Goal: Task Accomplishment & Management: Use online tool/utility

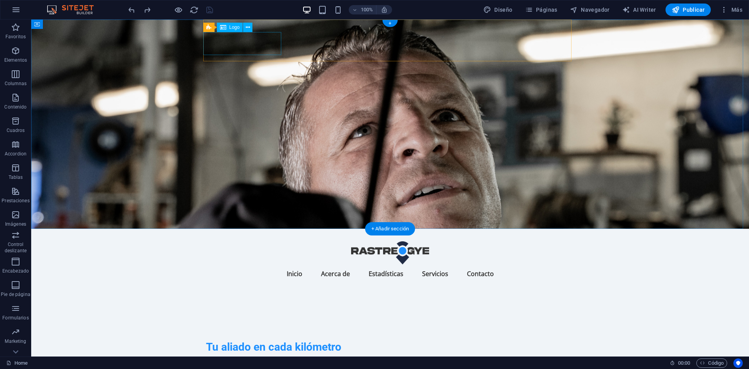
click at [268, 241] on div at bounding box center [390, 252] width 368 height 23
select select "px"
select select "%"
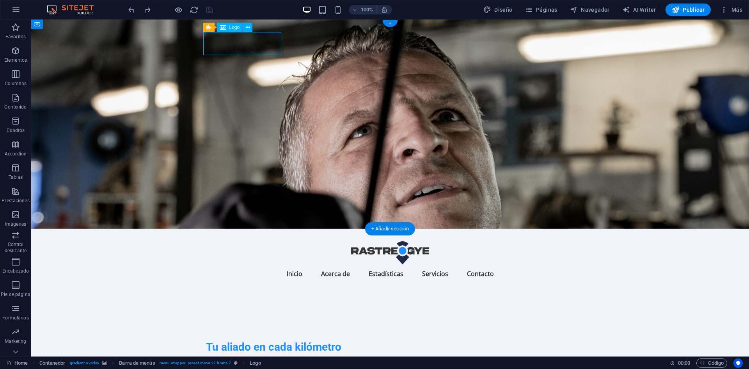
select select "%"
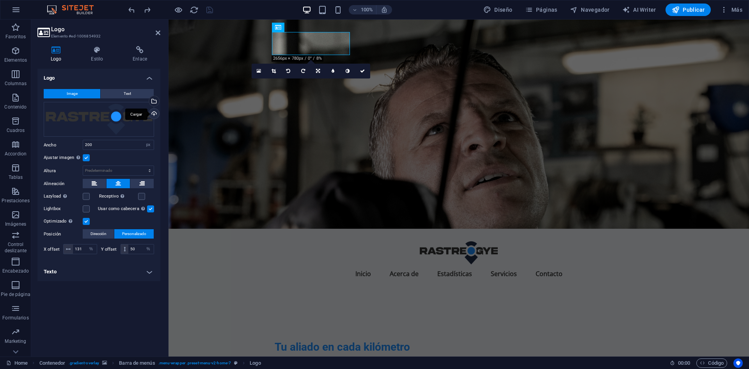
click at [151, 111] on div "Cargar" at bounding box center [154, 115] width 12 height 12
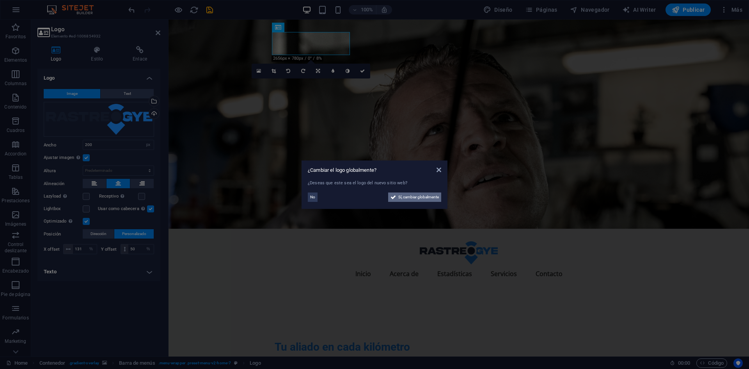
click at [427, 196] on span "Sí, cambiar globalmente" at bounding box center [419, 196] width 41 height 9
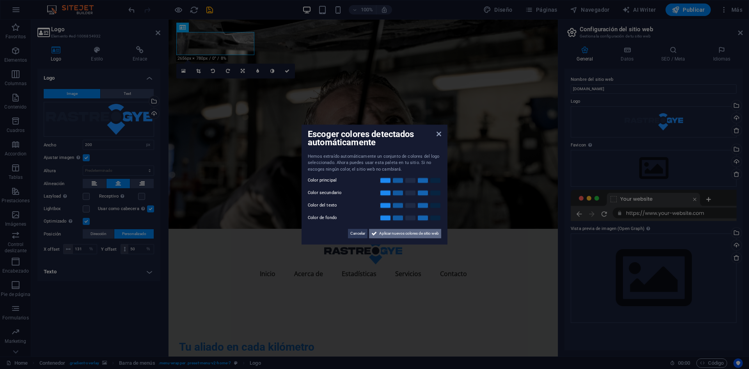
click at [409, 229] on span "Aplicar nuevos colores de sitio web" at bounding box center [409, 233] width 60 height 9
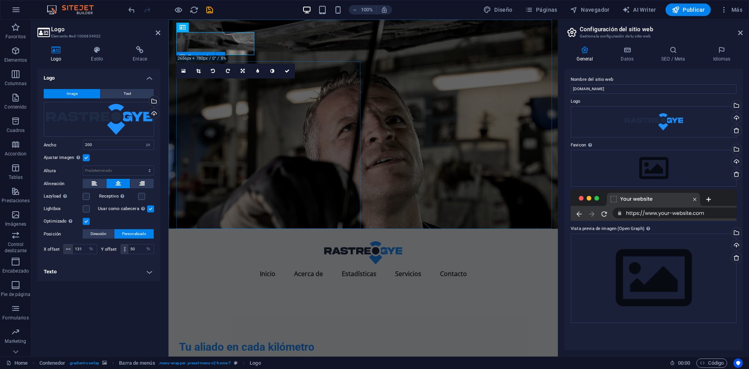
click at [336, 289] on div "Tu aliado en cada kilómetro Tu vehículo es mas que un medio de transporte. Prot…" at bounding box center [363, 368] width 368 height 158
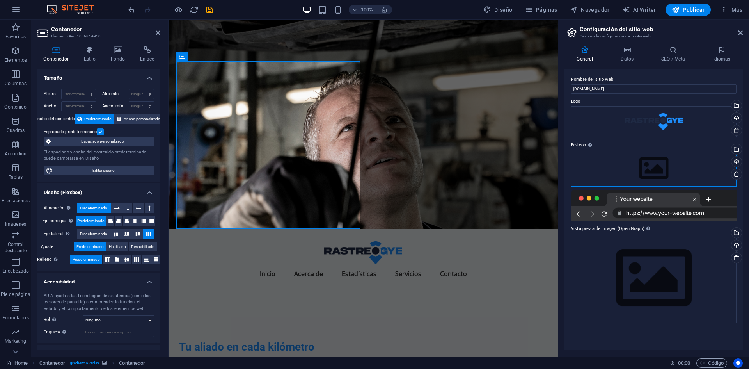
click at [636, 150] on div "Arrastra archivos aquí, haz clic para escoger archivos o selecciona archivos de…" at bounding box center [654, 168] width 166 height 37
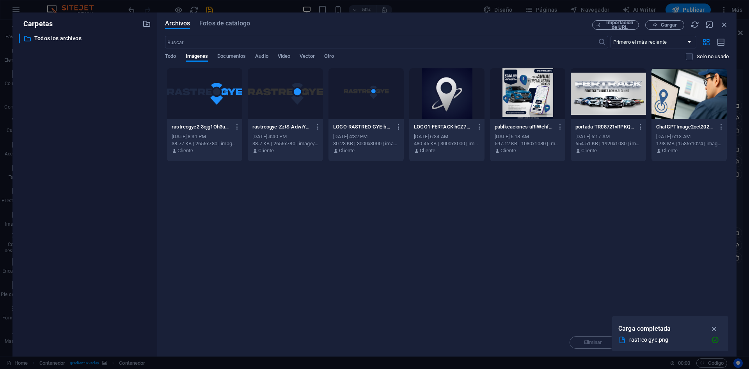
click at [228, 81] on div at bounding box center [204, 93] width 75 height 51
click at [228, 127] on p "rastreogye2-3ojg1Oh3uZe87bSCTy-1rQ.png" at bounding box center [201, 126] width 59 height 7
click at [223, 118] on div at bounding box center [204, 93] width 75 height 51
click at [227, 94] on div "1" at bounding box center [204, 93] width 75 height 51
click at [227, 94] on div at bounding box center [204, 93] width 75 height 51
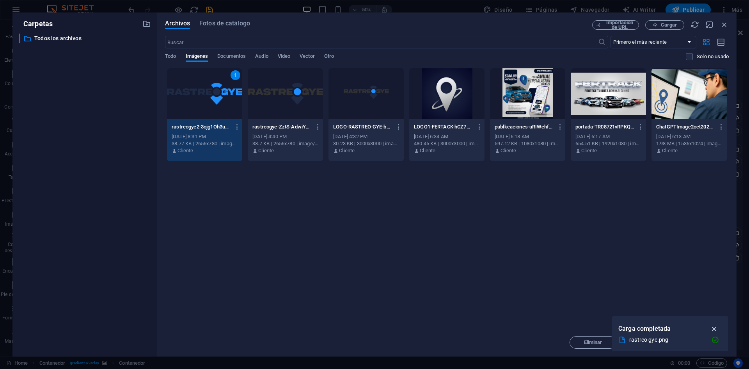
click at [714, 326] on icon "button" at bounding box center [714, 328] width 9 height 9
click at [696, 338] on button "Insertar" at bounding box center [705, 342] width 47 height 12
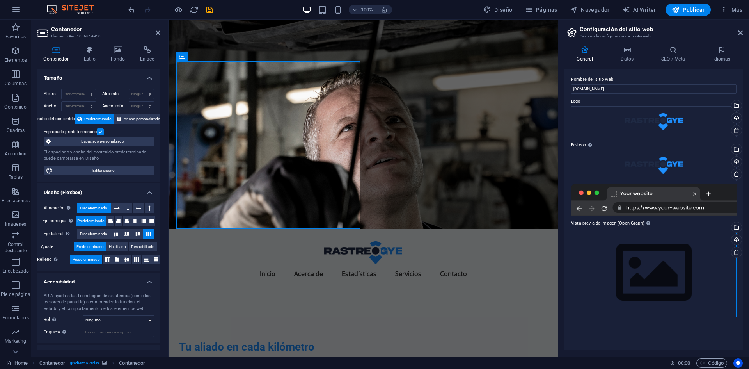
click at [661, 282] on div "Arrastra archivos aquí, haz clic para escoger archivos o selecciona archivos de…" at bounding box center [654, 272] width 166 height 89
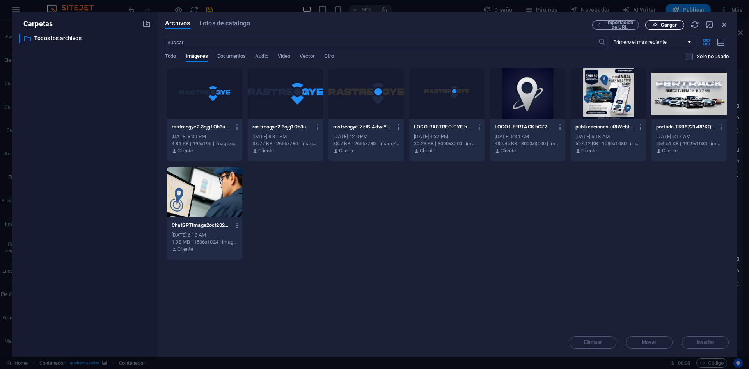
click at [663, 25] on span "Cargar" at bounding box center [669, 25] width 16 height 5
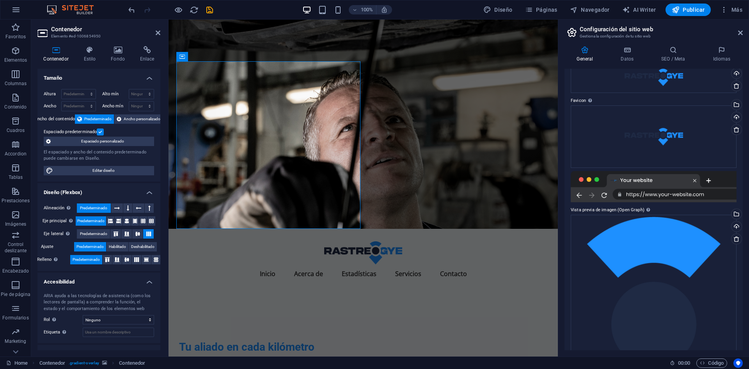
scroll to position [19, 0]
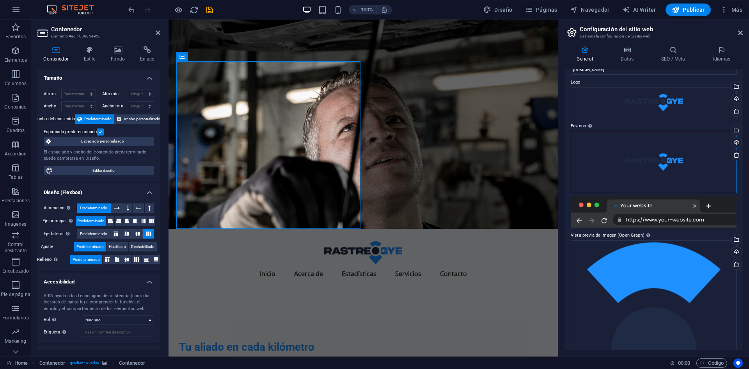
click at [676, 167] on div "Arrastra archivos aquí, haz clic para escoger archivos o selecciona archivos de…" at bounding box center [654, 162] width 166 height 62
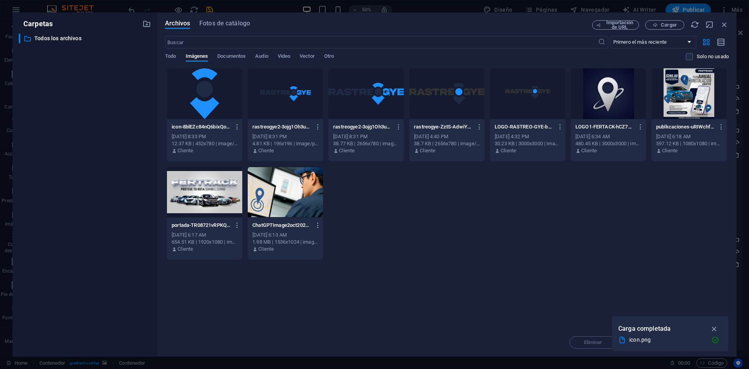
click at [221, 91] on div at bounding box center [204, 93] width 75 height 51
click at [714, 327] on icon "button" at bounding box center [714, 328] width 9 height 9
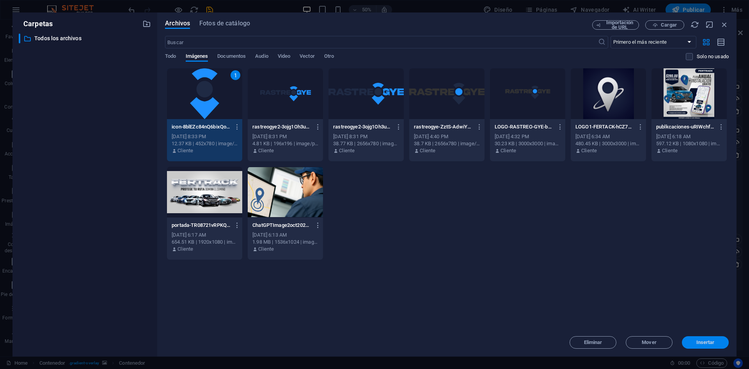
click at [708, 339] on button "Insertar" at bounding box center [705, 342] width 47 height 12
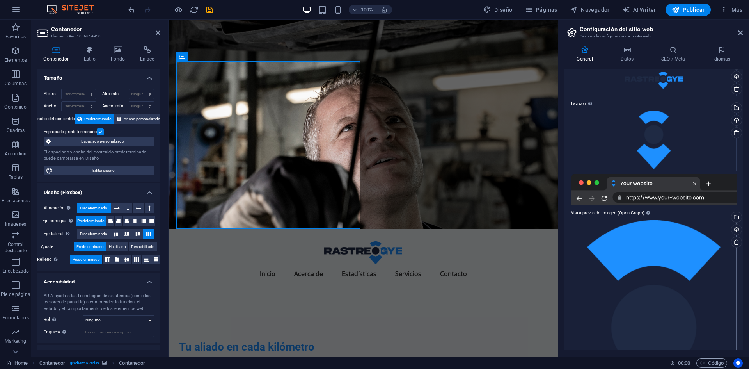
scroll to position [0, 0]
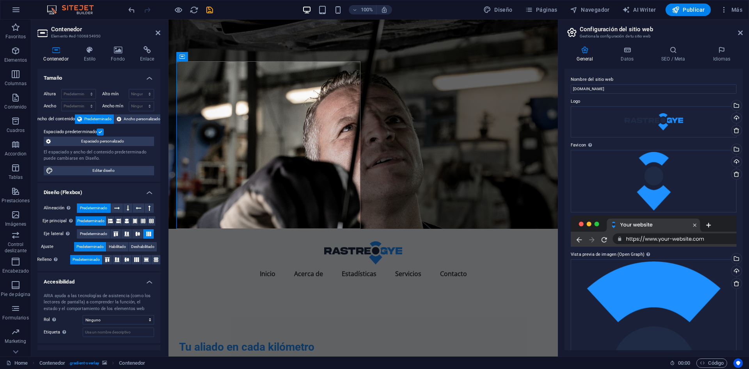
click at [367, 140] on figure at bounding box center [364, 124] width 390 height 209
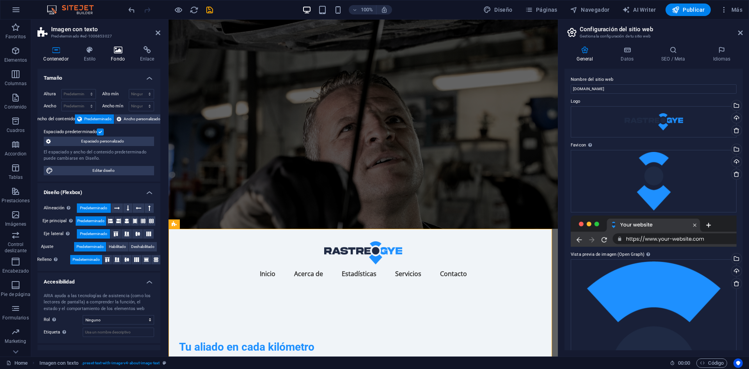
click at [107, 48] on icon at bounding box center [118, 50] width 26 height 8
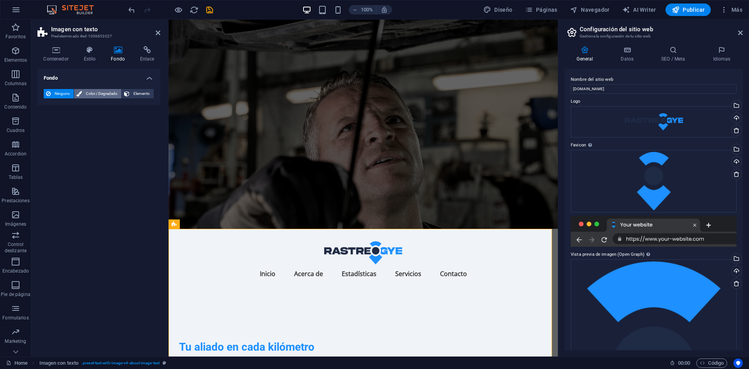
click at [100, 91] on span "Color / Degradado" at bounding box center [101, 93] width 35 height 9
click at [128, 93] on icon at bounding box center [126, 93] width 5 height 9
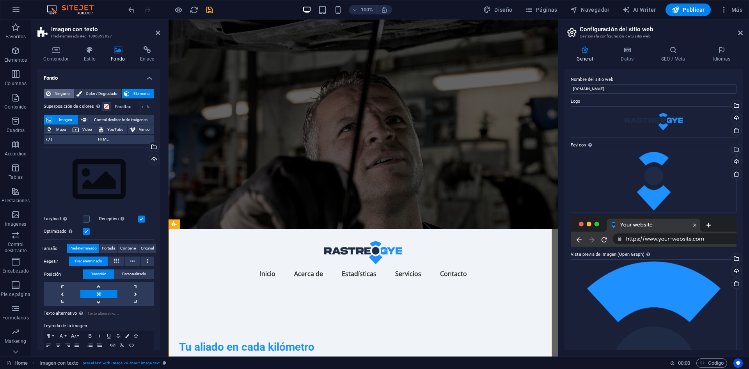
click at [46, 89] on div "Ninguno Color / Degradado Elemento Estirar fondo a ancho completo Superposición…" at bounding box center [98, 232] width 123 height 298
click at [56, 59] on h4 "Contenedor" at bounding box center [57, 54] width 40 height 16
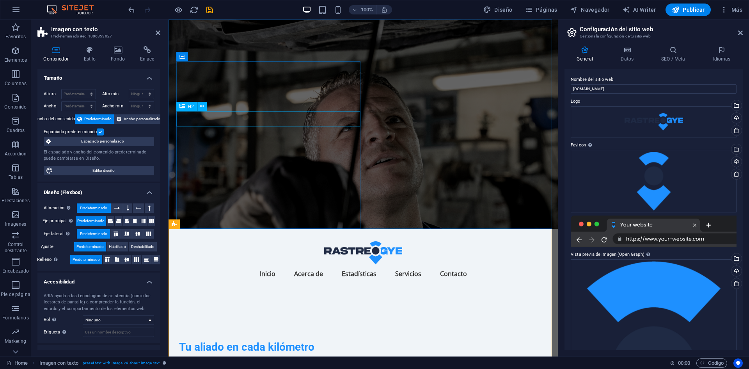
click at [315, 339] on div "Tu aliado en cada kilómetro" at bounding box center [363, 346] width 368 height 15
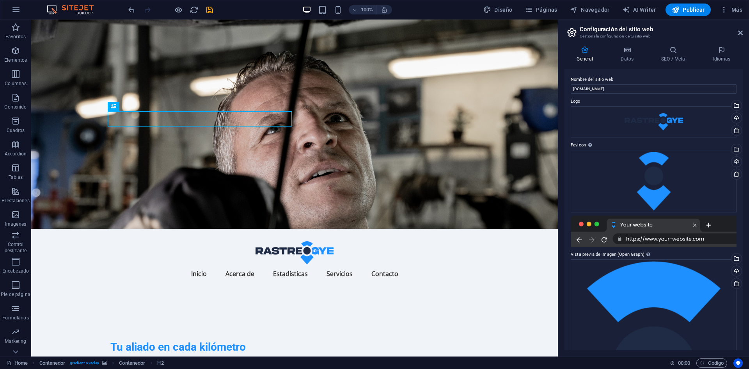
click at [456, 115] on figure at bounding box center [294, 124] width 527 height 209
select select "header"
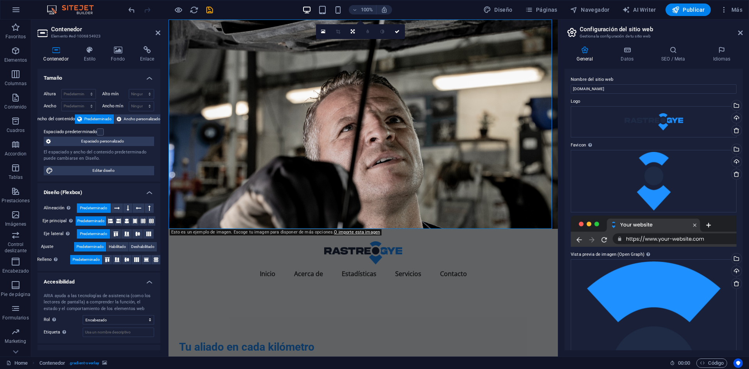
click at [456, 115] on figure at bounding box center [364, 124] width 390 height 209
click at [110, 53] on icon at bounding box center [118, 50] width 26 height 8
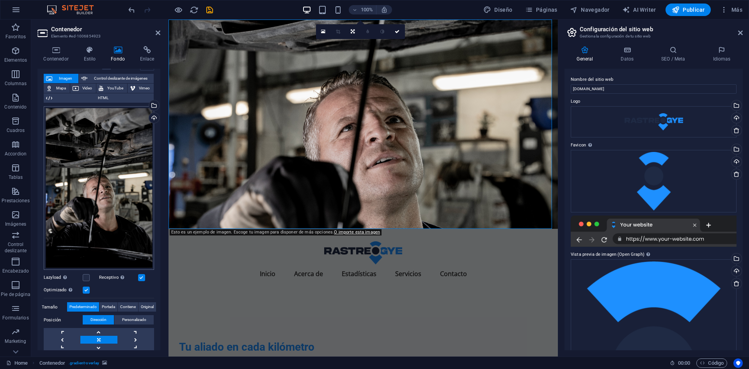
scroll to position [44, 0]
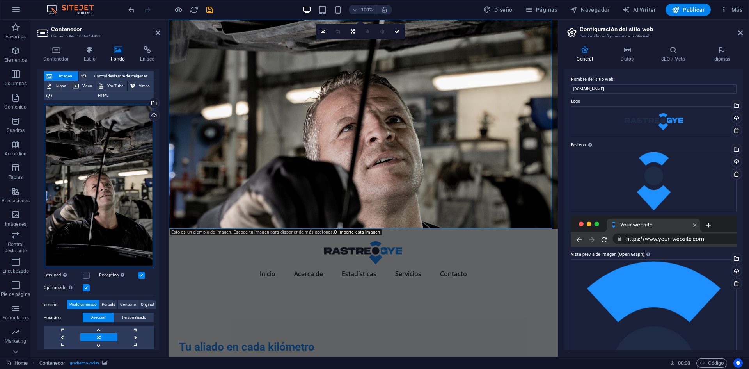
click at [124, 218] on div "Arrastra archivos aquí, haz clic para escoger archivos o selecciona archivos de…" at bounding box center [99, 186] width 110 height 164
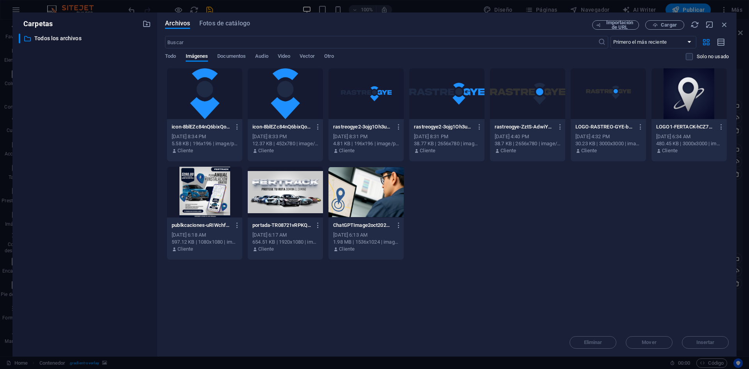
click at [124, 218] on div "​ Todos los archivos Todos los archivos" at bounding box center [85, 192] width 132 height 317
click at [666, 25] on span "Cargar" at bounding box center [669, 25] width 16 height 5
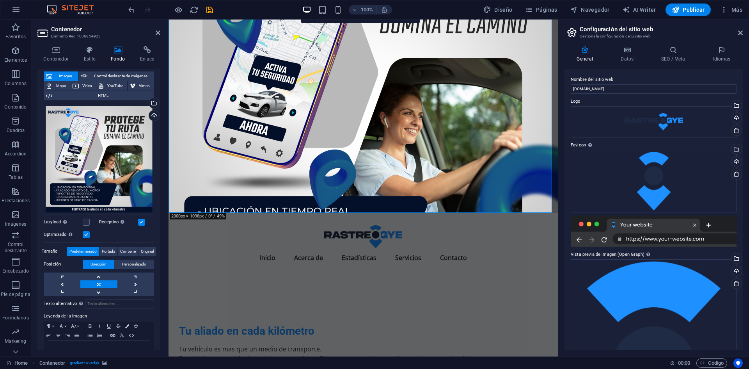
scroll to position [16, 0]
drag, startPoint x: 393, startPoint y: 156, endPoint x: 377, endPoint y: 155, distance: 16.9
click at [377, 155] on figure at bounding box center [364, 108] width 390 height 209
click at [513, 107] on figure at bounding box center [364, 108] width 390 height 209
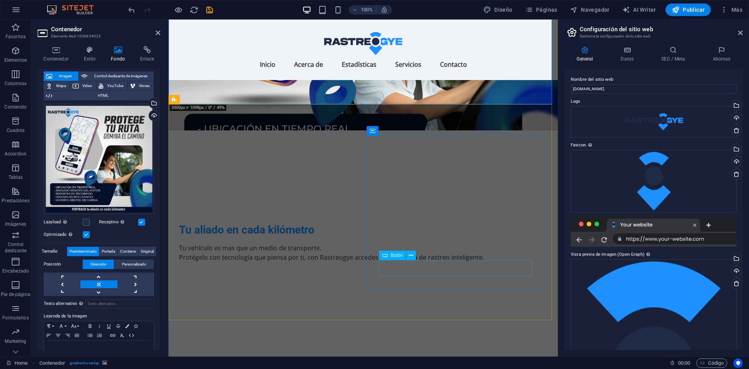
scroll to position [0, 0]
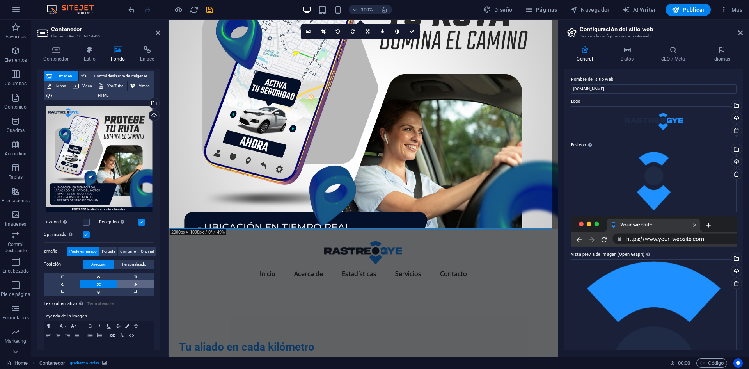
click at [129, 282] on link at bounding box center [135, 284] width 37 height 8
click at [107, 160] on div "Arrastra archivos aquí, haz clic para escoger archivos o selecciona archivos de…" at bounding box center [99, 159] width 110 height 110
click at [107, 160] on body "rastreogye.com Home Favoritos Elementos Columnas Contenido Cuadros Accordion Ta…" at bounding box center [374, 184] width 749 height 369
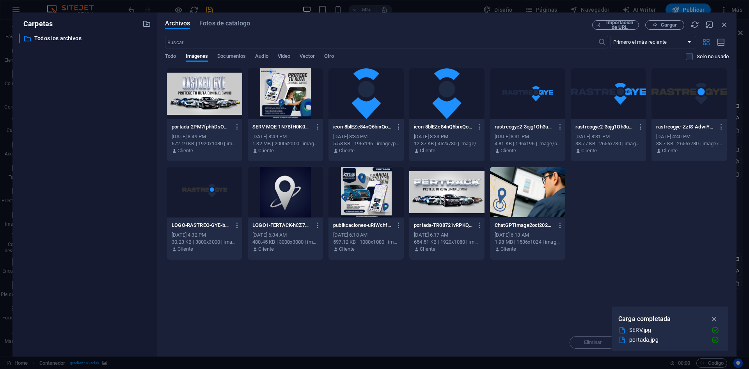
click at [472, 204] on div at bounding box center [446, 192] width 75 height 51
click at [212, 97] on div at bounding box center [204, 93] width 75 height 51
click at [714, 323] on icon "button" at bounding box center [714, 319] width 9 height 9
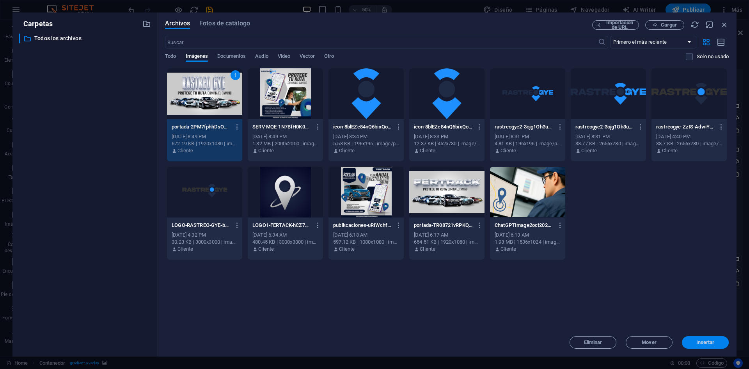
click at [703, 347] on button "Insertar" at bounding box center [705, 342] width 47 height 12
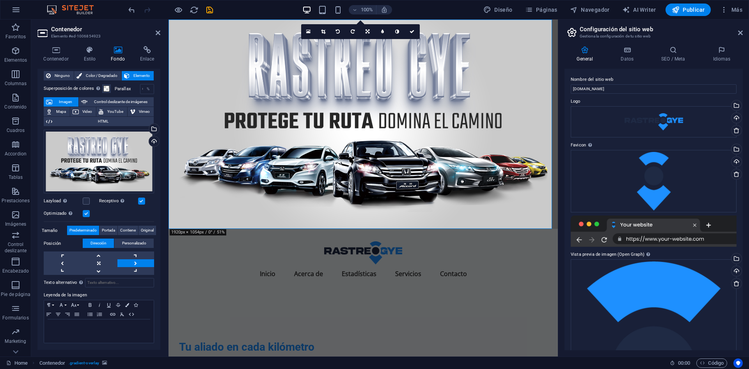
scroll to position [17, 0]
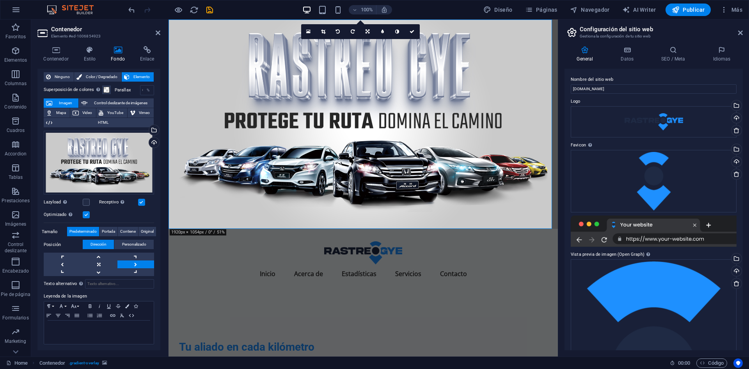
drag, startPoint x: 437, startPoint y: 164, endPoint x: 460, endPoint y: 160, distance: 23.4
click at [460, 160] on figure at bounding box center [364, 124] width 390 height 209
click at [67, 260] on link at bounding box center [62, 264] width 37 height 8
click at [98, 266] on link at bounding box center [98, 264] width 37 height 8
drag, startPoint x: 118, startPoint y: 162, endPoint x: 146, endPoint y: 161, distance: 27.7
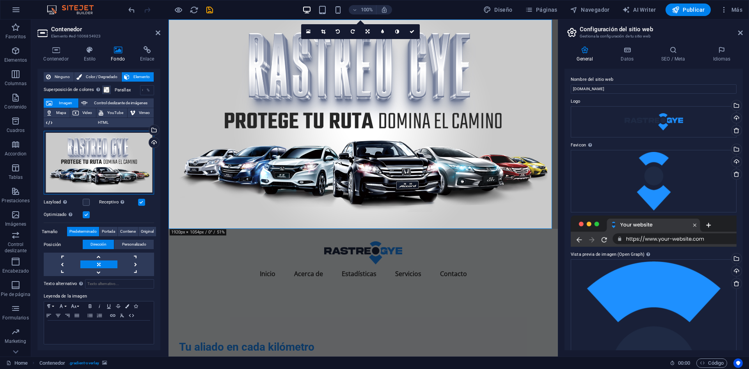
click at [146, 161] on div "Arrastra archivos aquí, haz clic para escoger archivos o selecciona archivos de…" at bounding box center [99, 163] width 110 height 64
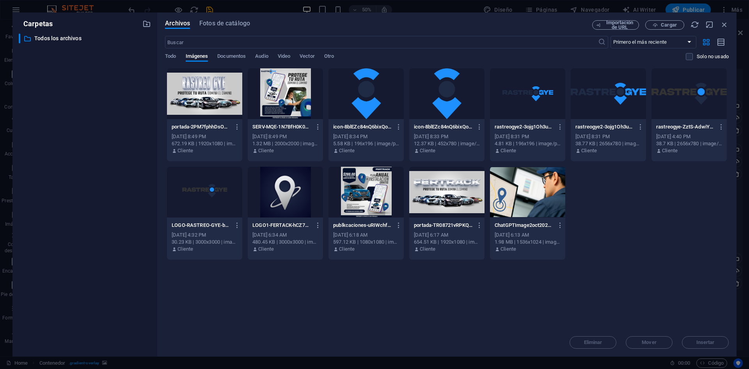
click at [315, 84] on div at bounding box center [285, 93] width 75 height 51
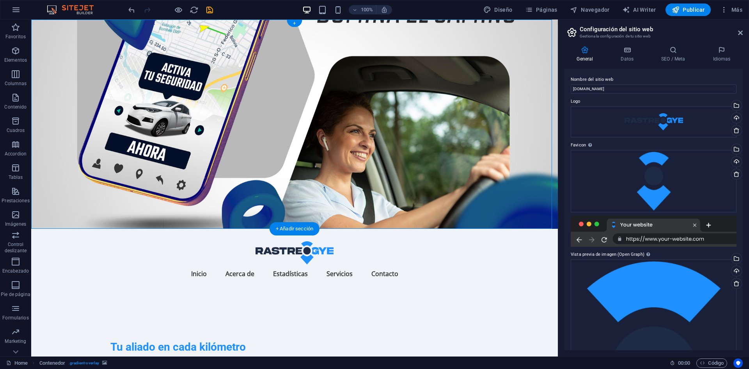
click at [456, 103] on figure at bounding box center [294, 124] width 527 height 209
click at [429, 120] on figure at bounding box center [294, 124] width 527 height 209
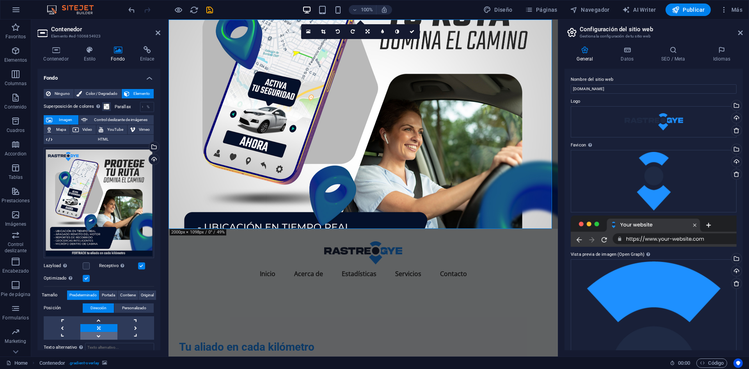
click at [94, 332] on link at bounding box center [98, 336] width 37 height 8
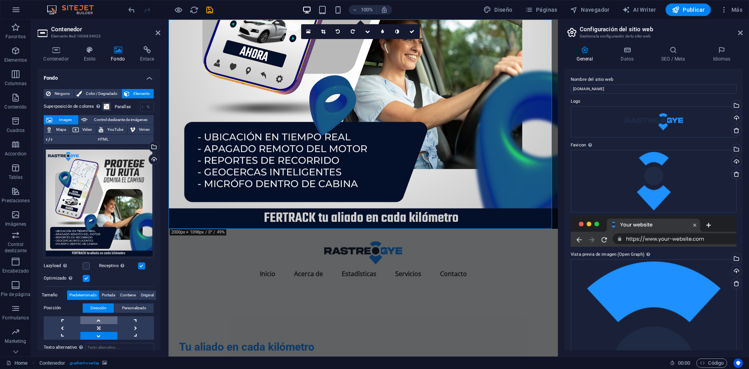
click at [97, 316] on link at bounding box center [98, 320] width 37 height 8
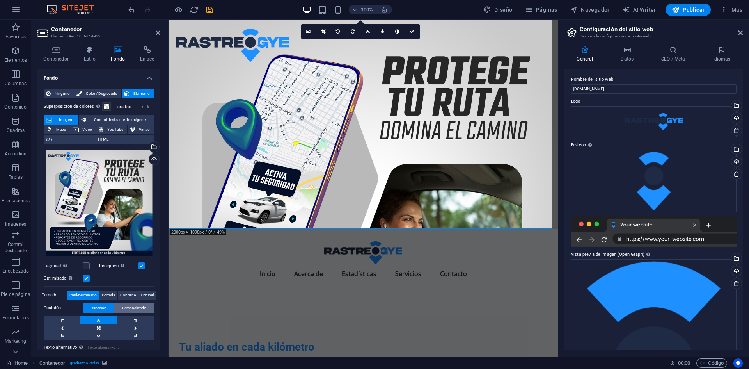
click at [130, 305] on span "Personalizado" at bounding box center [134, 307] width 24 height 9
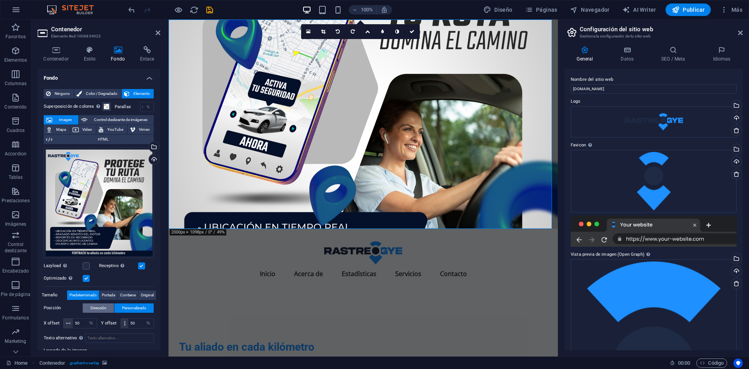
click at [112, 308] on button "Dirección" at bounding box center [98, 307] width 31 height 9
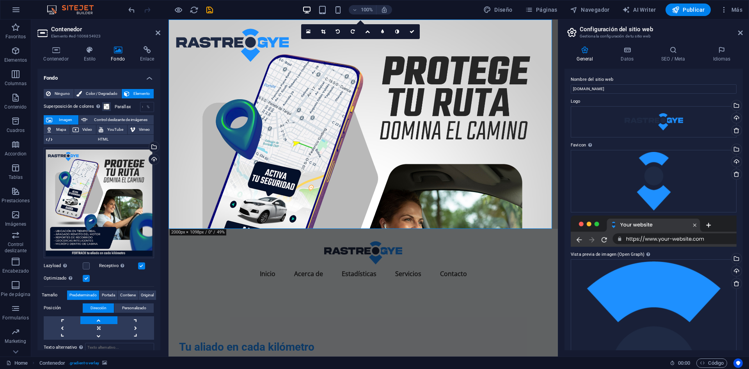
click at [413, 123] on figure at bounding box center [364, 124] width 390 height 209
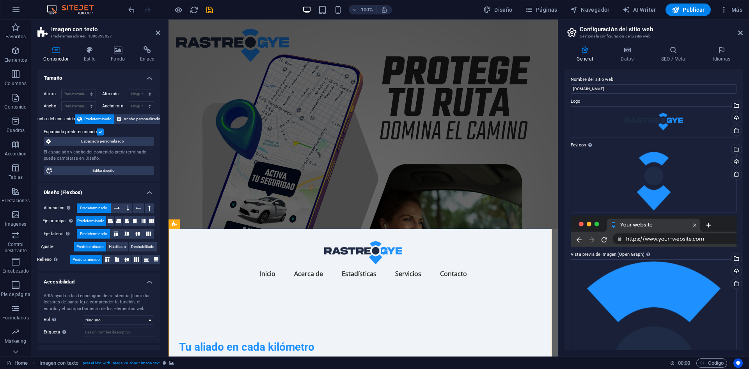
click at [422, 176] on figure at bounding box center [364, 124] width 390 height 209
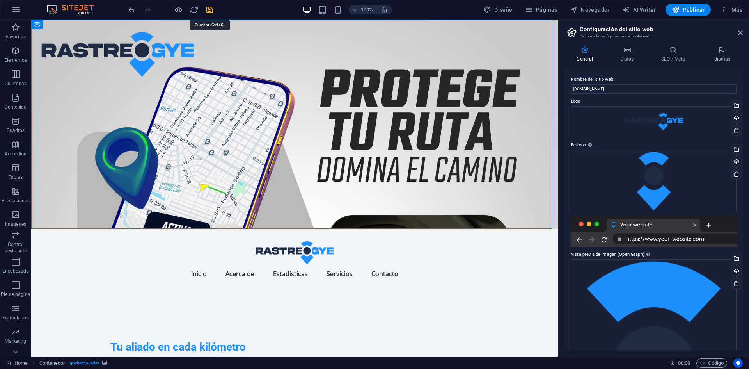
click at [209, 5] on icon "save" at bounding box center [209, 9] width 9 height 9
checkbox input "false"
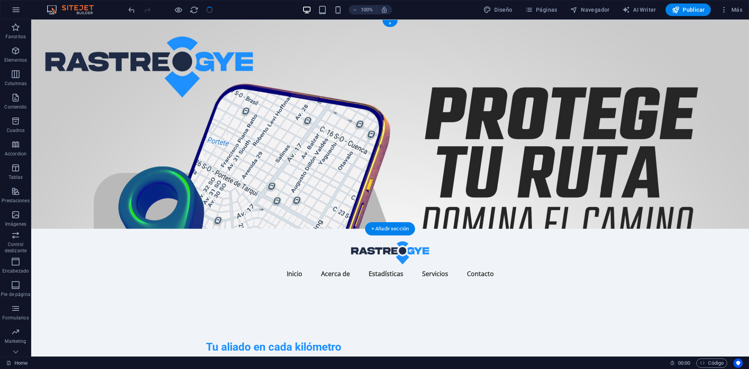
click at [518, 100] on figure at bounding box center [390, 124] width 718 height 209
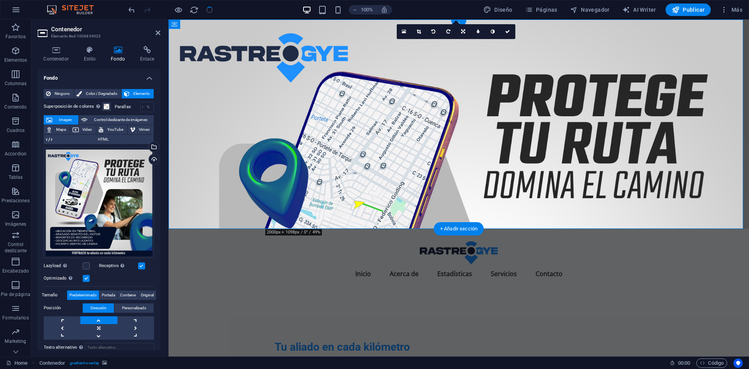
click at [518, 100] on figure at bounding box center [459, 124] width 581 height 209
click at [89, 278] on label at bounding box center [86, 278] width 7 height 7
click at [0, 0] on input "Optimizado Las imágenes se comprimen para así mejorar la velocidad de las págin…" at bounding box center [0, 0] width 0 height 0
click at [89, 278] on label at bounding box center [86, 278] width 7 height 7
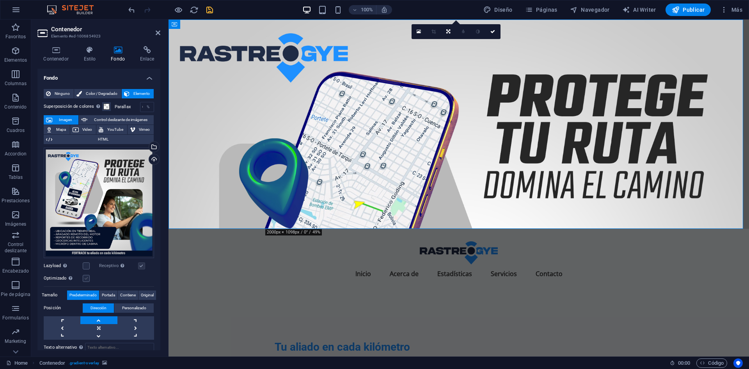
click at [0, 0] on input "Optimizado Las imágenes se comprimen para así mejorar la velocidad de las págin…" at bounding box center [0, 0] width 0 height 0
click at [85, 262] on label at bounding box center [86, 265] width 7 height 7
click at [0, 0] on input "Lazyload La carga de imágenes tras la carga de la página mejora la velocidad de…" at bounding box center [0, 0] width 0 height 0
click at [85, 262] on label at bounding box center [86, 265] width 7 height 7
click at [0, 0] on input "Lazyload La carga de imágenes tras la carga de la página mejora la velocidad de…" at bounding box center [0, 0] width 0 height 0
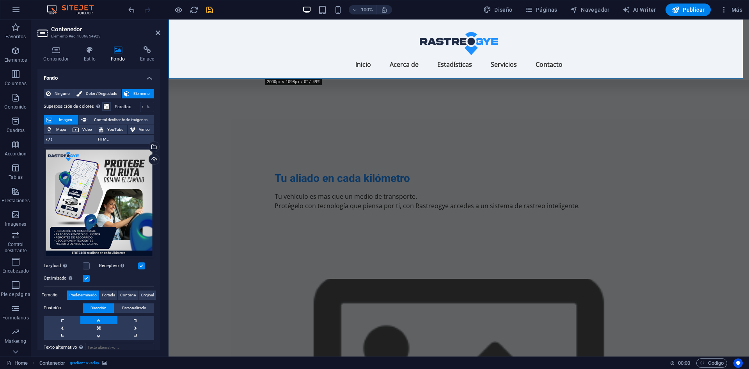
scroll to position [151, 0]
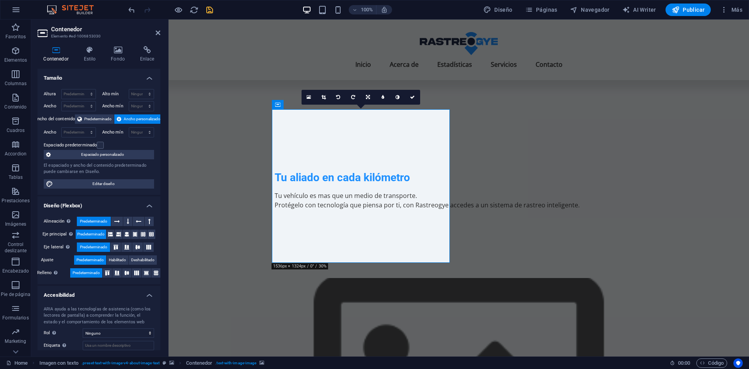
click at [125, 59] on h4 "Fondo" at bounding box center [119, 54] width 29 height 16
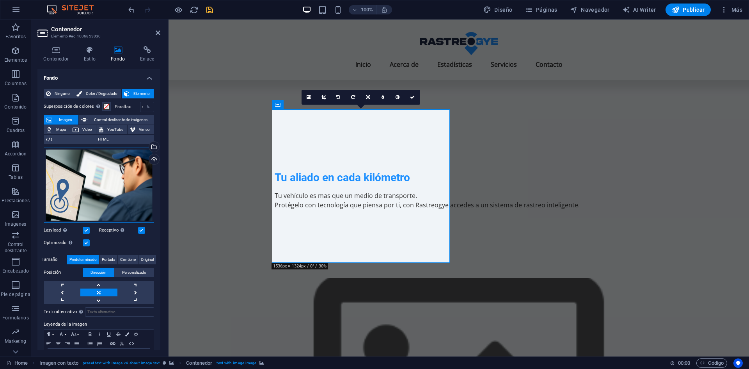
click at [129, 210] on div "Arrastra archivos aquí, haz clic para escoger archivos o selecciona archivos de…" at bounding box center [99, 185] width 110 height 75
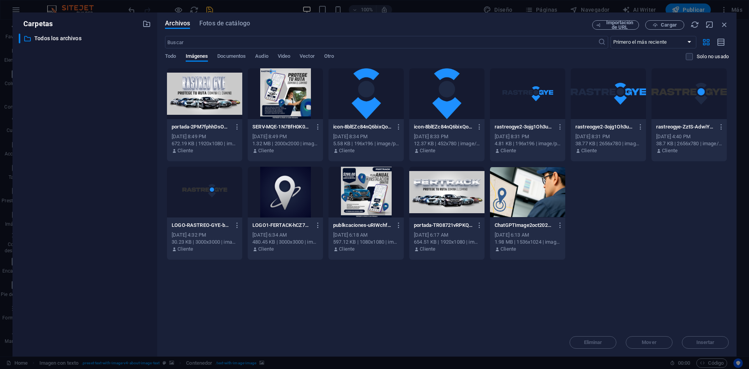
click at [129, 210] on div "​ Todos los archivos Todos los archivos" at bounding box center [85, 192] width 132 height 317
click at [308, 102] on div at bounding box center [285, 93] width 75 height 51
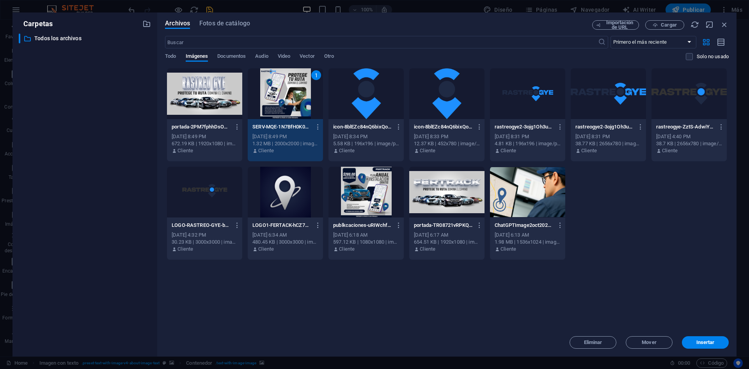
click at [308, 102] on div "1" at bounding box center [285, 93] width 75 height 51
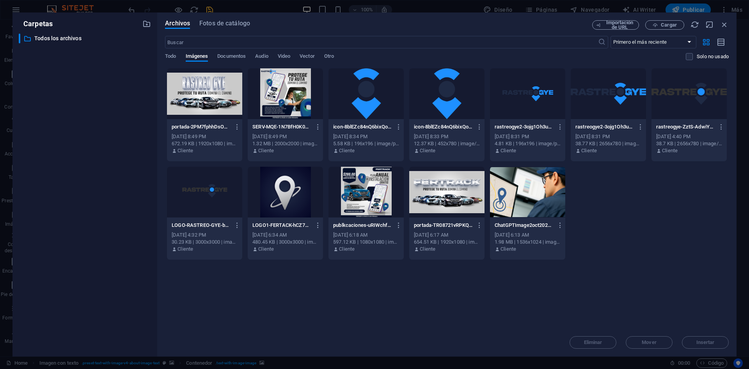
click at [363, 187] on div at bounding box center [366, 192] width 75 height 51
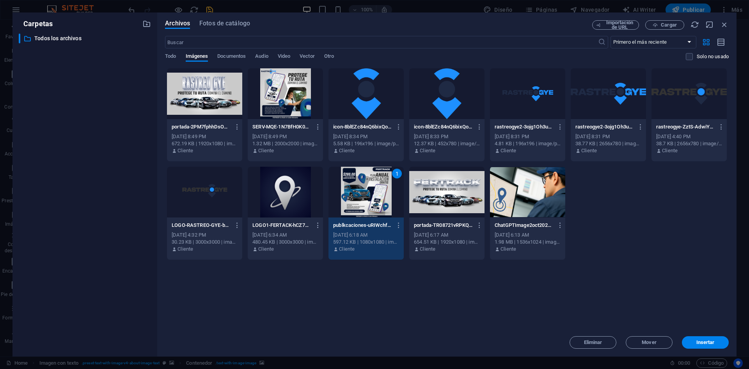
click at [586, 205] on div "portada-2PM7fphhDsOUZ9GYJpr1QA.jpg portada-2PM7fphhDsOUZ9GYJpr1QA.jpg Oct 4, 20…" at bounding box center [447, 164] width 564 height 192
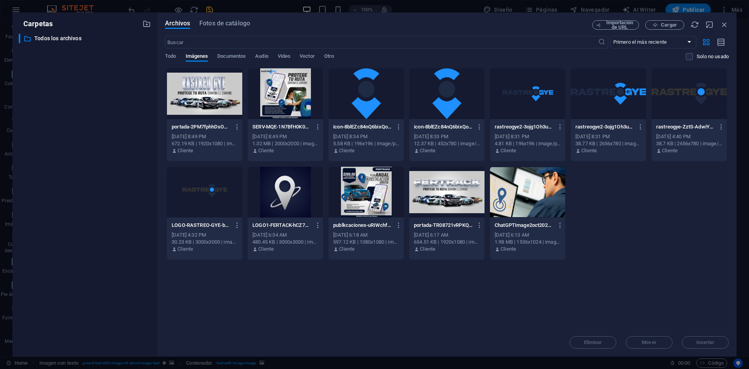
click at [292, 83] on div at bounding box center [285, 93] width 75 height 51
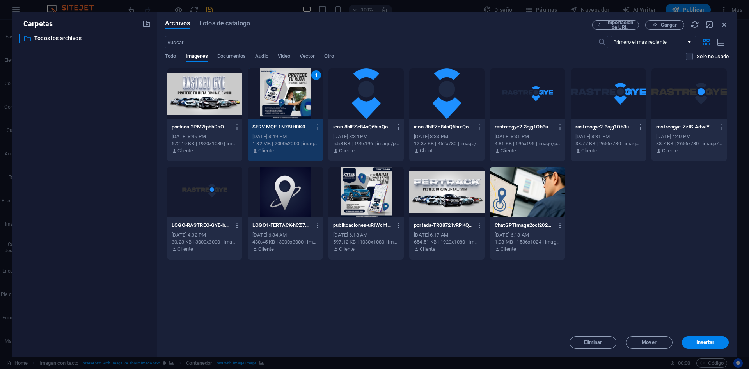
click at [281, 124] on p "SERV-MQE-1N7BfH0K00RKjBG6DA.jpg" at bounding box center [282, 126] width 59 height 7
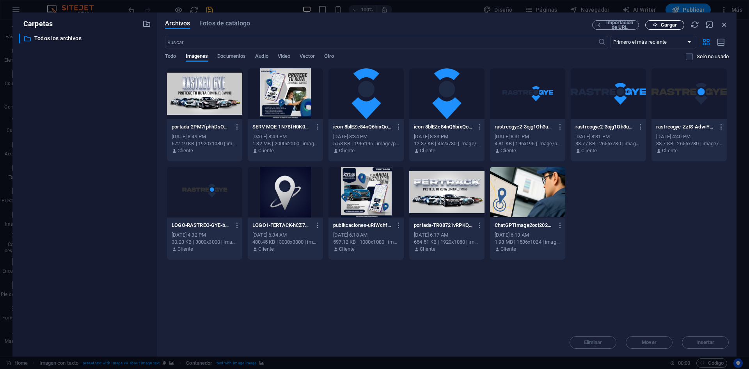
click at [666, 27] on span "Cargar" at bounding box center [669, 25] width 16 height 5
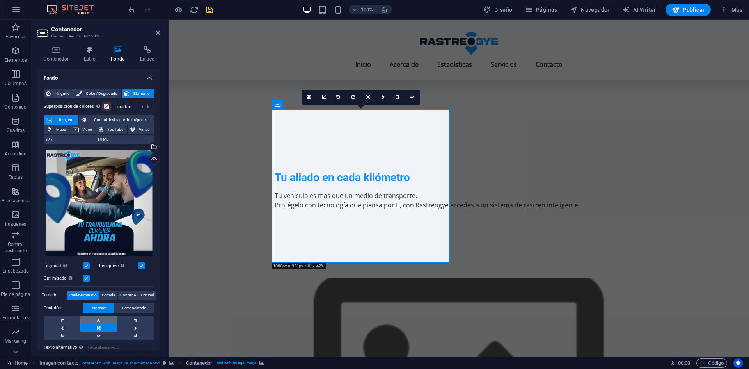
click at [105, 319] on link at bounding box center [98, 320] width 37 height 8
click at [97, 334] on link at bounding box center [98, 336] width 37 height 8
click at [101, 321] on link at bounding box center [98, 320] width 37 height 8
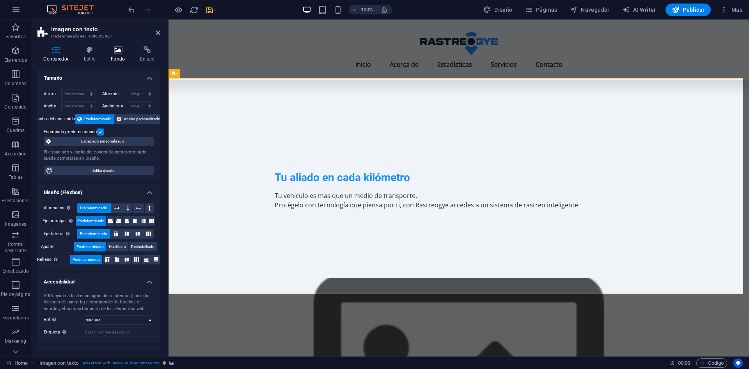
click at [125, 59] on h4 "Fondo" at bounding box center [119, 54] width 29 height 16
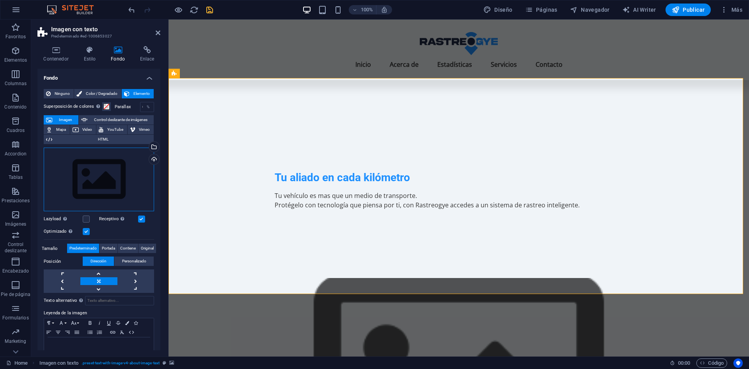
click at [94, 179] on div "Arrastra archivos aquí, haz clic para escoger archivos o selecciona archivos de…" at bounding box center [99, 180] width 110 height 64
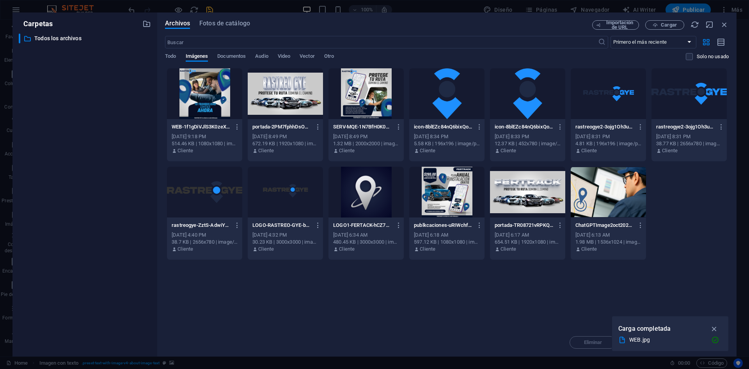
click at [513, 103] on div at bounding box center [527, 93] width 75 height 51
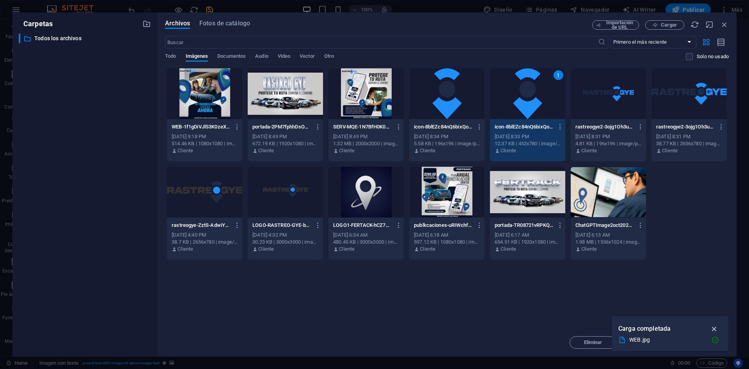
click at [716, 328] on icon "button" at bounding box center [714, 328] width 9 height 9
click at [698, 346] on button "Insertar" at bounding box center [705, 342] width 47 height 12
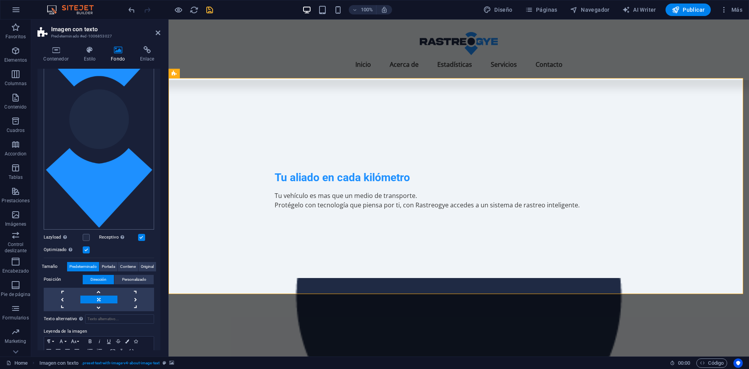
scroll to position [128, 0]
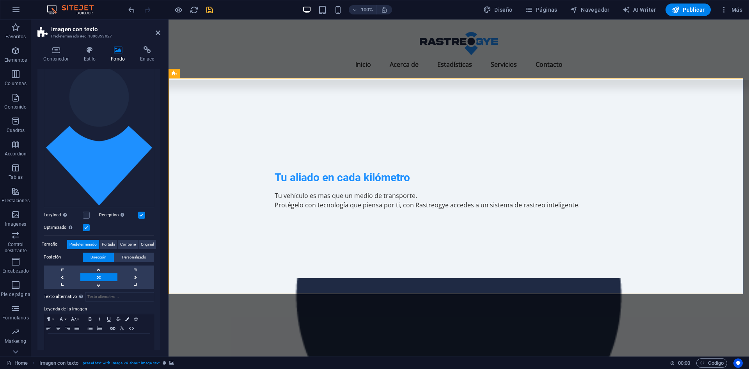
drag, startPoint x: 480, startPoint y: 333, endPoint x: 598, endPoint y: 306, distance: 121.3
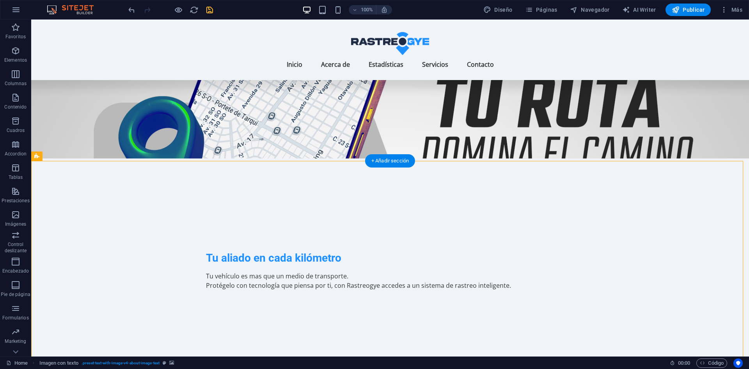
scroll to position [67, 0]
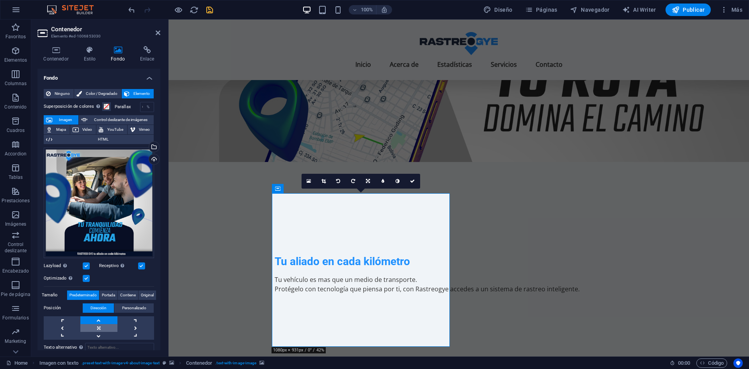
click at [91, 326] on link at bounding box center [98, 328] width 37 height 8
click at [104, 316] on link at bounding box center [98, 320] width 37 height 8
click at [125, 294] on span "Contiene" at bounding box center [128, 294] width 16 height 9
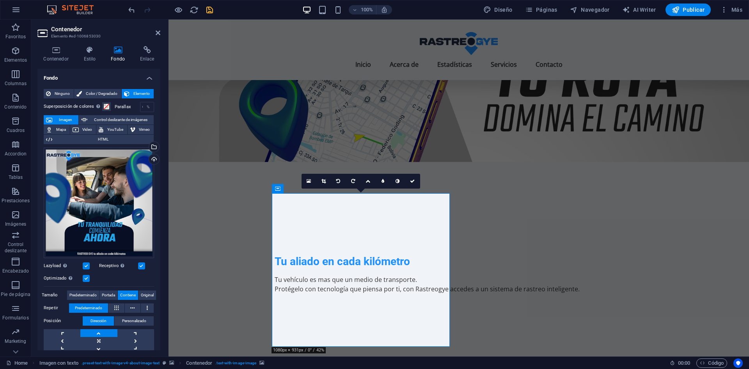
click at [119, 294] on button "Contiene" at bounding box center [128, 294] width 20 height 9
click at [139, 294] on button "Original" at bounding box center [148, 294] width 18 height 9
click at [128, 294] on span "Contiene" at bounding box center [128, 294] width 16 height 9
click at [148, 293] on span "Original" at bounding box center [147, 294] width 13 height 9
click at [111, 290] on span "Portada" at bounding box center [108, 294] width 13 height 9
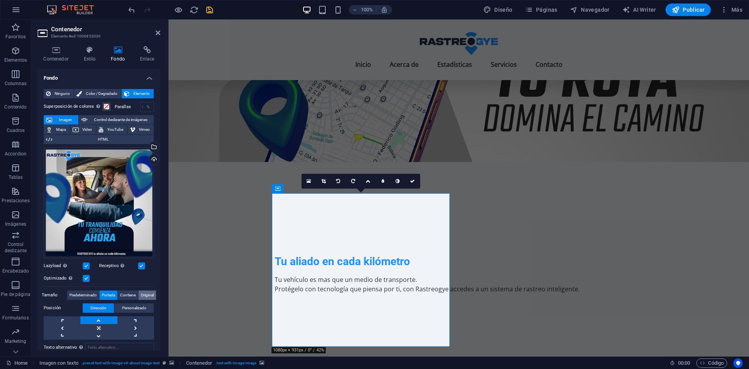
click at [141, 290] on span "Original" at bounding box center [147, 294] width 13 height 9
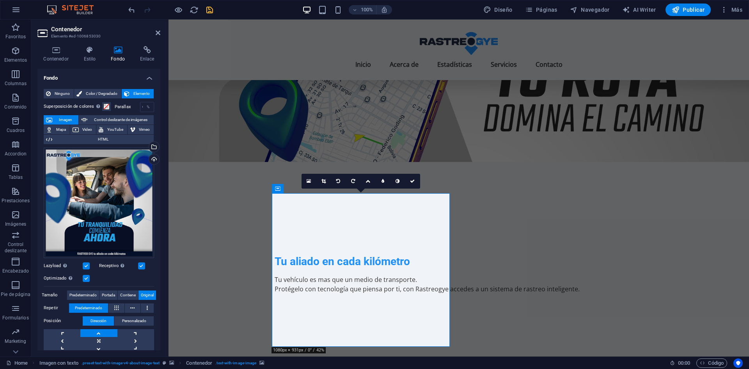
click at [103, 329] on link at bounding box center [98, 333] width 37 height 8
click at [104, 345] on link at bounding box center [98, 349] width 37 height 8
click at [106, 337] on link at bounding box center [98, 341] width 37 height 8
click at [128, 293] on span "Contiene" at bounding box center [128, 294] width 16 height 9
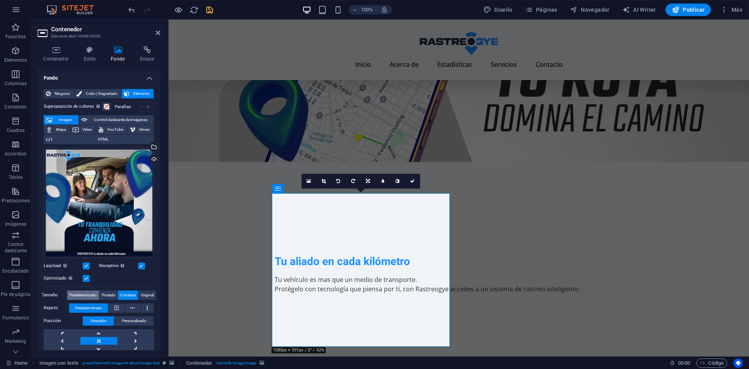
click at [96, 295] on button "Predeterminado" at bounding box center [83, 294] width 32 height 9
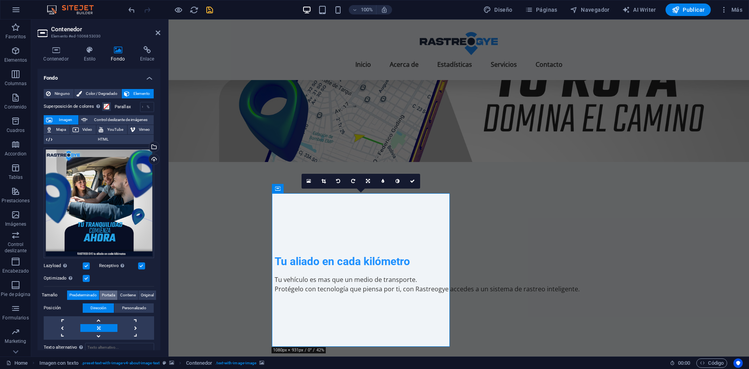
click at [103, 295] on span "Portada" at bounding box center [108, 294] width 13 height 9
click at [107, 318] on link at bounding box center [98, 320] width 37 height 8
click at [89, 288] on div "Arrastra archivos aquí, haz clic para escoger archivos o selecciona archivos de…" at bounding box center [99, 241] width 110 height 195
click at [130, 293] on span "Contiene" at bounding box center [128, 294] width 16 height 9
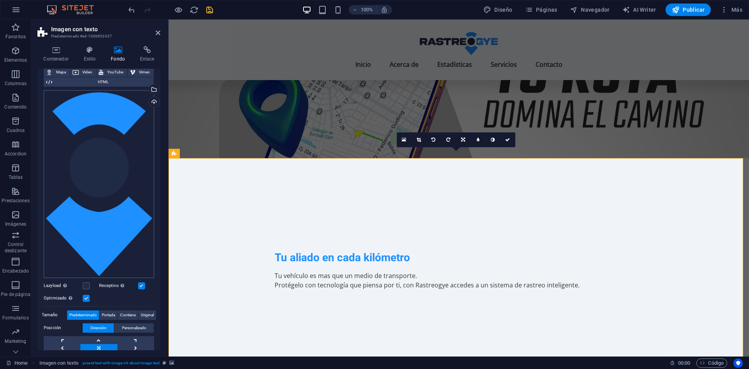
scroll to position [0, 0]
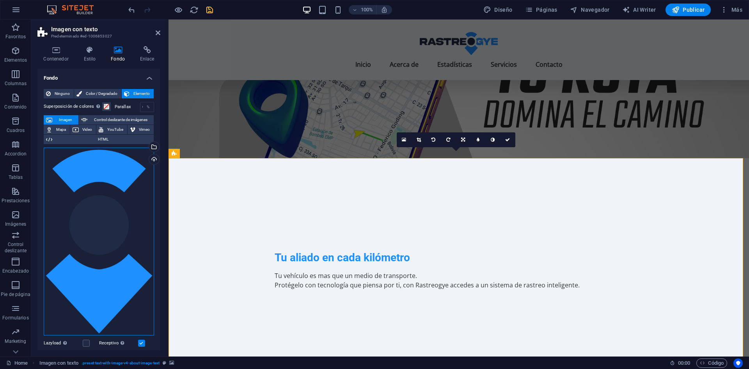
click at [89, 210] on div "Arrastra archivos aquí, haz clic para escoger archivos o selecciona archivos de…" at bounding box center [99, 242] width 110 height 188
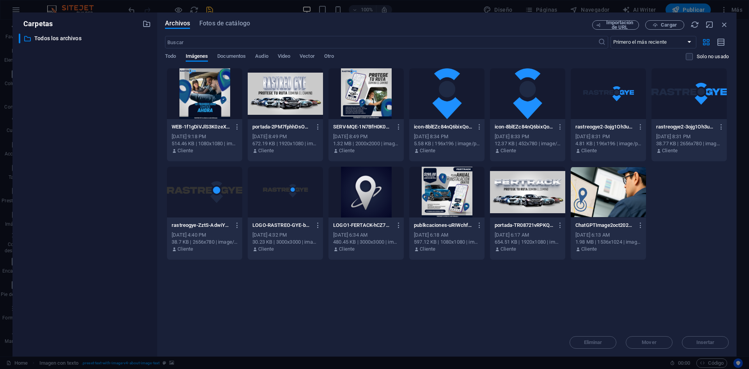
click at [294, 95] on div at bounding box center [285, 93] width 75 height 51
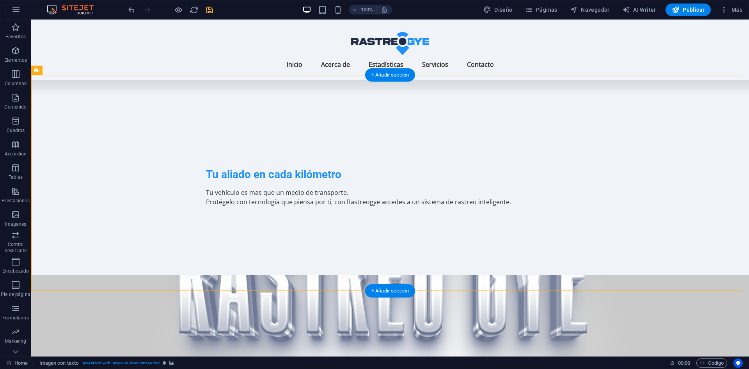
scroll to position [144, 0]
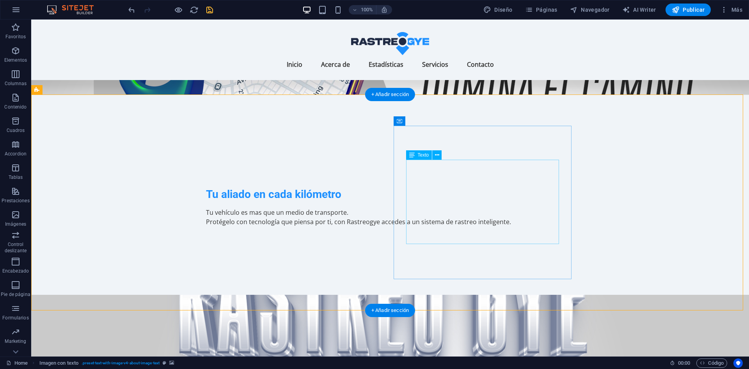
scroll to position [134, 0]
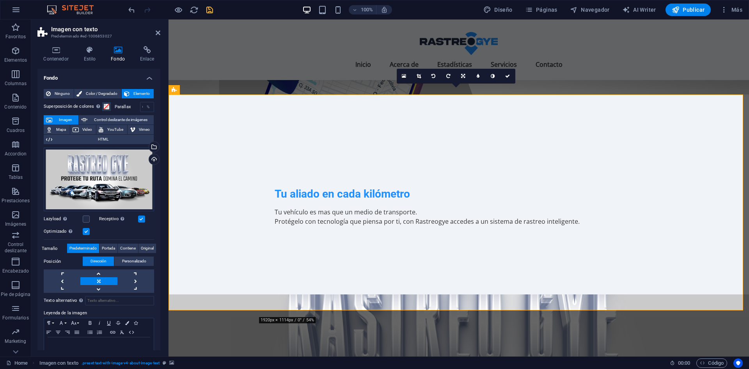
scroll to position [17, 0]
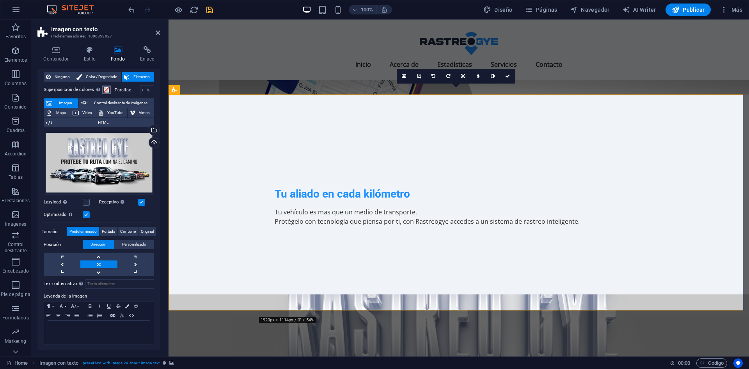
click at [108, 89] on span at bounding box center [106, 90] width 6 height 6
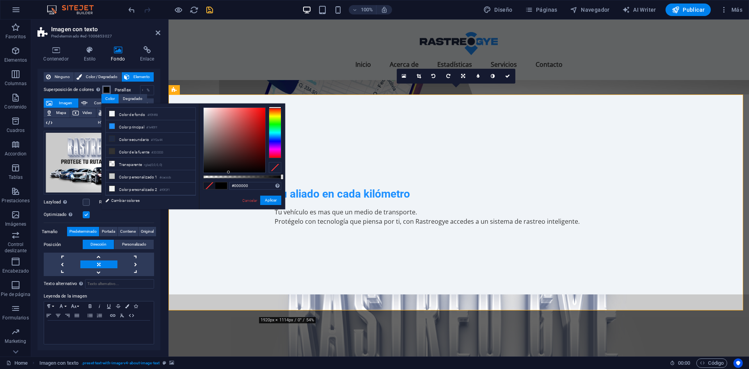
drag, startPoint x: 215, startPoint y: 171, endPoint x: 229, endPoint y: 174, distance: 14.2
click at [229, 174] on div "#000000 Formatos soportados #0852ed rgb(8, 82, 237) rgba(8, 82, 237, 90%) hsv(2…" at bounding box center [242, 212] width 86 height 219
click at [262, 178] on div "#000000 Formatos soportados #0852ed rgb(8, 82, 237) rgba(8, 82, 237, 90%) hsv(2…" at bounding box center [242, 212] width 86 height 219
drag, startPoint x: 262, startPoint y: 178, endPoint x: 277, endPoint y: 180, distance: 15.3
click at [277, 180] on div "rgba(0, 0, 0, 0.942) Formatos soportados #0852ed rgb(8, 82, 237) rgba(8, 82, 23…" at bounding box center [242, 212] width 86 height 219
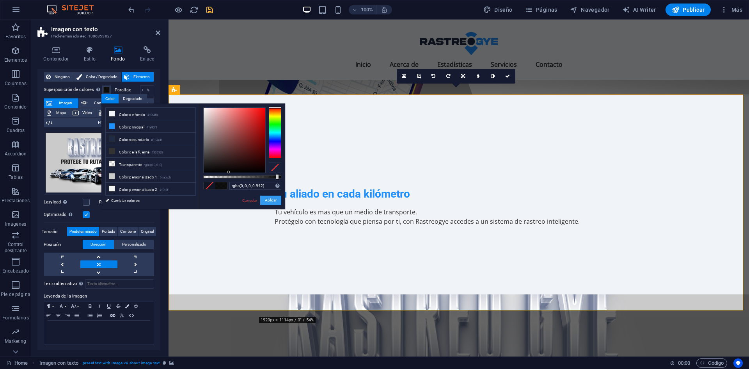
click at [266, 202] on button "Aplicar" at bounding box center [270, 200] width 21 height 9
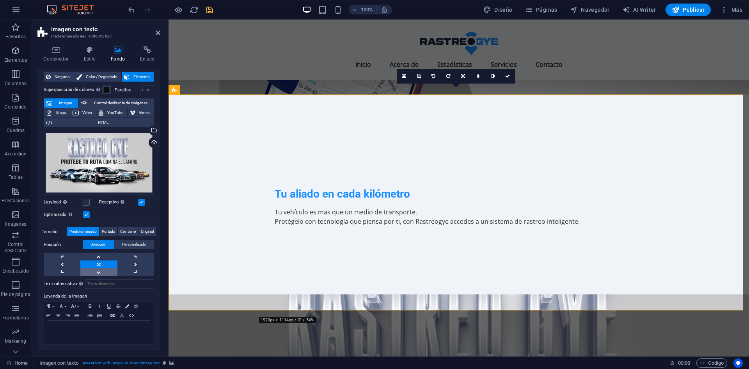
click at [102, 270] on link at bounding box center [98, 272] width 37 height 8
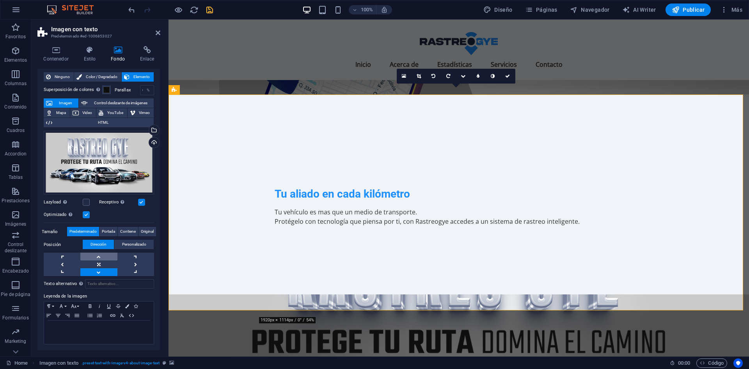
click at [105, 258] on link at bounding box center [98, 257] width 37 height 8
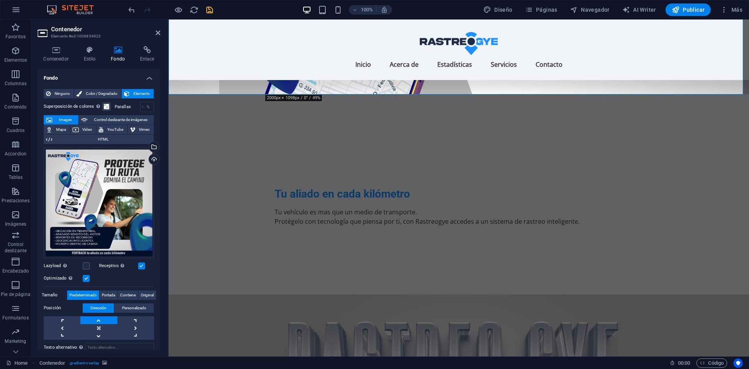
click at [595, 358] on div "Home Contenedor . gradient-overlay 00 : 00 Código" at bounding box center [374, 362] width 749 height 12
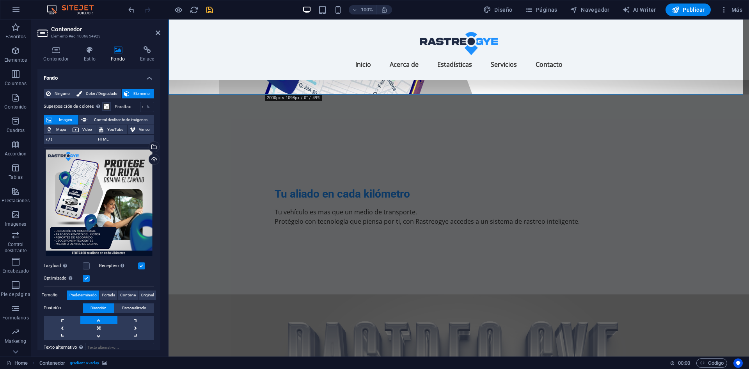
click at [595, 358] on div "Home Contenedor . gradient-overlay 00 : 00 Código" at bounding box center [374, 362] width 749 height 12
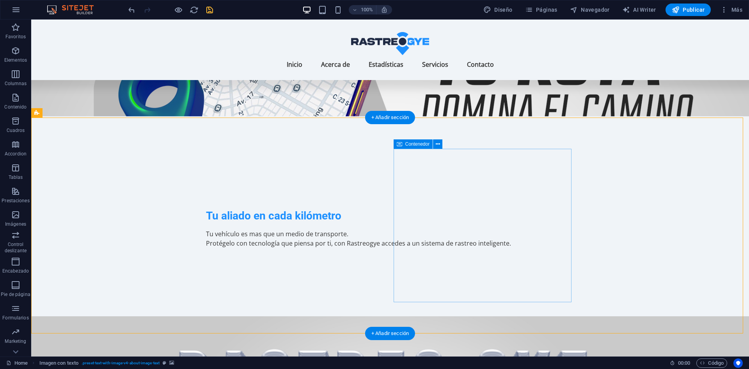
scroll to position [113, 0]
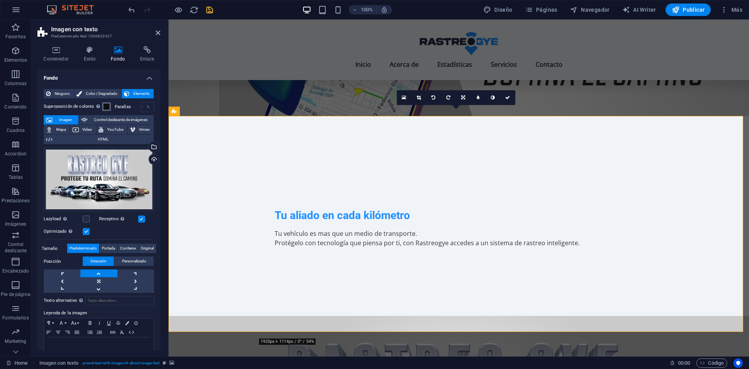
drag, startPoint x: 105, startPoint y: 111, endPoint x: 109, endPoint y: 107, distance: 6.6
click at [109, 107] on div "Superposición de colores Sitúa una superposición sobre el fondo para colorearla" at bounding box center [78, 107] width 69 height 10
click at [109, 107] on button "Superposición de colores Sitúa una superposición sobre el fondo para colorearla" at bounding box center [106, 106] width 9 height 9
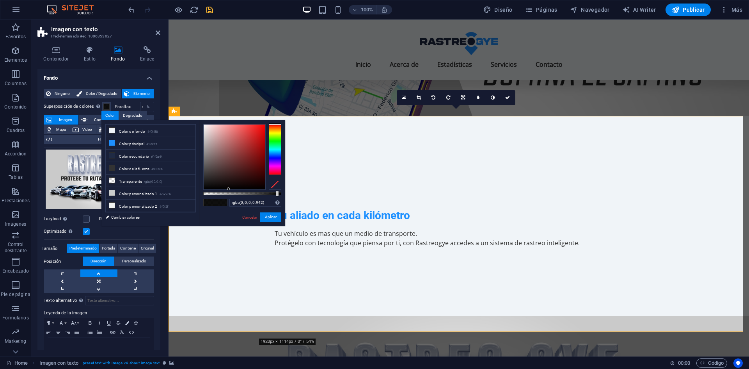
click at [254, 196] on div "rgba(0, 0, 0, 0.942) Formatos soportados #0852ed rgb(8, 82, 237) rgba(8, 82, 23…" at bounding box center [242, 229] width 86 height 219
type input "rgba(0, 0, 0, 0.747)"
click at [262, 194] on div at bounding box center [242, 193] width 78 height 3
click at [281, 217] on button "Aplicar" at bounding box center [270, 216] width 21 height 9
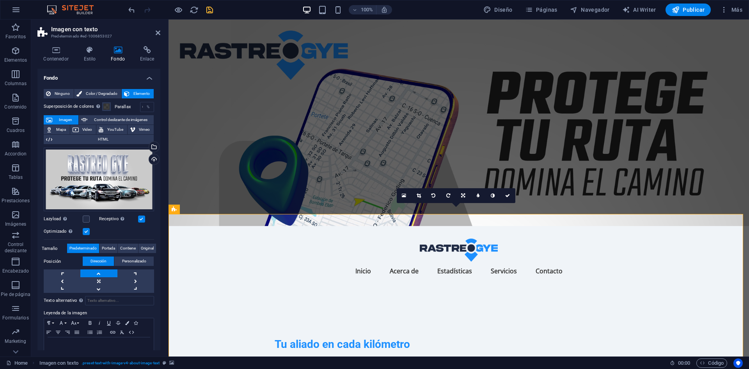
scroll to position [0, 0]
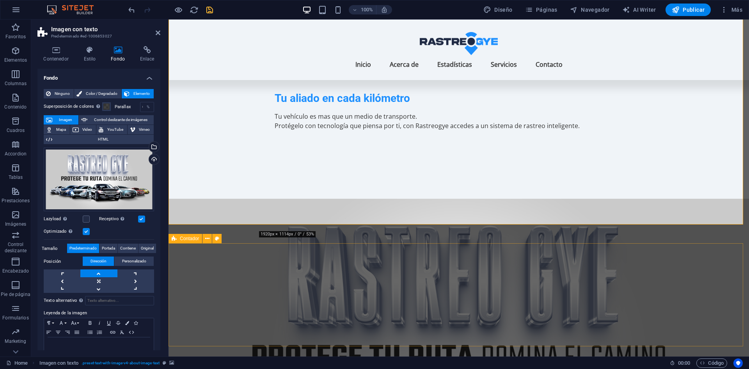
scroll to position [235, 0]
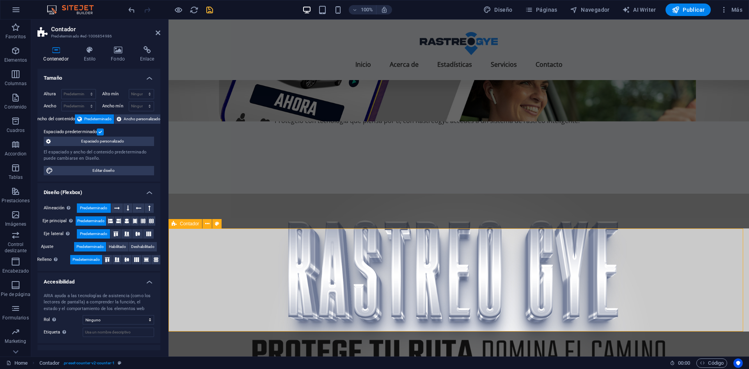
drag, startPoint x: 162, startPoint y: 33, endPoint x: 157, endPoint y: 34, distance: 4.7
click at [157, 34] on aside "Contador Predeterminado #ed-1006854986 Contenedor Estilo Fondo Enlace Tamaño Al…" at bounding box center [99, 188] width 137 height 337
click at [157, 34] on icon at bounding box center [158, 33] width 5 height 6
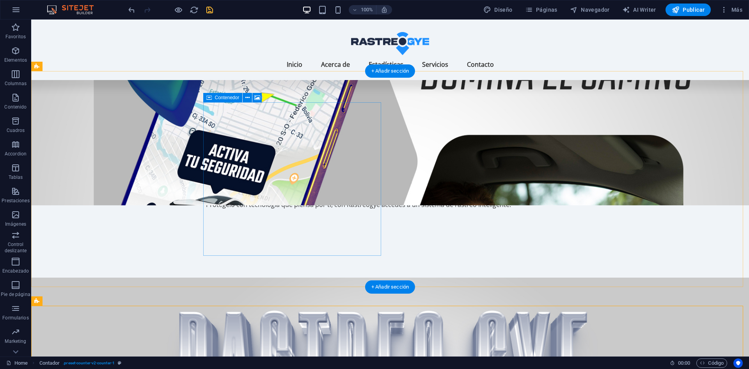
scroll to position [148, 0]
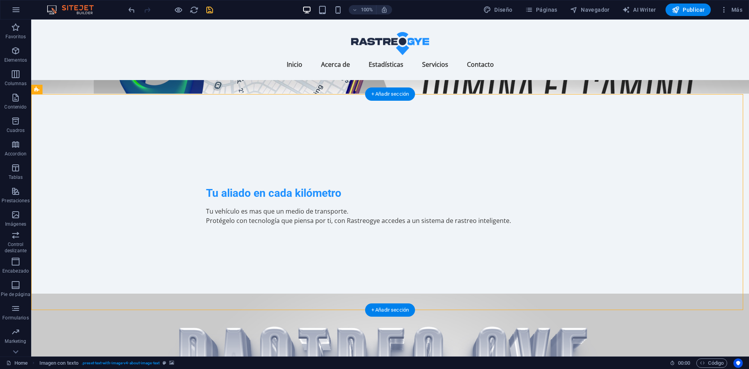
scroll to position [134, 0]
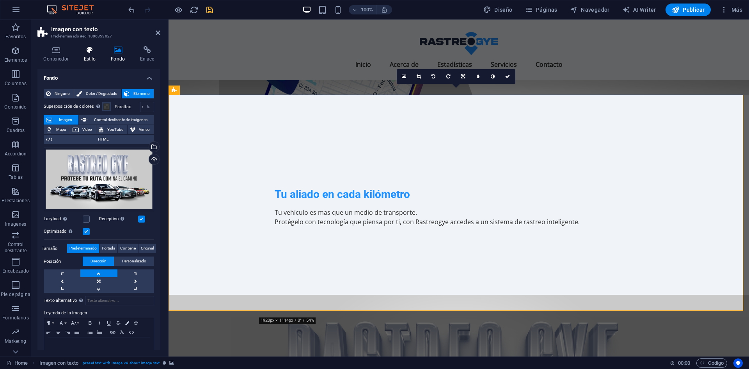
click at [91, 60] on h4 "Estilo" at bounding box center [91, 54] width 27 height 16
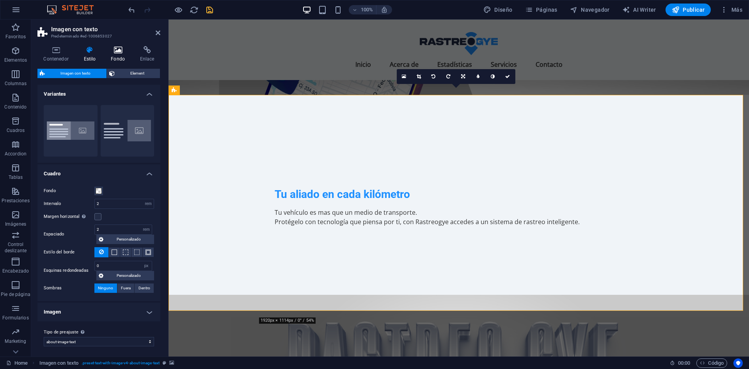
click at [106, 57] on h4 "Fondo" at bounding box center [119, 54] width 29 height 16
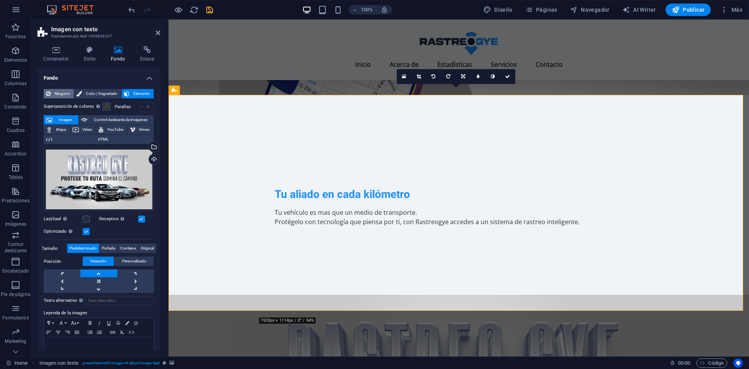
click at [66, 96] on span "Ninguno" at bounding box center [62, 93] width 18 height 9
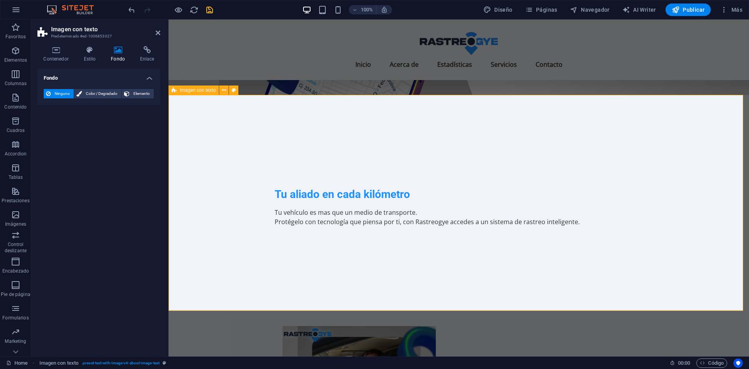
drag, startPoint x: 243, startPoint y: 305, endPoint x: 242, endPoint y: 333, distance: 27.7
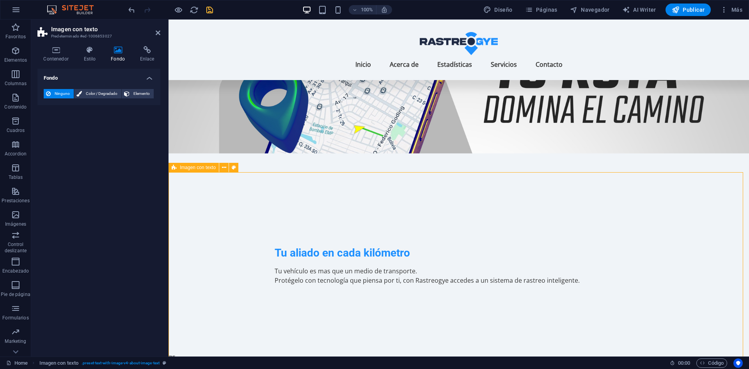
scroll to position [83, 0]
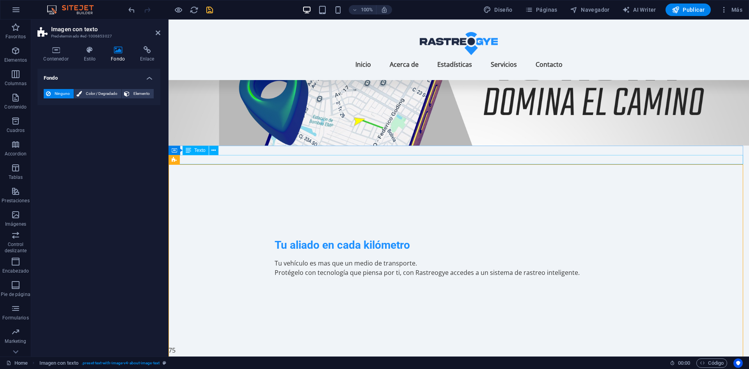
click at [455, 355] on div "Años de experiencia" at bounding box center [459, 359] width 581 height 9
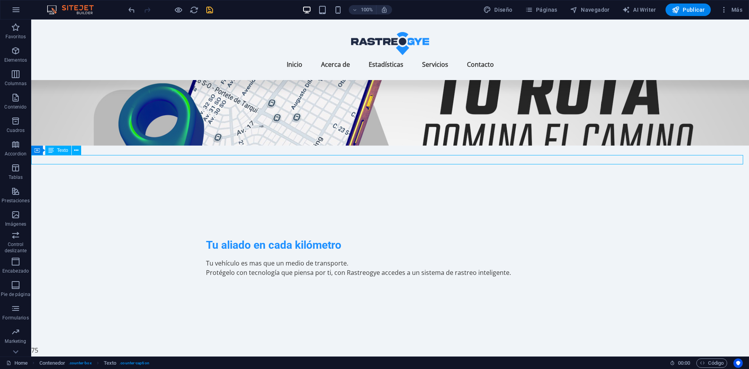
click at [453, 355] on div "Años de experiencia" at bounding box center [390, 359] width 718 height 9
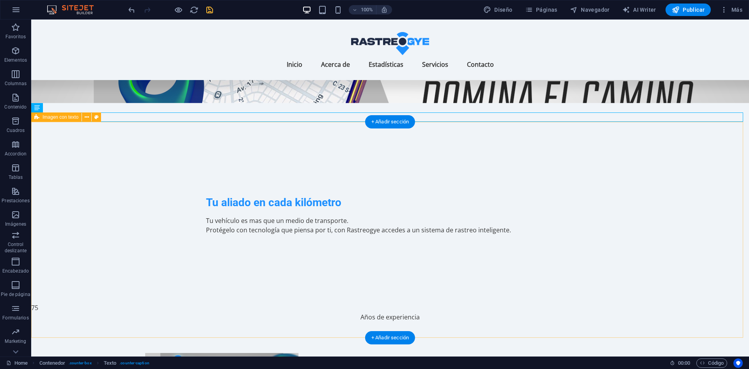
scroll to position [134, 0]
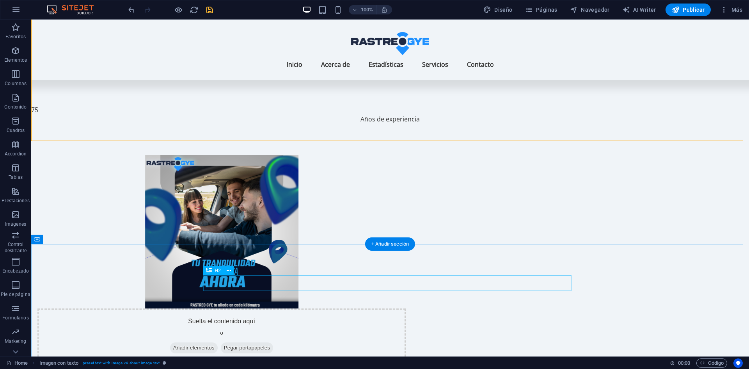
scroll to position [324, 0]
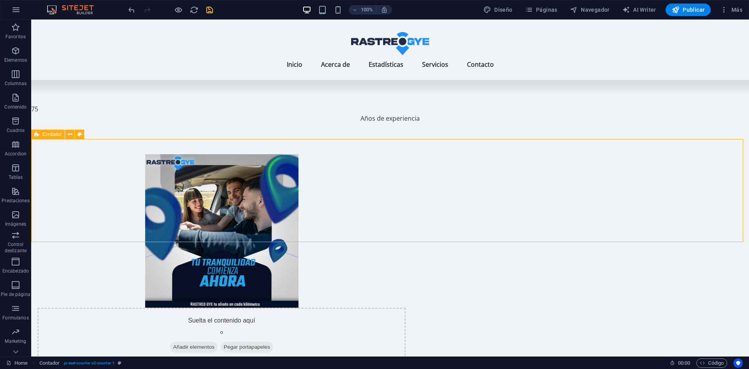
click at [55, 133] on span "Contador" at bounding box center [52, 134] width 19 height 5
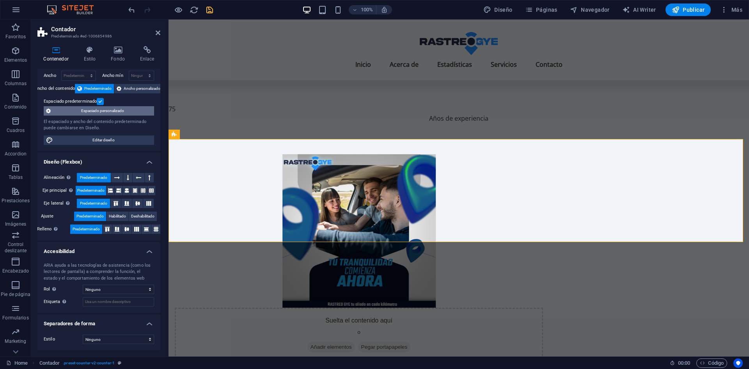
scroll to position [0, 0]
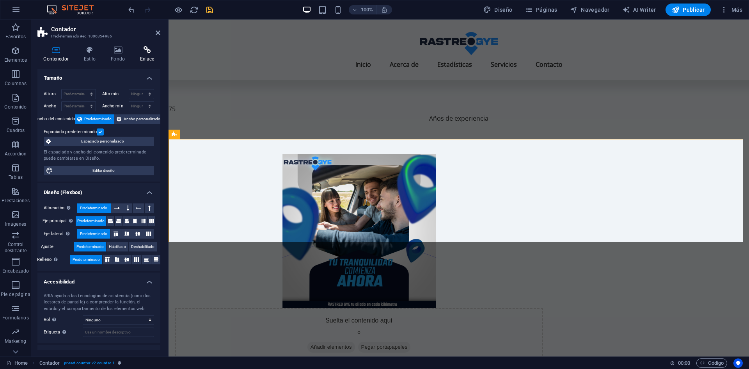
click at [151, 55] on h4 "Enlace" at bounding box center [147, 54] width 27 height 16
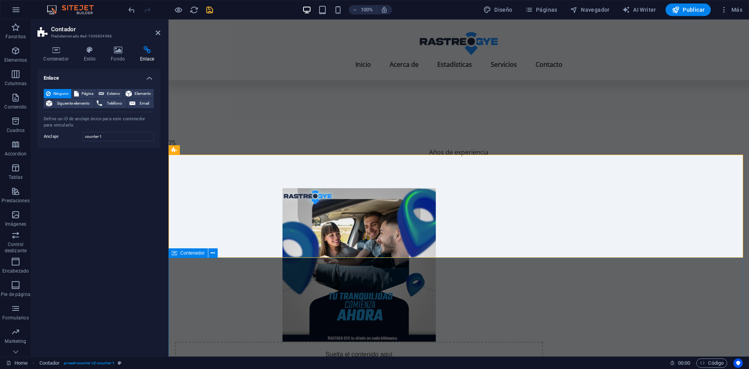
scroll to position [290, 0]
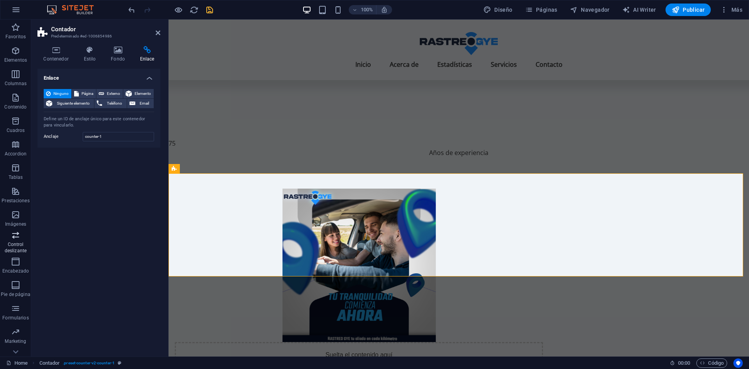
click at [25, 241] on span "Control deslizante" at bounding box center [15, 242] width 31 height 25
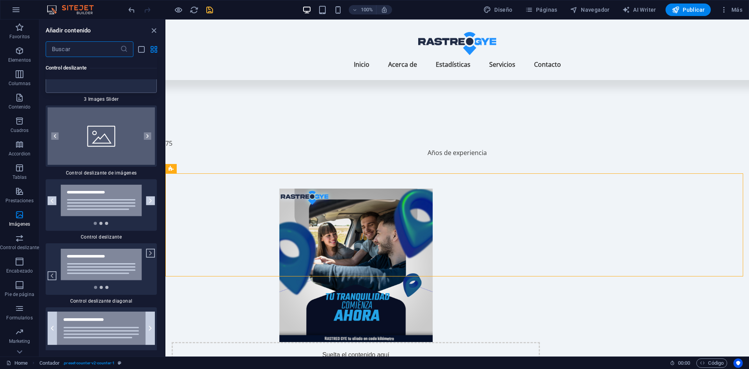
scroll to position [8751, 0]
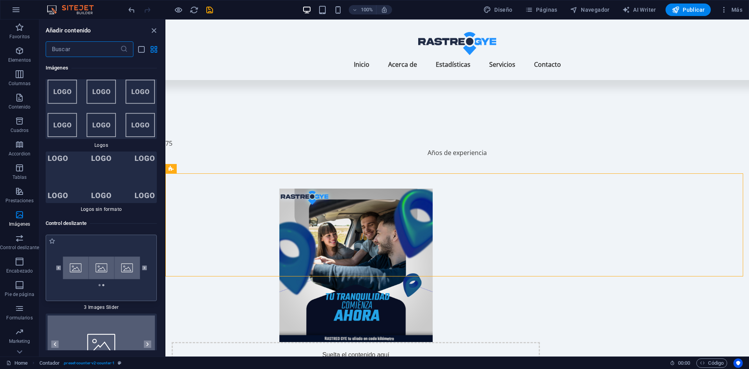
scroll to position [8714, 0]
click at [129, 237] on img at bounding box center [101, 268] width 107 height 62
click at [166, 184] on div "Arrastra aquí para reemplazar el contenido existente. Si quieres crear un eleme…" at bounding box center [458, 188] width 584 height 337
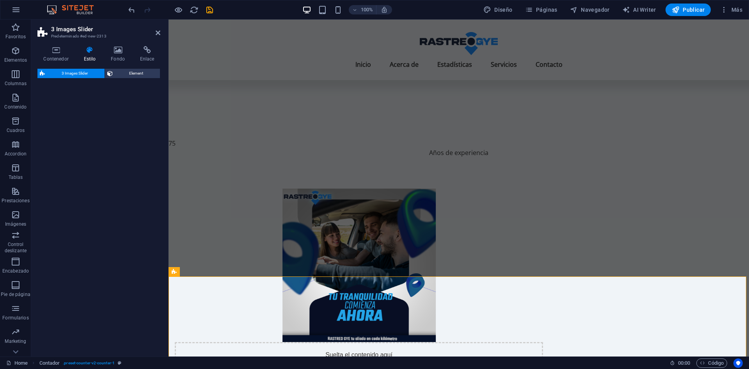
select select "rem"
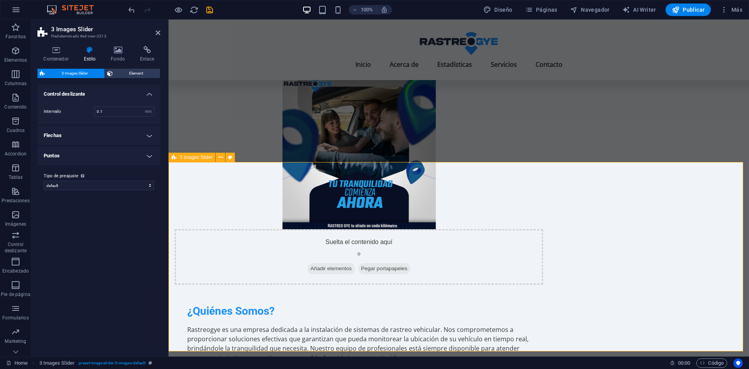
scroll to position [402, 0]
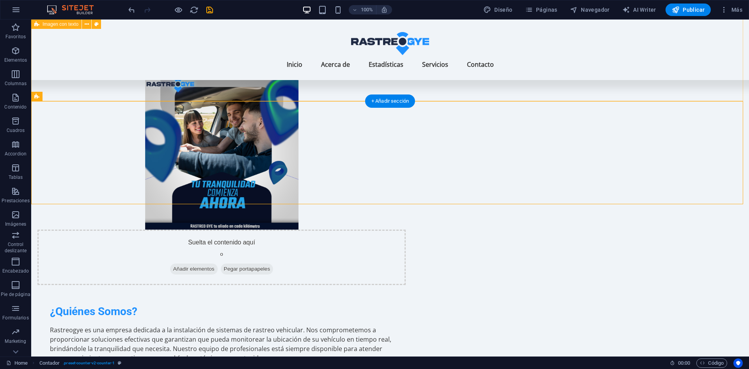
scroll to position [360, 0]
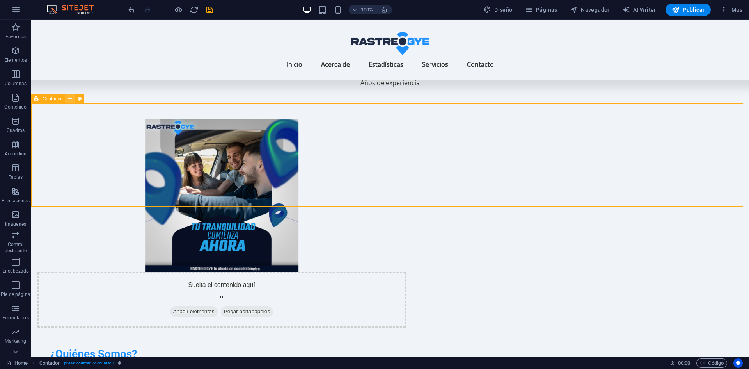
click at [68, 100] on icon at bounding box center [70, 99] width 4 height 8
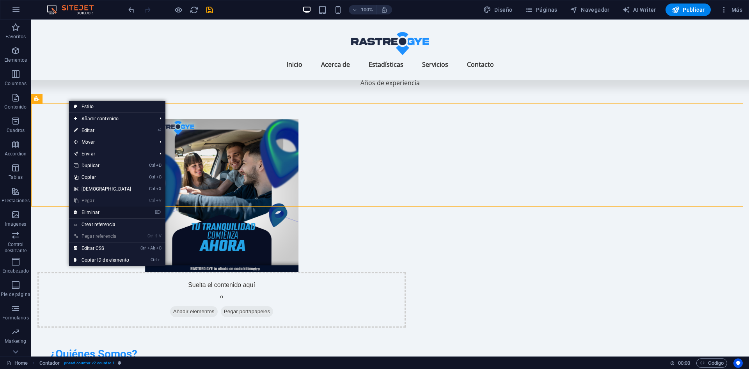
click at [97, 214] on link "⌦ Eliminar" at bounding box center [102, 212] width 67 height 12
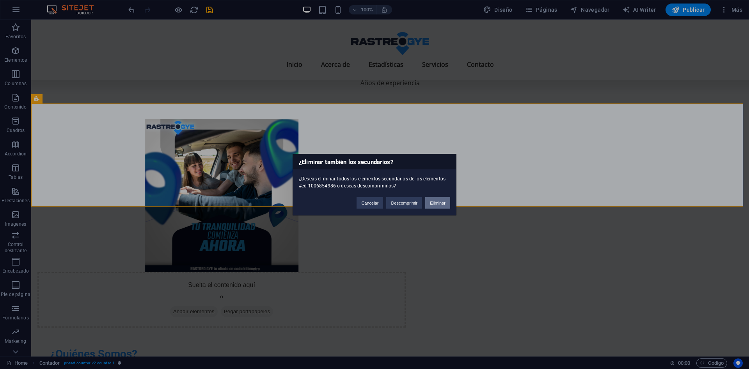
click at [440, 201] on button "Eliminar" at bounding box center [437, 203] width 25 height 12
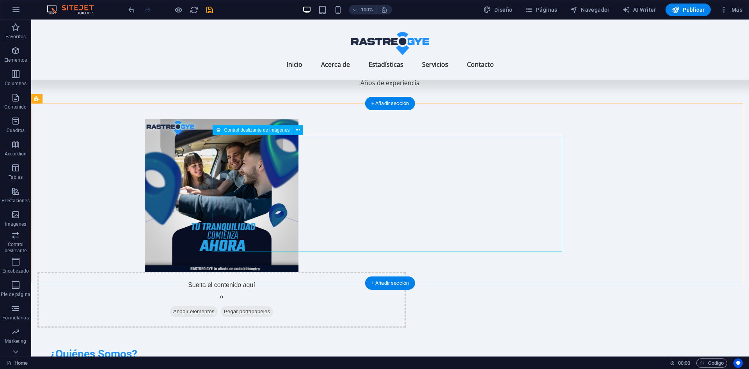
select select "px"
select select "ms"
select select "s"
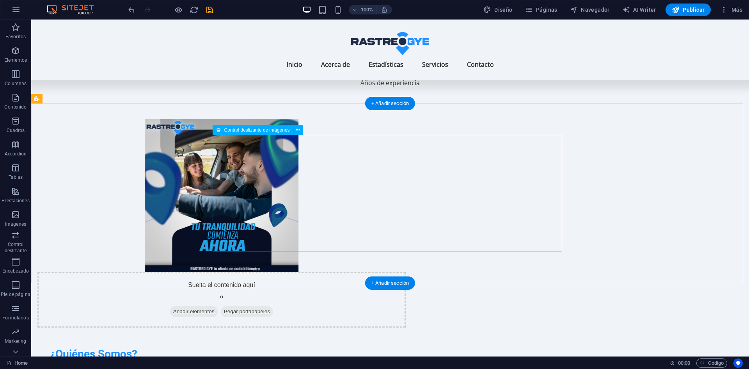
select select "progressive"
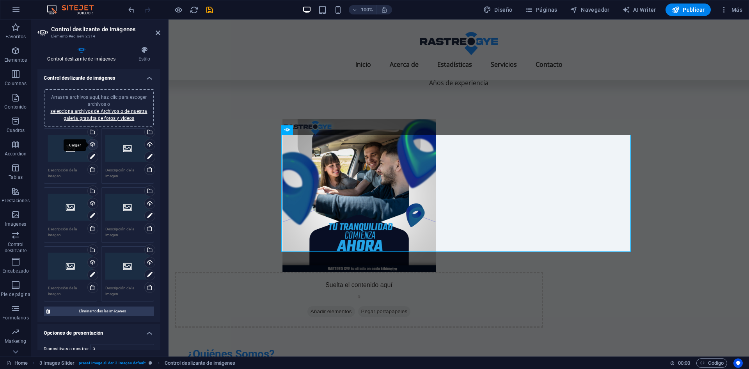
click at [91, 142] on div "Cargar" at bounding box center [92, 145] width 12 height 12
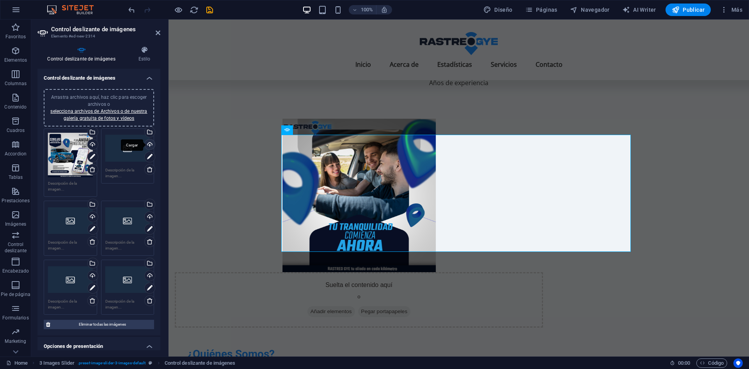
click at [143, 146] on div "Cargar" at bounding box center [149, 145] width 12 height 12
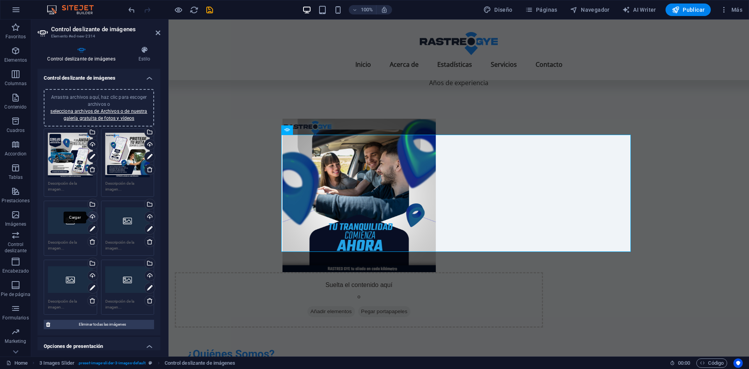
click at [92, 214] on div "Cargar" at bounding box center [92, 218] width 12 height 12
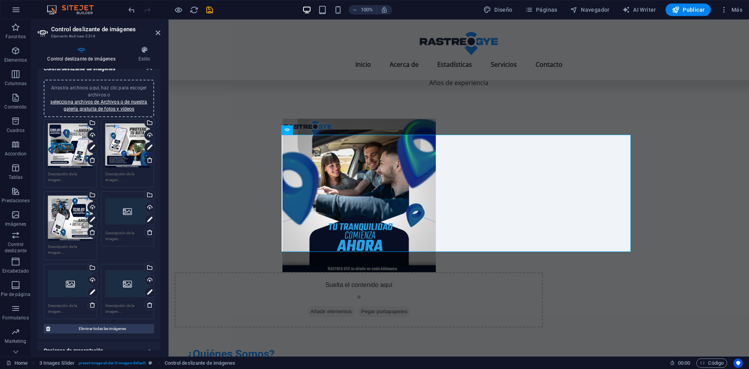
scroll to position [14, 0]
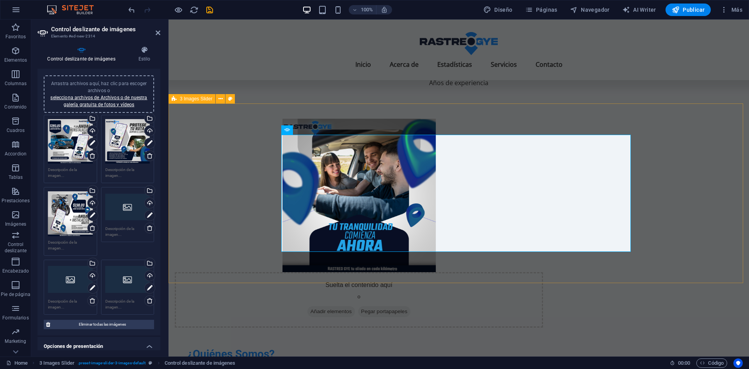
select select "rem"
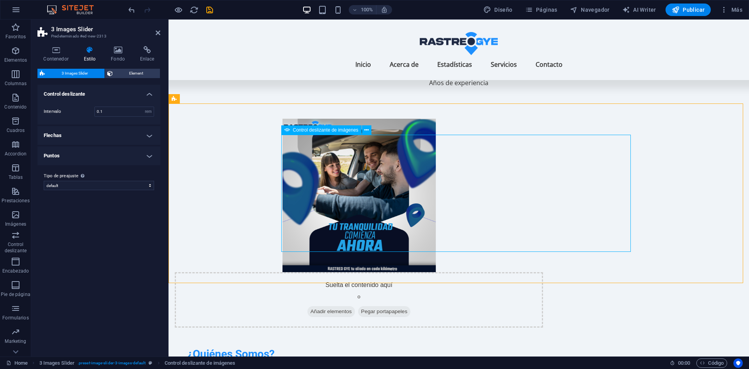
select select "px"
select select "ms"
select select "s"
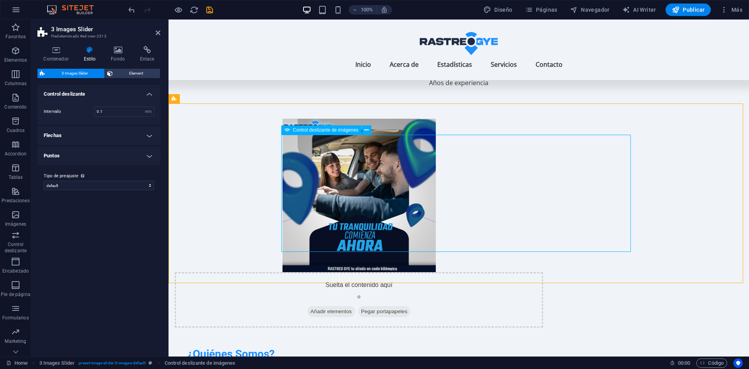
select select "progressive"
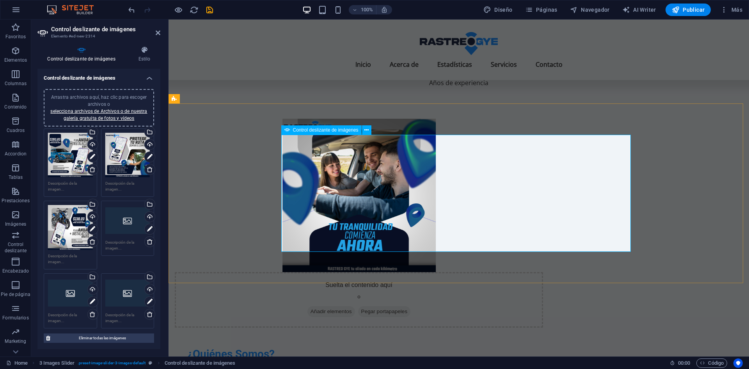
click at [151, 240] on icon at bounding box center [150, 242] width 6 height 6
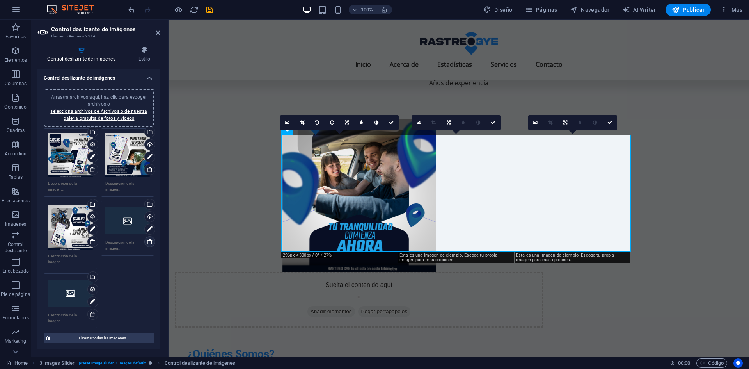
click at [150, 239] on icon at bounding box center [150, 242] width 6 height 6
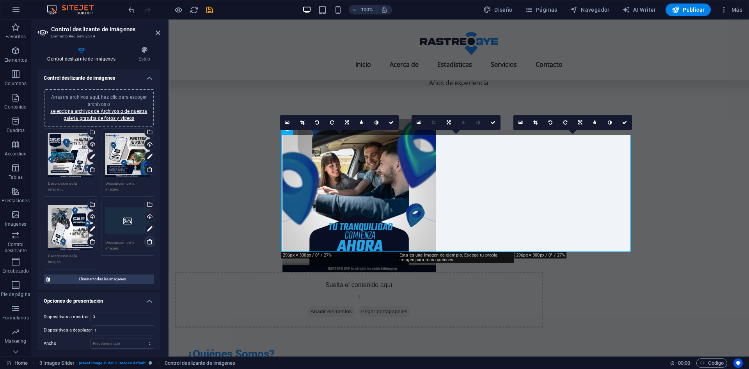
click at [150, 239] on icon at bounding box center [150, 242] width 6 height 6
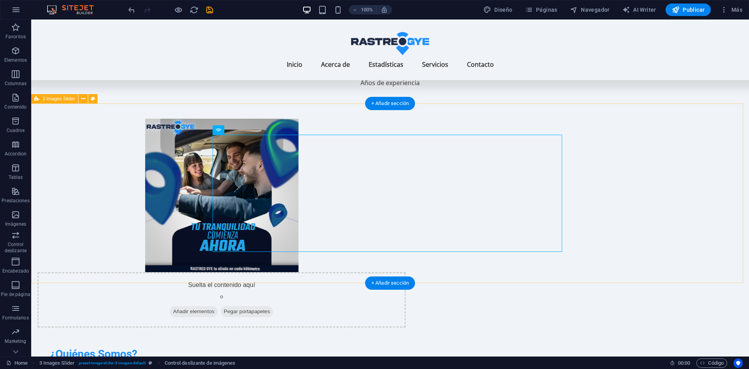
drag, startPoint x: 254, startPoint y: 214, endPoint x: 361, endPoint y: 217, distance: 107.4
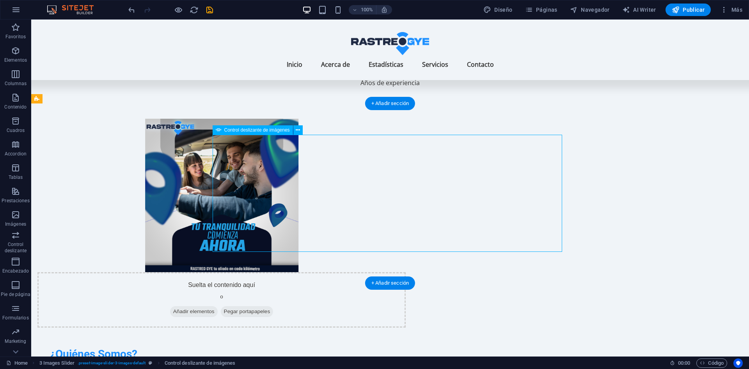
select select "px"
select select "ms"
select select "s"
select select "progressive"
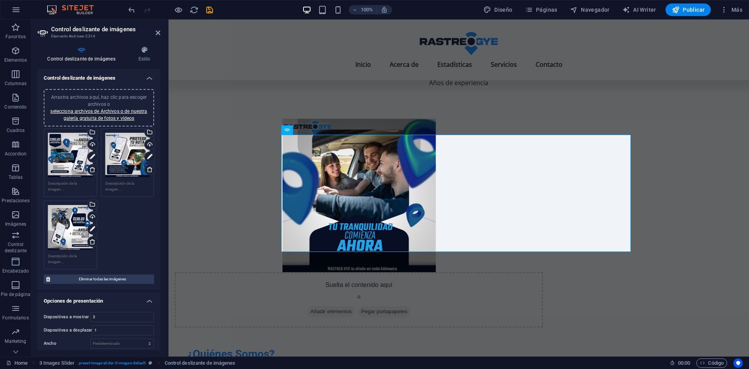
click at [71, 157] on div "Arrastra archivos aquí, haz clic para escoger archivos o selecciona archivos de…" at bounding box center [70, 155] width 45 height 45
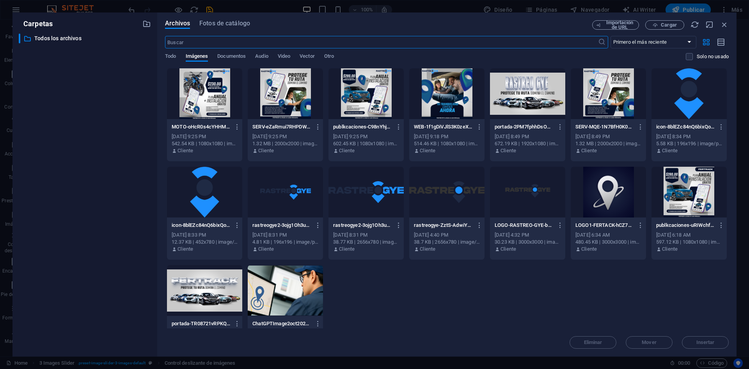
click at [740, 37] on div "Carpetas ​ Todos los archivos Todos los archivos Archivos Fotos de catálogo Imp…" at bounding box center [374, 184] width 749 height 369
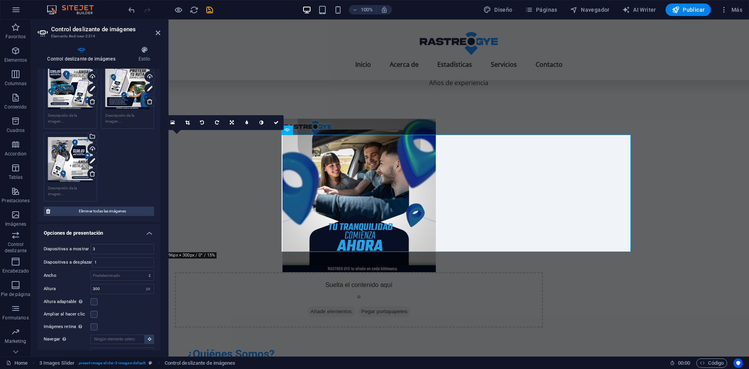
scroll to position [70, 0]
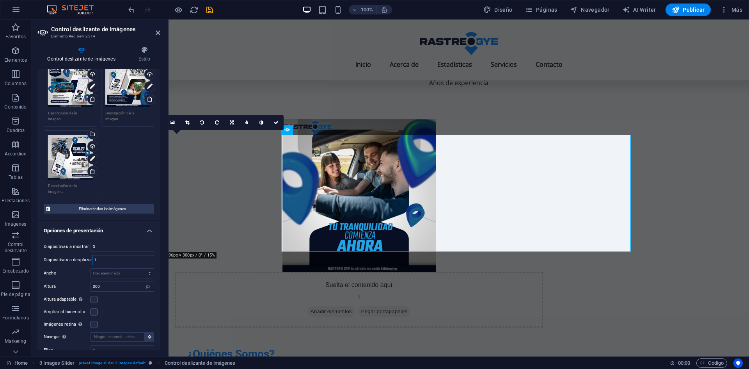
click at [136, 257] on input "1" at bounding box center [123, 259] width 61 height 9
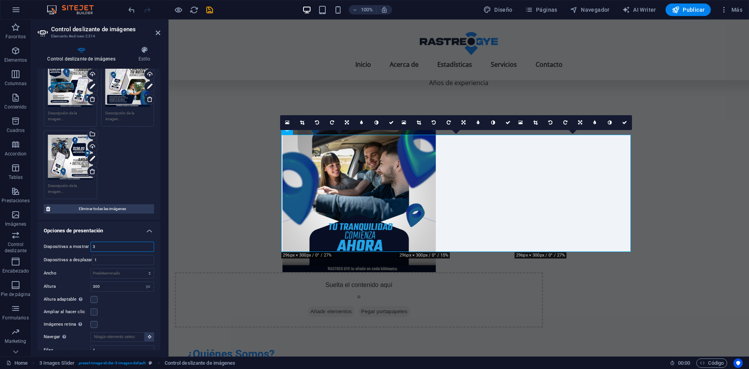
click at [141, 245] on input "3" at bounding box center [122, 246] width 63 height 9
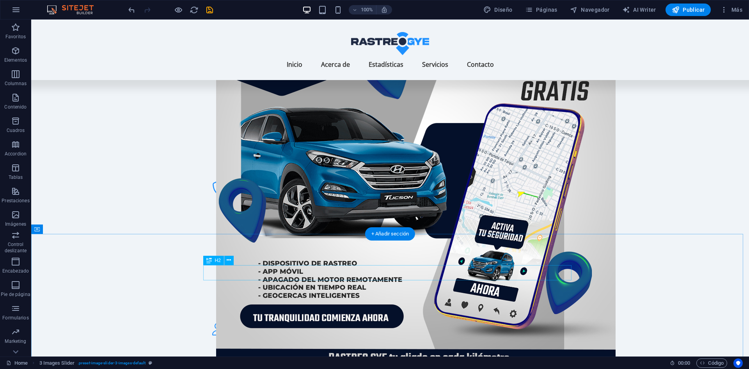
scroll to position [895, 0]
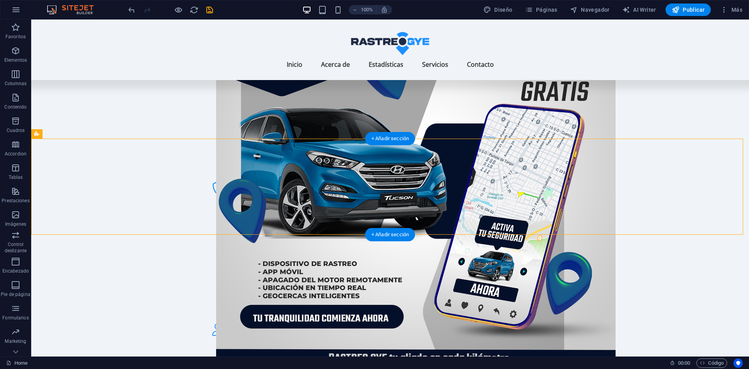
click at [151, 201] on div "Arrastra y suelta un archivo para añadirlo H2 Contenedor Contenedor Separador T…" at bounding box center [390, 188] width 718 height 337
select select "ms"
select select "s"
select select "progressive"
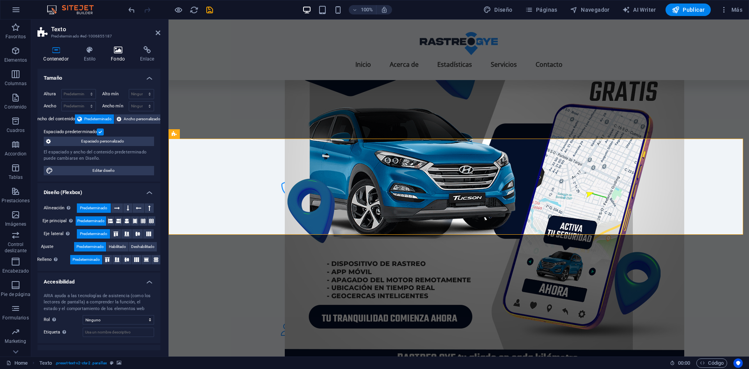
click at [120, 54] on h4 "Fondo" at bounding box center [119, 54] width 29 height 16
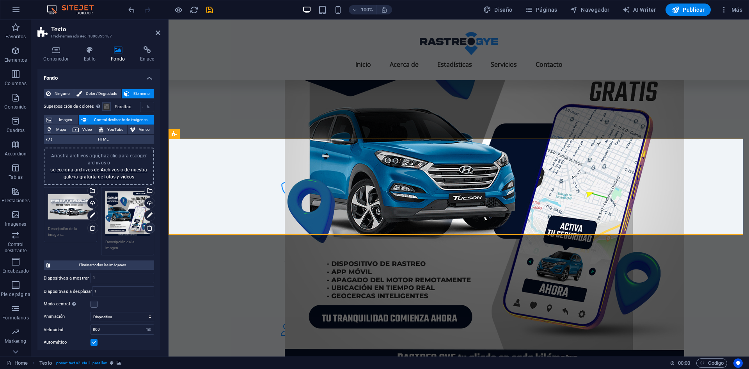
click at [144, 225] on link at bounding box center [149, 228] width 11 height 11
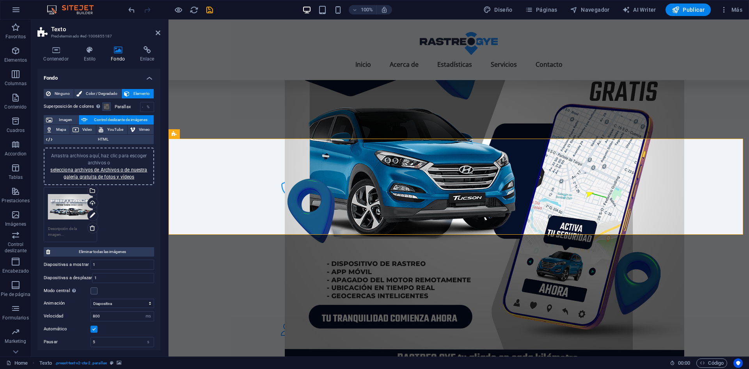
click at [69, 208] on div "Arrastra archivos aquí, haz clic para escoger archivos o selecciona archivos de…" at bounding box center [70, 206] width 45 height 31
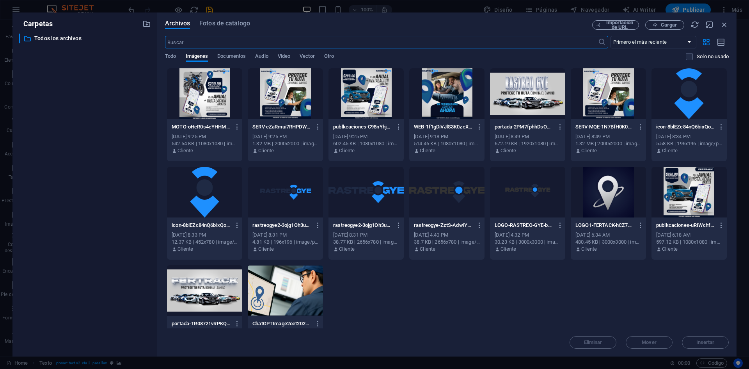
click at [526, 90] on div at bounding box center [527, 93] width 75 height 51
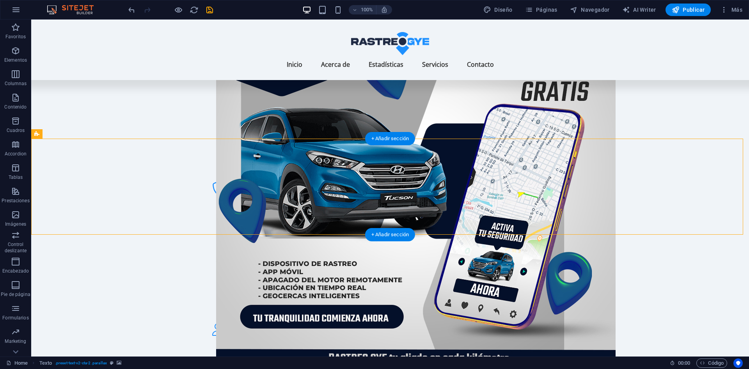
select select "ms"
select select "s"
select select "progressive"
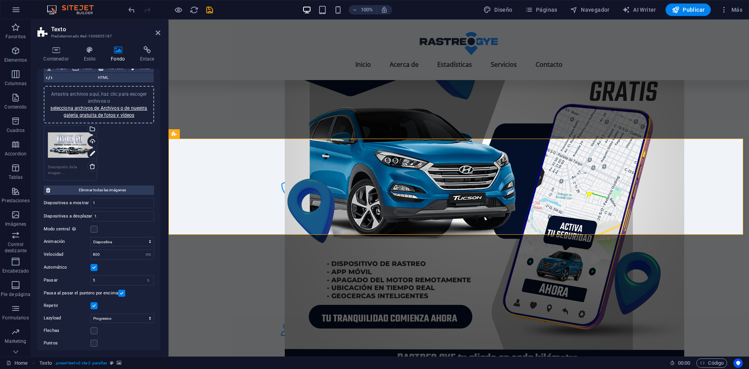
scroll to position [62, 0]
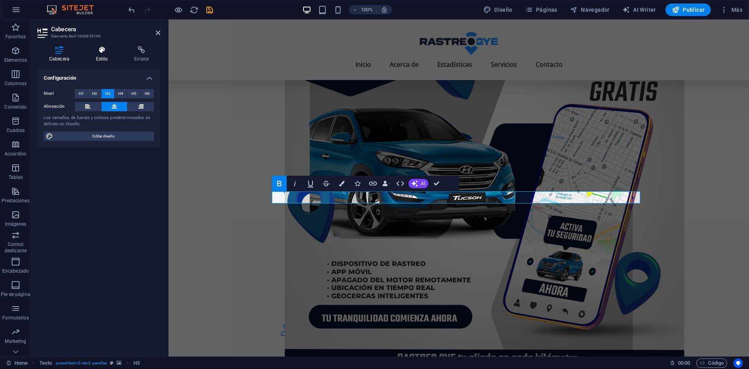
click at [98, 48] on icon at bounding box center [102, 50] width 36 height 8
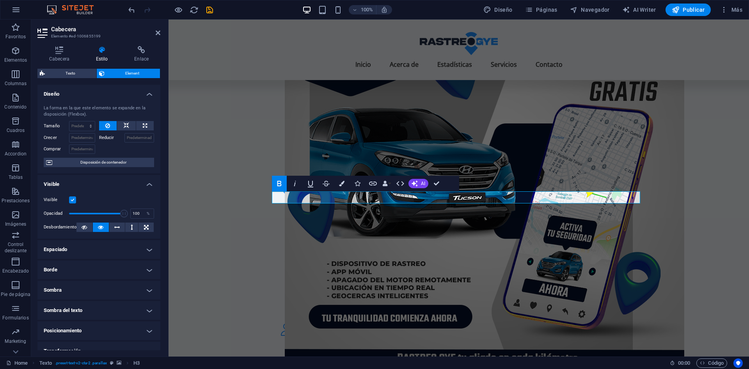
scroll to position [71, 0]
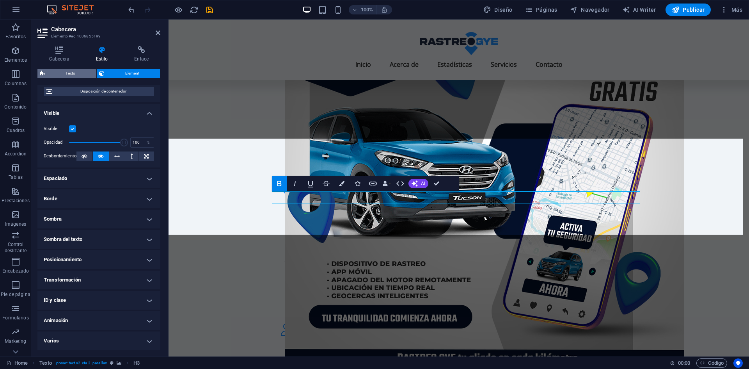
click at [87, 73] on span "Texto" at bounding box center [70, 73] width 47 height 9
select select "preset-text-v2-cta-2"
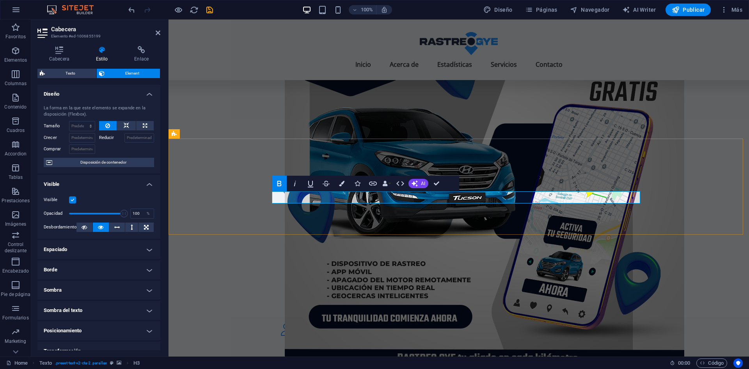
click at [336, 184] on button "Colors" at bounding box center [342, 184] width 15 height 16
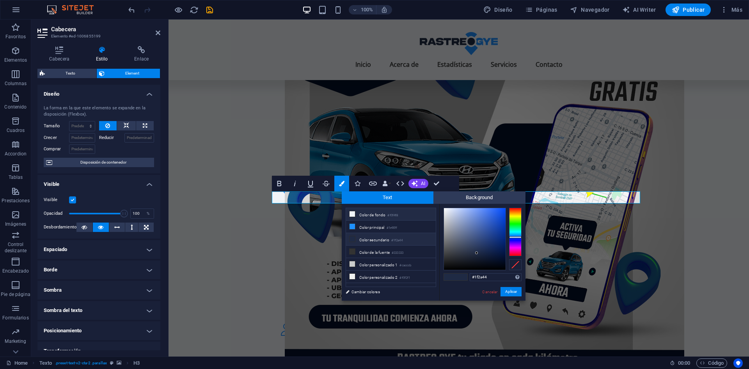
click at [356, 210] on li "Color de fondo #f0f4f8" at bounding box center [391, 214] width 90 height 12
type input "#f0f4f8"
click at [518, 295] on button "Aplicar" at bounding box center [511, 291] width 21 height 9
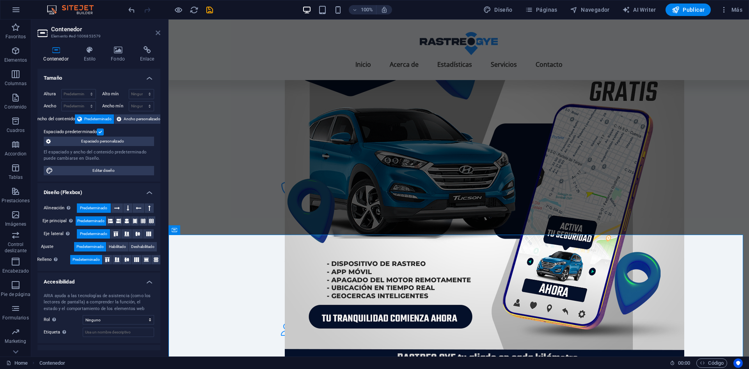
click at [157, 33] on icon at bounding box center [158, 33] width 5 height 6
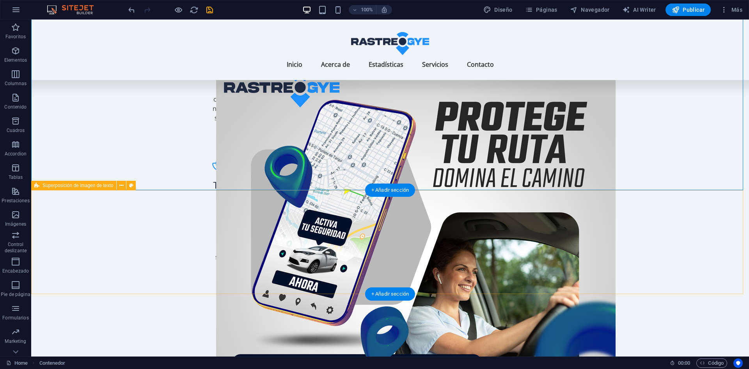
scroll to position [1147, 0]
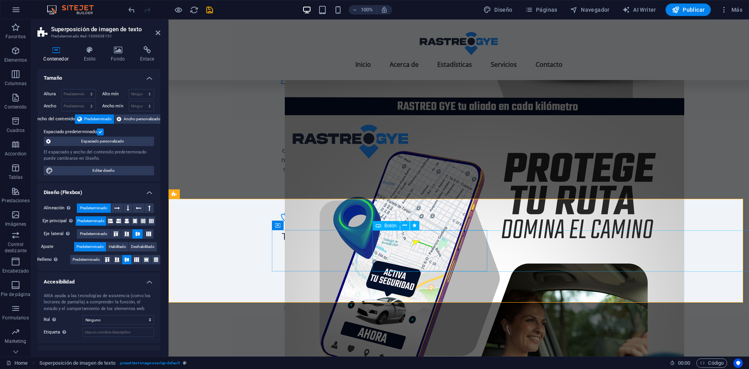
click at [107, 58] on h4 "Fondo" at bounding box center [119, 54] width 29 height 16
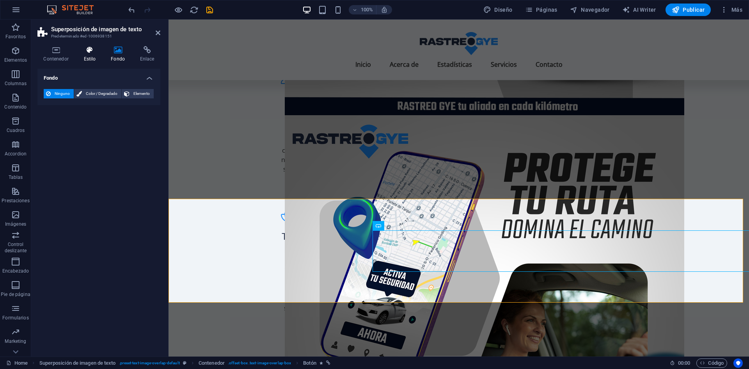
click at [80, 59] on h4 "Estilo" at bounding box center [91, 54] width 27 height 16
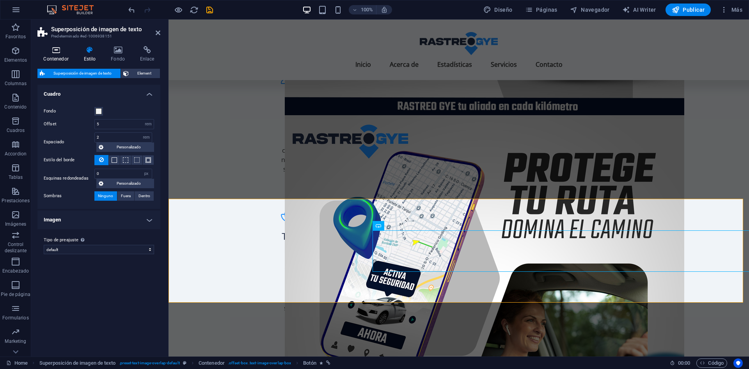
click at [60, 56] on h4 "Contenedor" at bounding box center [57, 54] width 40 height 16
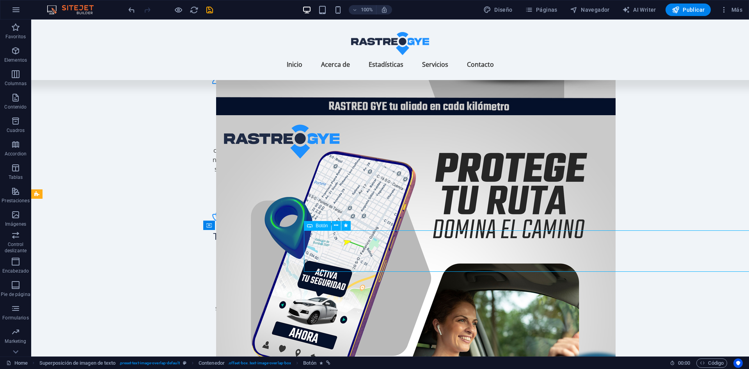
drag, startPoint x: 304, startPoint y: 258, endPoint x: 323, endPoint y: 253, distance: 20.0
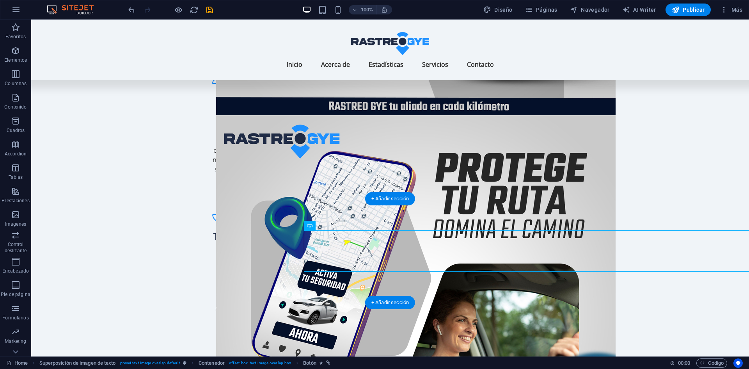
drag, startPoint x: 323, startPoint y: 253, endPoint x: 231, endPoint y: 254, distance: 92.5
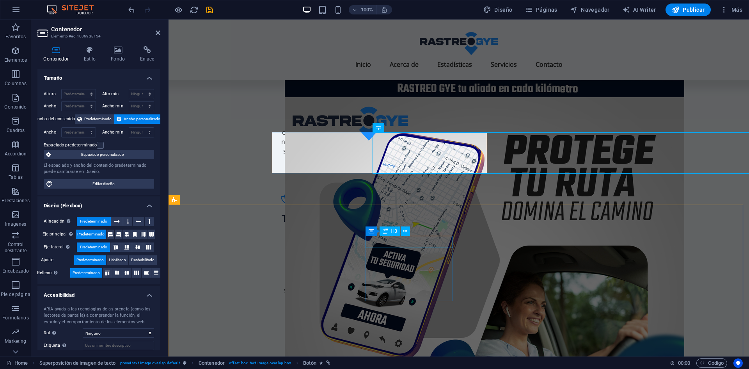
scroll to position [1249, 0]
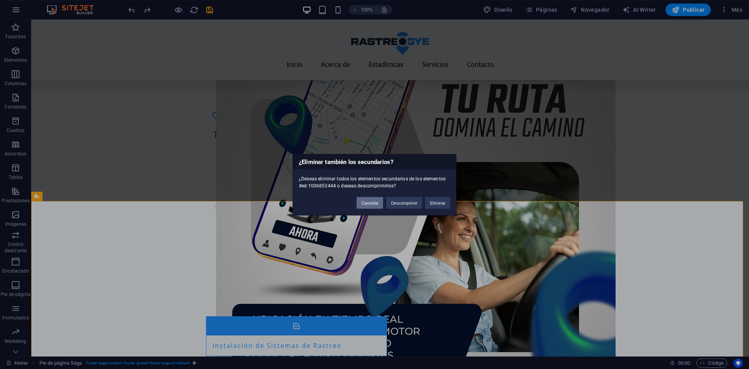
click at [379, 200] on button "Cancelar" at bounding box center [370, 203] width 27 height 12
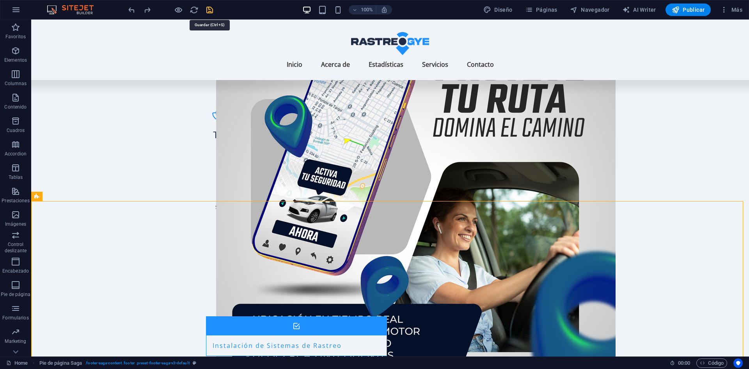
click at [207, 8] on icon "save" at bounding box center [209, 9] width 9 height 9
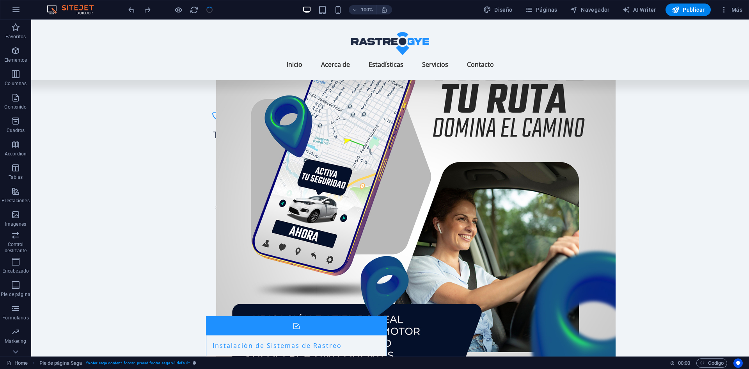
checkbox input "false"
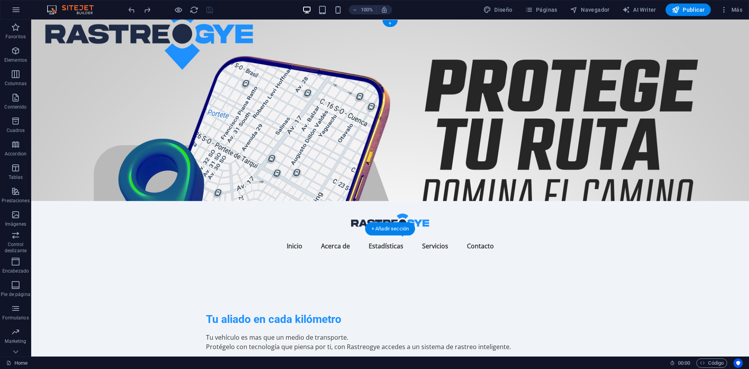
scroll to position [0, 0]
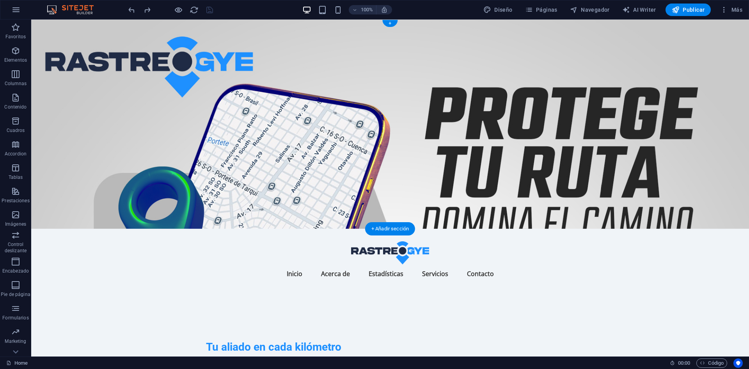
click at [530, 128] on figure at bounding box center [390, 124] width 718 height 209
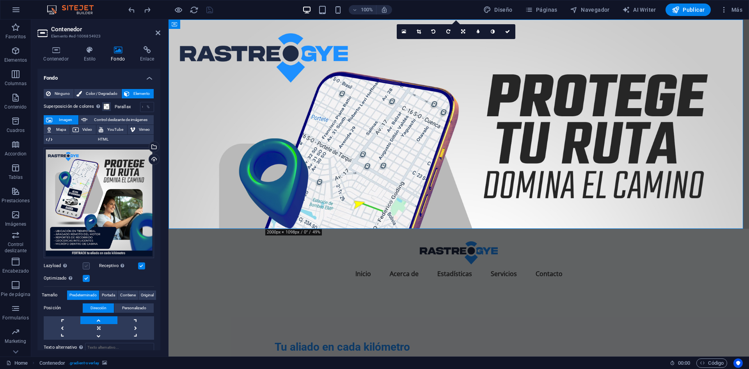
click at [85, 262] on label at bounding box center [86, 265] width 7 height 7
click at [0, 0] on input "Lazyload La carga de imágenes tras la carga de la página mejora la velocidad de…" at bounding box center [0, 0] width 0 height 0
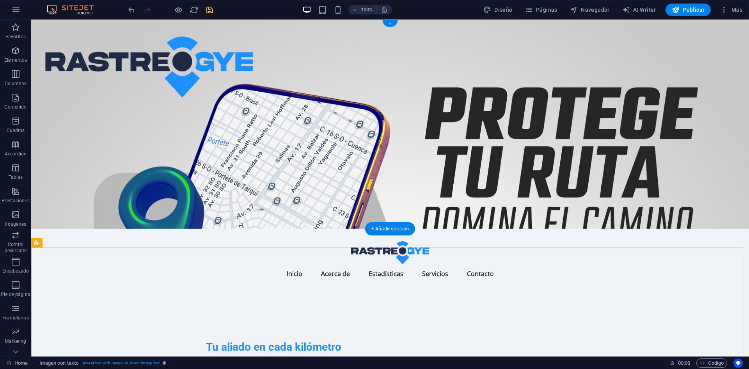
click at [465, 128] on figure at bounding box center [390, 124] width 718 height 209
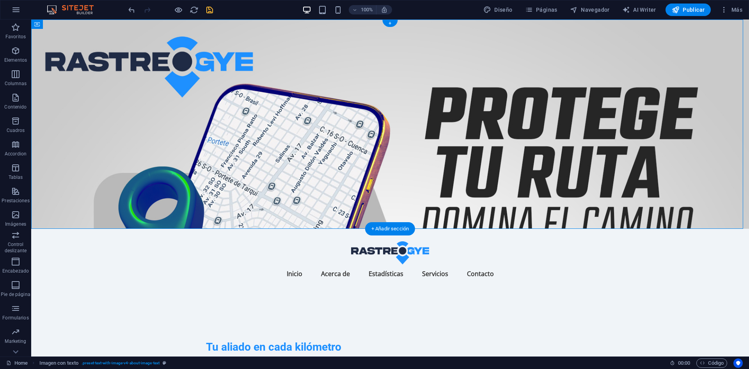
click at [465, 128] on figure at bounding box center [390, 124] width 718 height 209
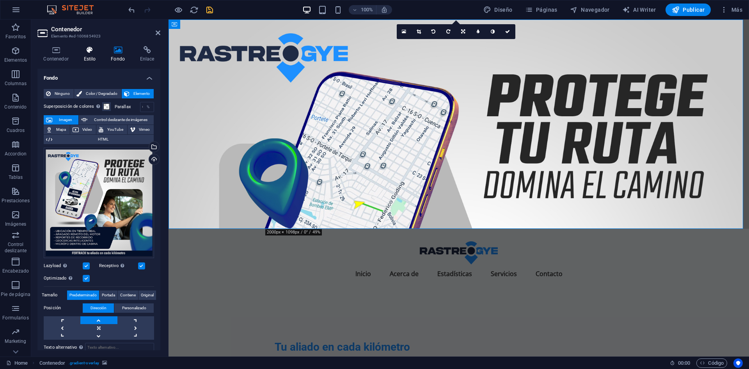
click at [99, 52] on icon at bounding box center [90, 50] width 24 height 8
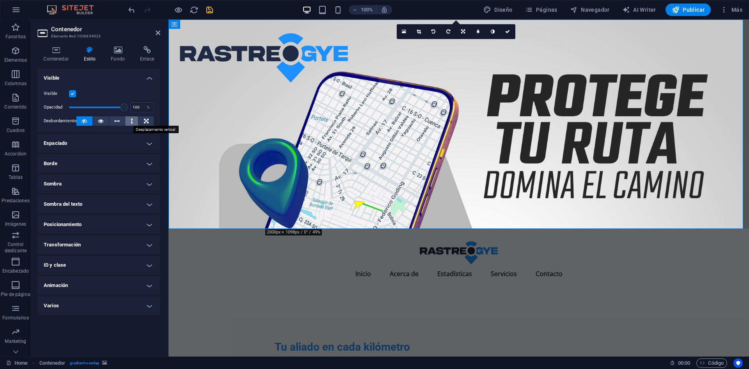
click at [128, 122] on button at bounding box center [131, 120] width 13 height 9
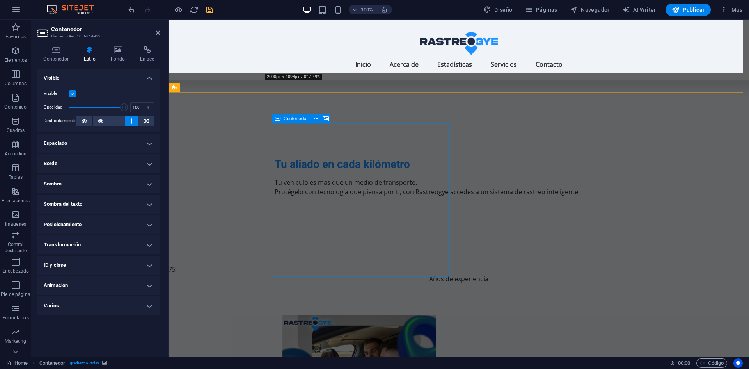
scroll to position [164, 0]
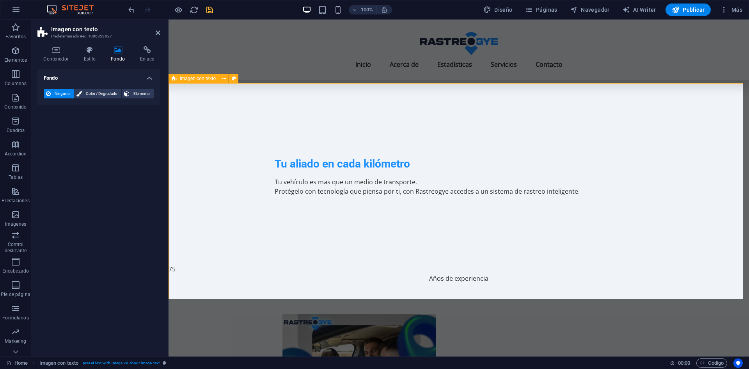
select select "rem"
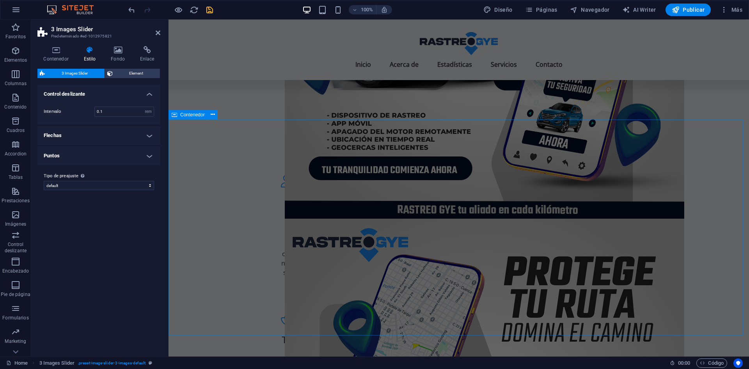
scroll to position [1049, 0]
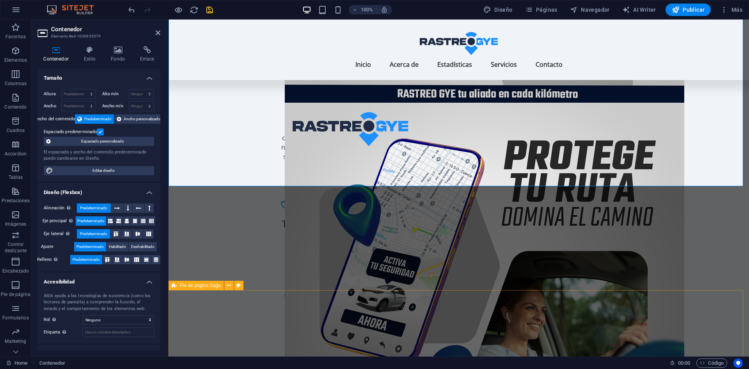
scroll to position [1160, 0]
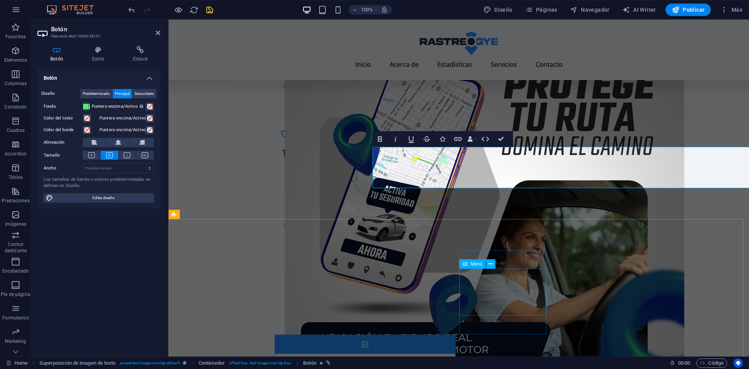
scroll to position [1231, 0]
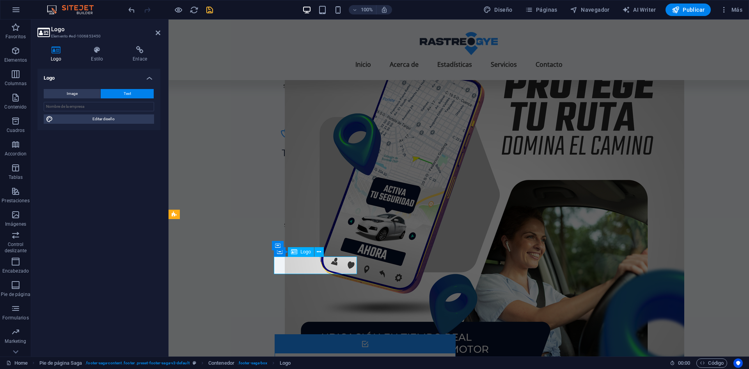
click at [84, 94] on button "Image" at bounding box center [72, 93] width 57 height 9
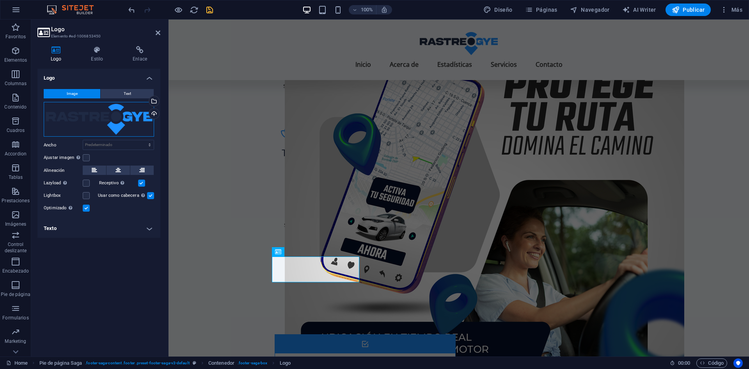
click at [112, 108] on div "Arrastra archivos aquí, haz clic para escoger archivos o selecciona archivos de…" at bounding box center [99, 119] width 110 height 35
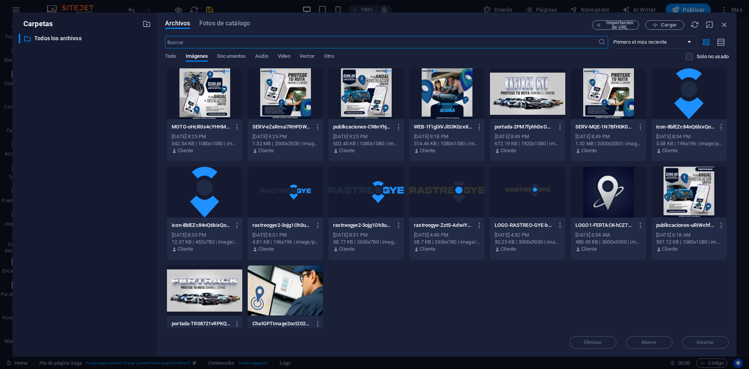
click at [448, 195] on div at bounding box center [446, 192] width 75 height 51
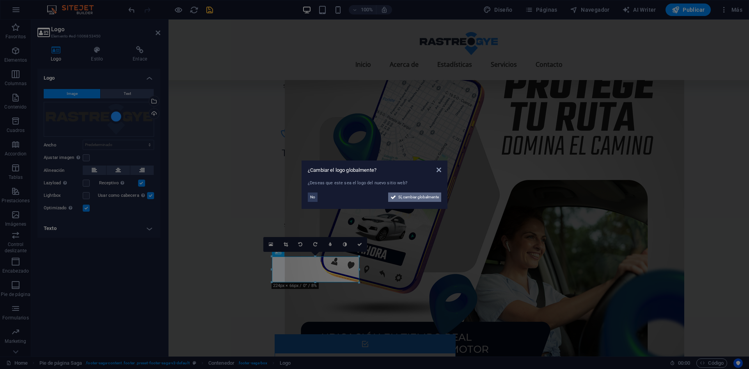
click at [426, 197] on span "Sí, cambiar globalmente" at bounding box center [419, 196] width 41 height 9
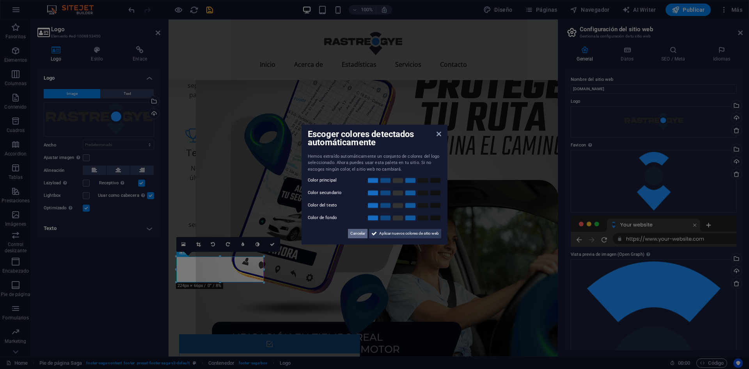
click at [354, 230] on span "Cancelar" at bounding box center [358, 233] width 15 height 9
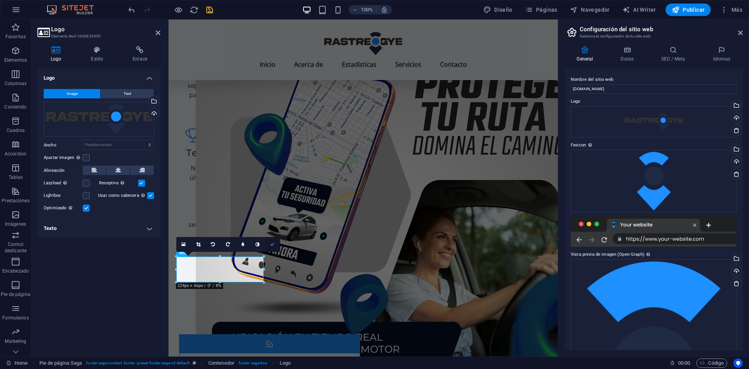
click at [272, 244] on icon at bounding box center [272, 244] width 5 height 5
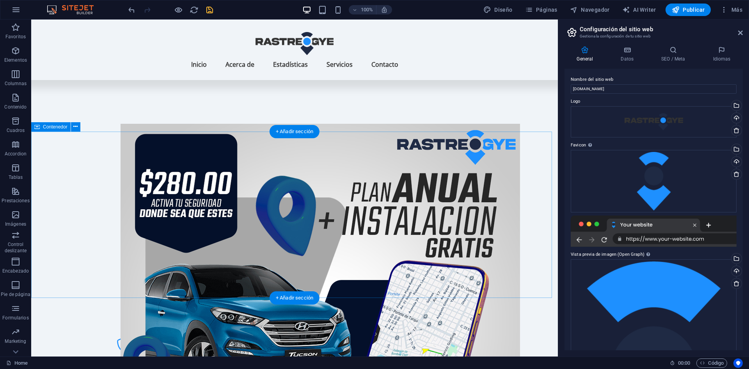
scroll to position [736, 0]
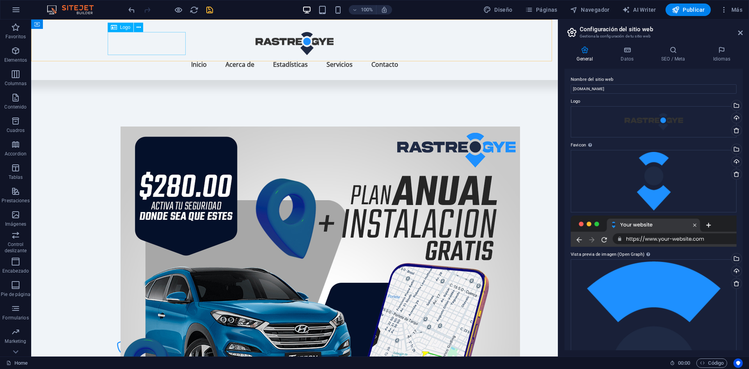
click at [174, 46] on div at bounding box center [294, 43] width 368 height 23
select select "px"
select select "%"
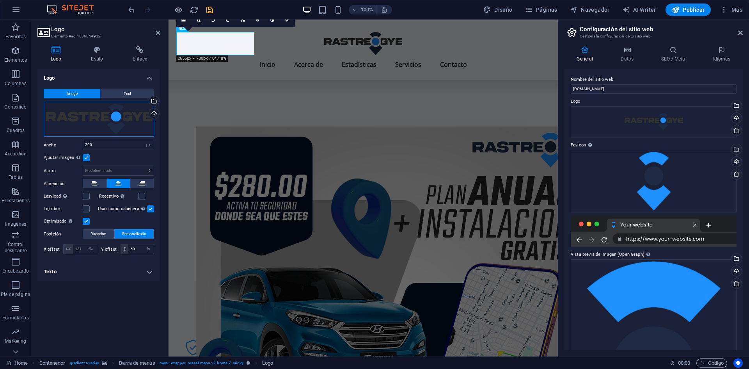
click at [130, 123] on div "Arrastra archivos aquí, haz clic para escoger archivos o selecciona archivos de…" at bounding box center [99, 119] width 110 height 35
click at [130, 123] on body "rastreogye.com Home Favoritos Elementos Columnas Contenido Cuadros Accordion Ta…" at bounding box center [374, 184] width 749 height 369
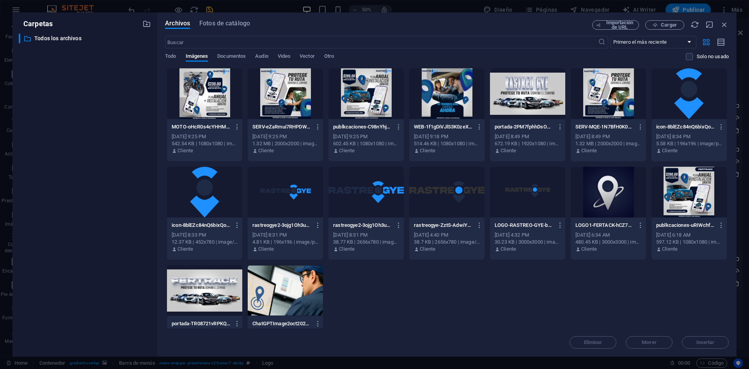
click at [359, 204] on div at bounding box center [366, 192] width 75 height 51
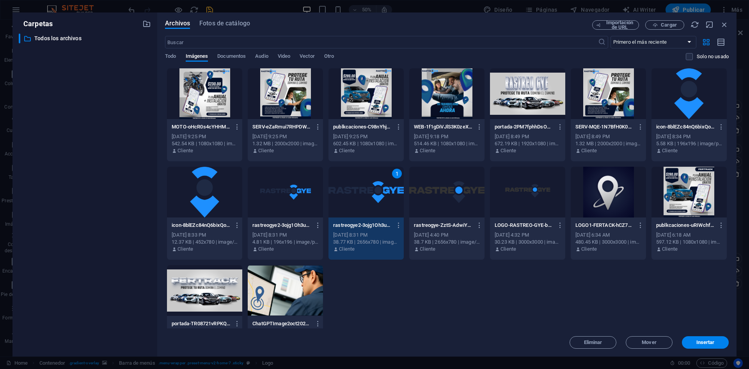
click at [274, 210] on div at bounding box center [285, 192] width 75 height 51
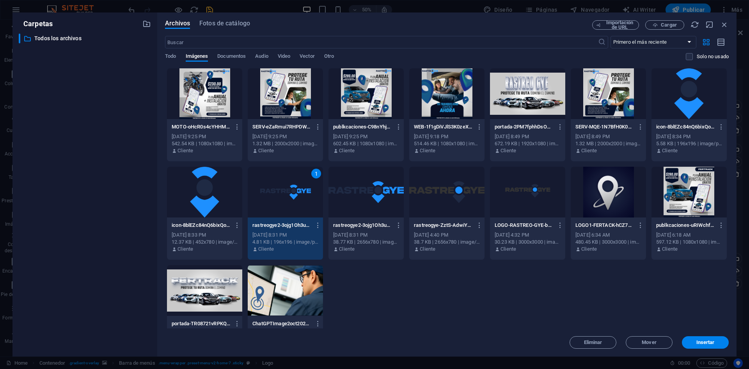
click at [361, 208] on div at bounding box center [366, 192] width 75 height 51
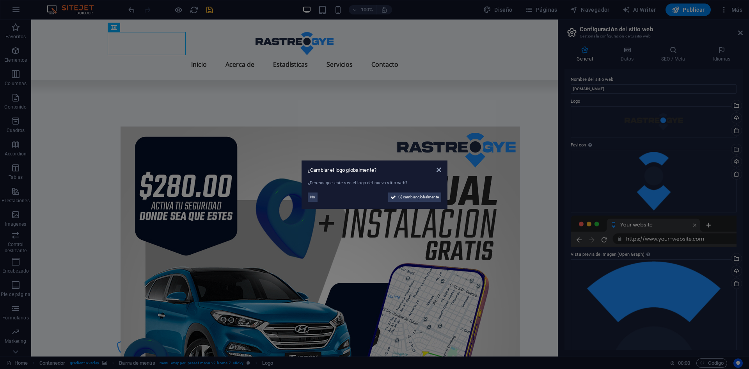
drag, startPoint x: 423, startPoint y: 198, endPoint x: 299, endPoint y: 192, distance: 123.9
click at [299, 192] on aside "¿Cambiar el logo globalmente? ¿Deseas que este sea el logo del nuevo sitio web?…" at bounding box center [374, 184] width 749 height 369
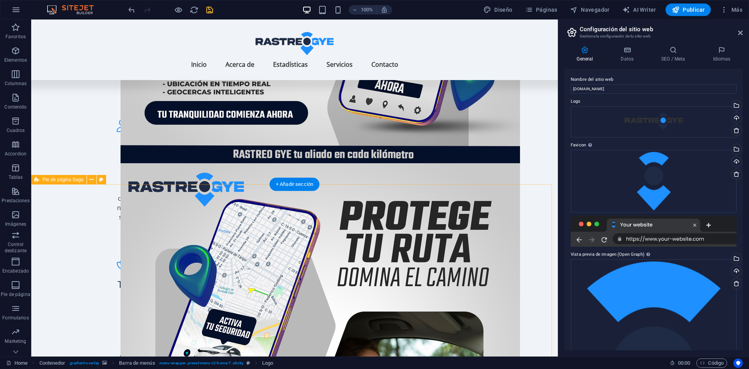
scroll to position [1282, 0]
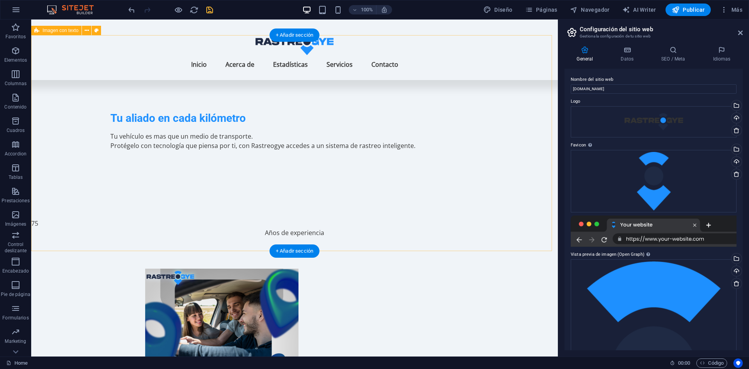
scroll to position [212, 0]
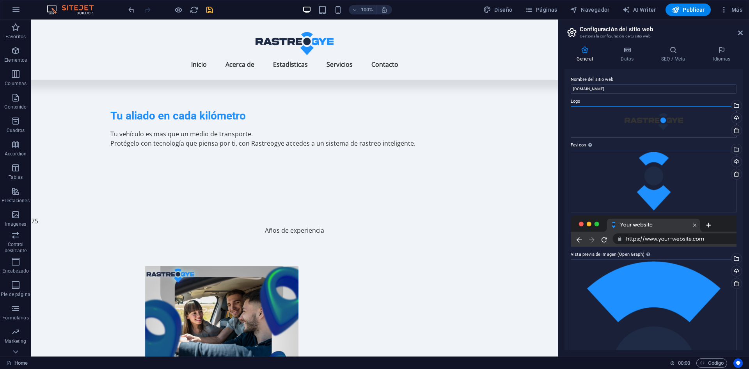
click at [665, 119] on div "Arrastra archivos aquí, haz clic para escoger archivos o selecciona archivos de…" at bounding box center [654, 121] width 166 height 31
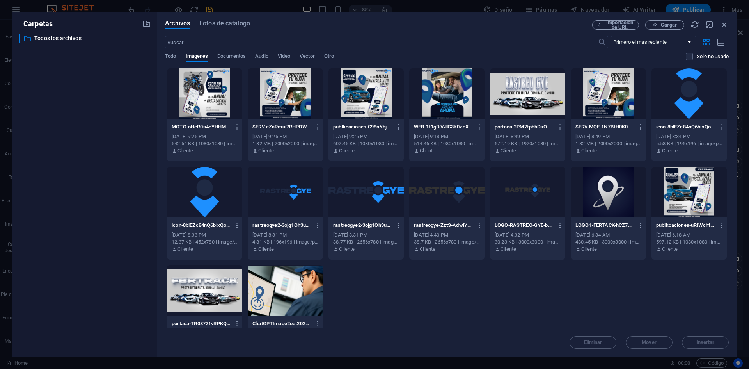
click at [381, 187] on div at bounding box center [366, 192] width 75 height 51
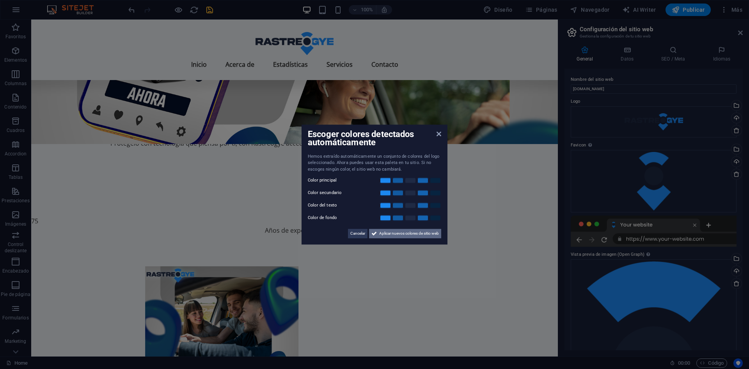
click at [376, 233] on icon at bounding box center [374, 233] width 5 height 9
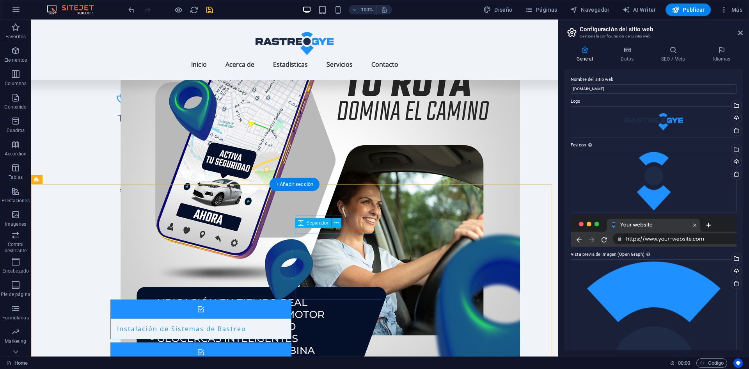
scroll to position [1266, 0]
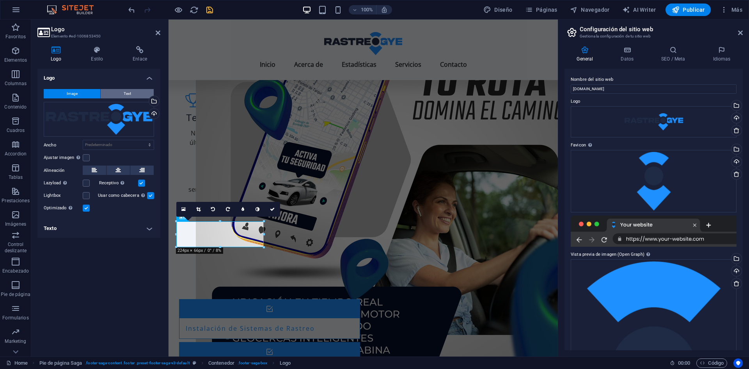
click at [136, 91] on button "Text" at bounding box center [127, 93] width 53 height 9
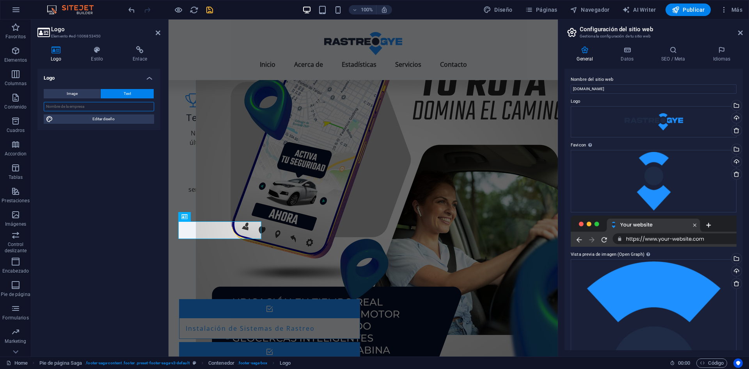
click at [105, 107] on input "text" at bounding box center [99, 106] width 110 height 9
type input "r"
type input "RASTREO GYE"
click at [98, 61] on h4 "Estilo" at bounding box center [99, 54] width 42 height 16
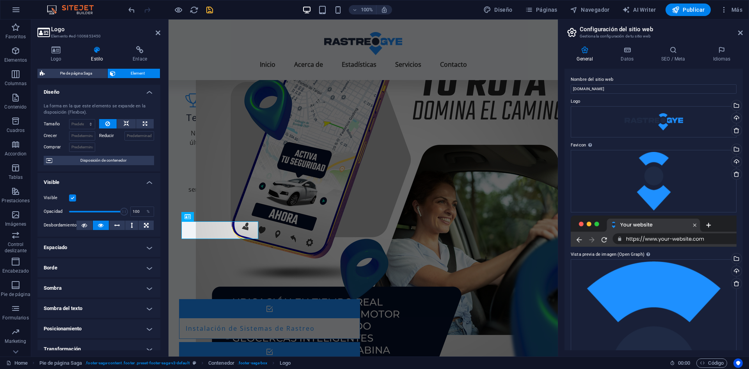
scroll to position [1, 0]
click at [139, 52] on icon at bounding box center [139, 50] width 41 height 8
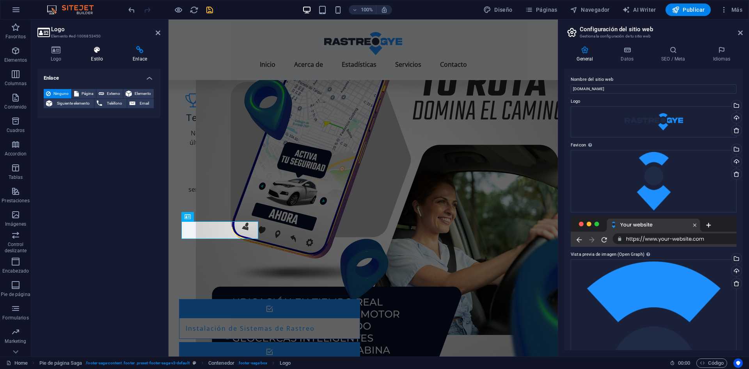
click at [94, 54] on h4 "Estilo" at bounding box center [99, 54] width 42 height 16
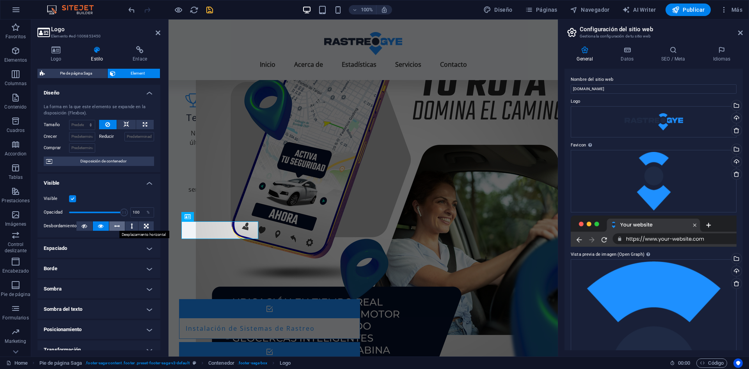
click at [117, 226] on icon at bounding box center [116, 225] width 5 height 9
click at [131, 230] on icon at bounding box center [132, 225] width 2 height 9
click at [105, 225] on button at bounding box center [101, 225] width 16 height 9
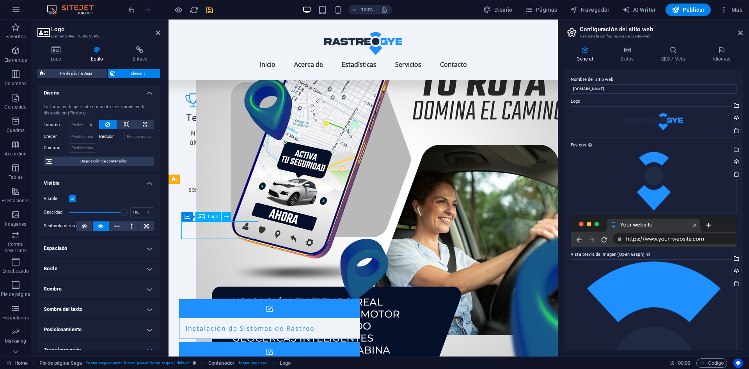
drag, startPoint x: 235, startPoint y: 225, endPoint x: 222, endPoint y: 227, distance: 12.6
drag, startPoint x: 222, startPoint y: 227, endPoint x: 208, endPoint y: 228, distance: 14.1
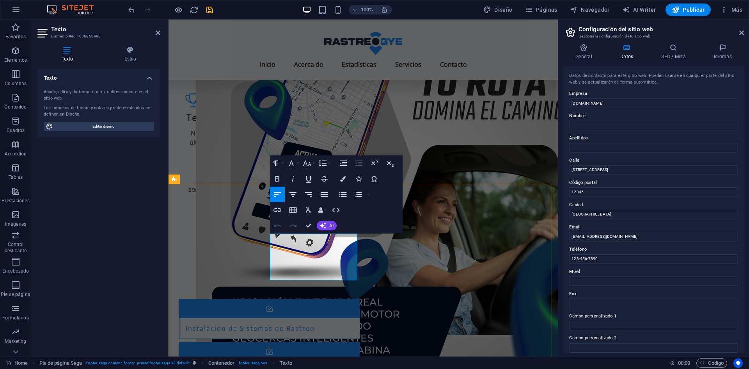
drag, startPoint x: 351, startPoint y: 249, endPoint x: 293, endPoint y: 256, distance: 58.3
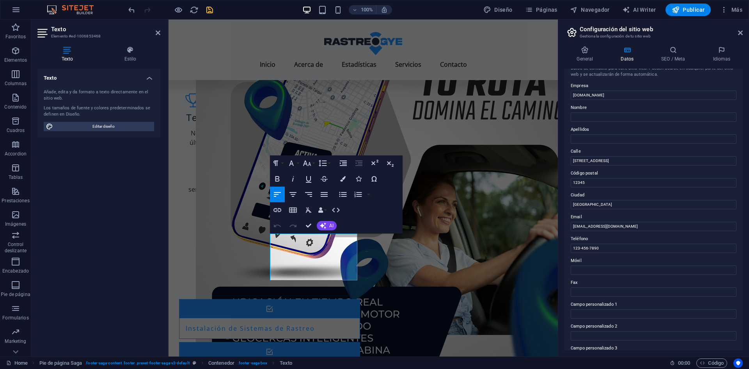
scroll to position [4, 0]
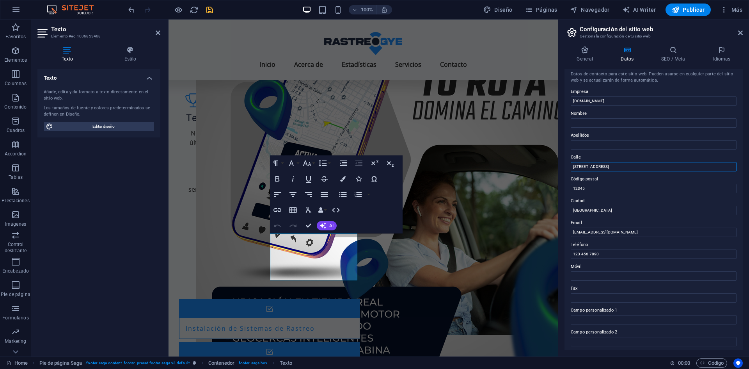
drag, startPoint x: 619, startPoint y: 164, endPoint x: 569, endPoint y: 166, distance: 49.6
click at [569, 166] on div "Datos de contacto para este sitio web. Pueden usarse en cualquier parte del sit…" at bounding box center [654, 209] width 178 height 281
drag, startPoint x: 760, startPoint y: 208, endPoint x: 529, endPoint y: 201, distance: 231.2
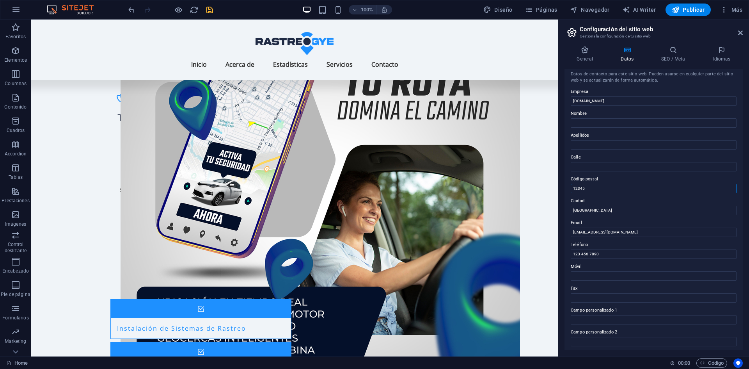
click at [594, 186] on input "12345" at bounding box center [654, 188] width 166 height 9
type input "1"
click at [606, 207] on input "Ciudad de Seguridad" at bounding box center [654, 210] width 166 height 9
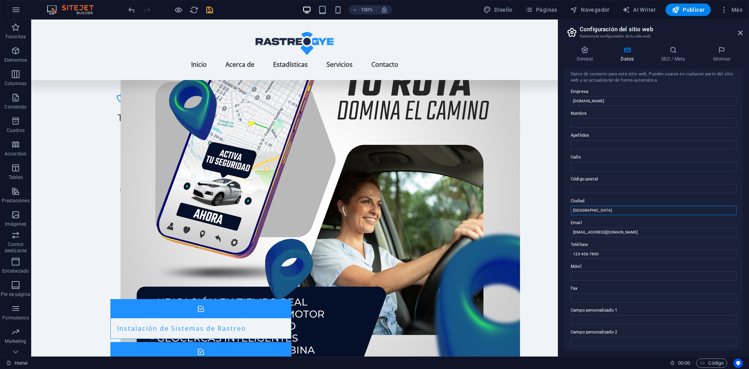
click at [606, 207] on input "Ciudad de Seguridad" at bounding box center [654, 210] width 166 height 9
click at [612, 231] on input "[EMAIL_ADDRESS][DOMAIN_NAME]" at bounding box center [654, 232] width 166 height 9
click at [607, 256] on input "123-456-7890" at bounding box center [654, 253] width 166 height 9
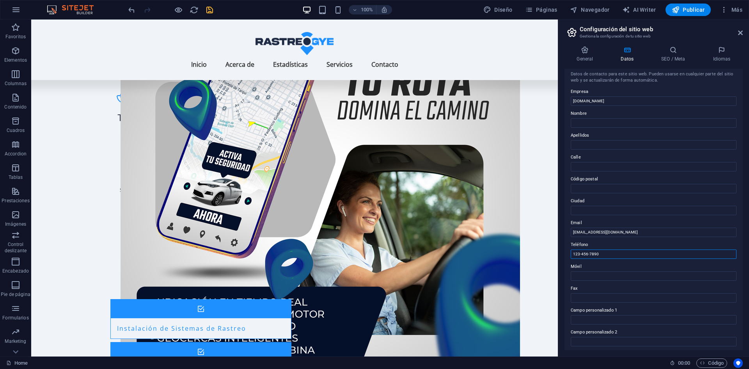
click at [607, 256] on input "123-456-7890" at bounding box center [654, 253] width 166 height 9
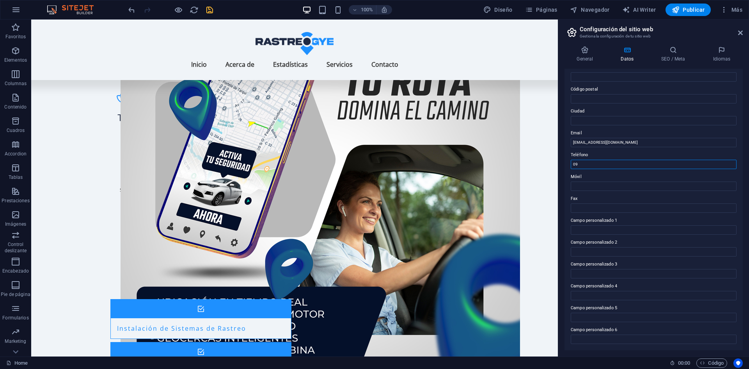
scroll to position [0, 0]
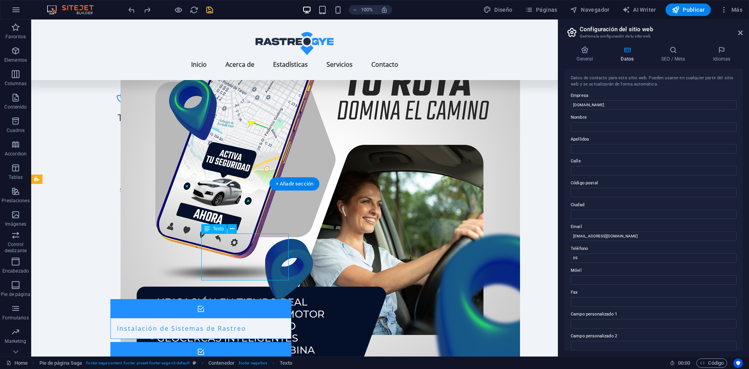
drag, startPoint x: 226, startPoint y: 255, endPoint x: 262, endPoint y: 256, distance: 35.6
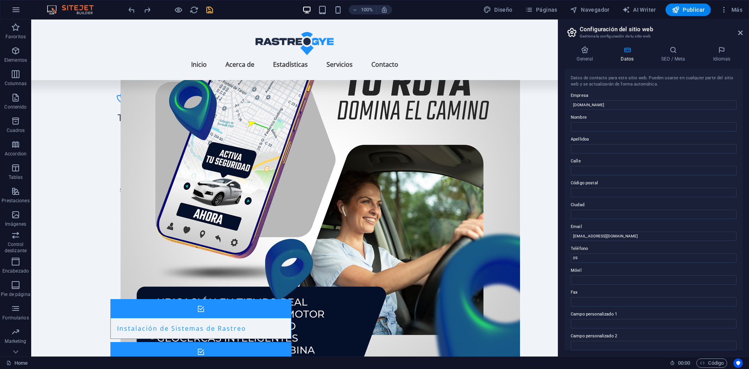
click at [650, 201] on label "Ciudad" at bounding box center [654, 204] width 166 height 9
click at [650, 210] on input "Ciudad" at bounding box center [654, 214] width 166 height 9
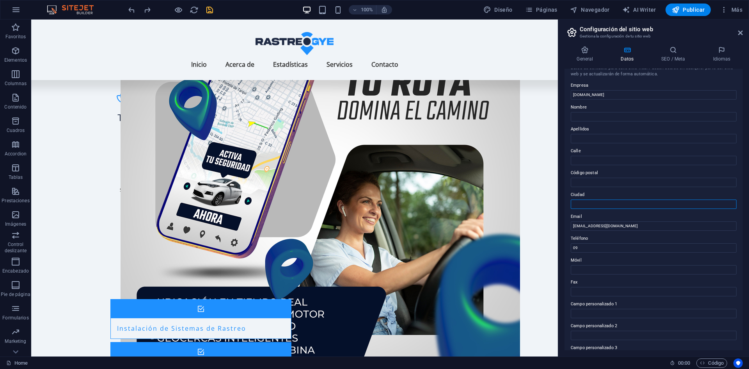
scroll to position [11, 0]
click at [615, 246] on input "09" at bounding box center [654, 247] width 166 height 9
type input "0"
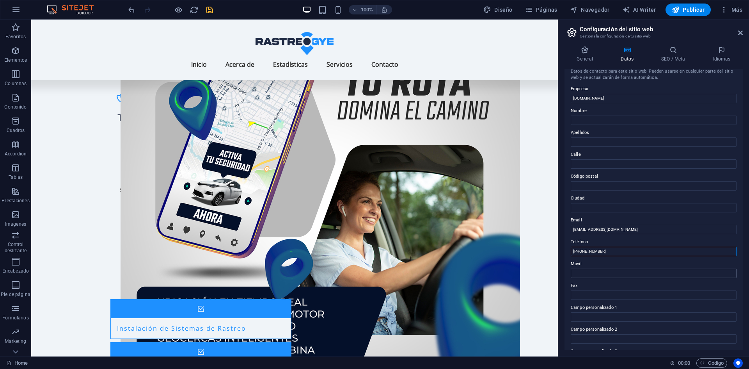
type input "+593 92842914"
click at [610, 273] on input "Móvil" at bounding box center [654, 273] width 166 height 9
type input "[PHONE_NUMBER]"
click at [586, 252] on input "+593 92842914" at bounding box center [654, 251] width 166 height 9
type input "[PHONE_NUMBER]"
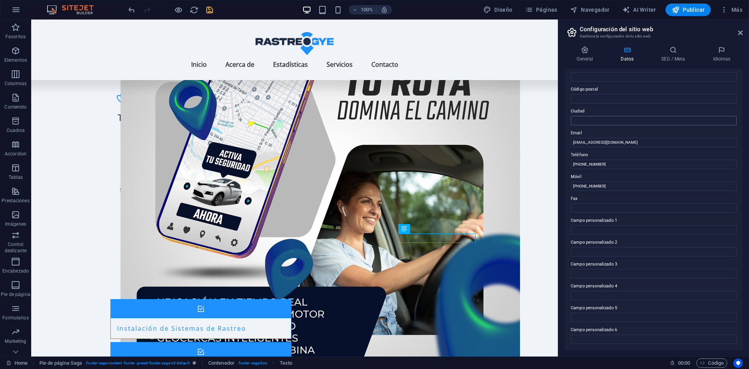
scroll to position [0, 0]
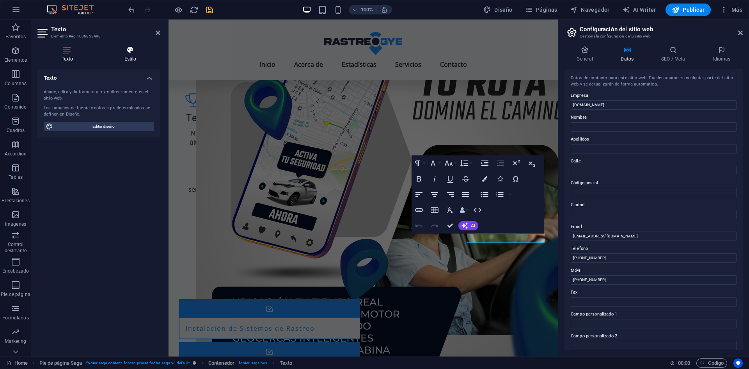
click at [134, 50] on icon at bounding box center [130, 50] width 60 height 8
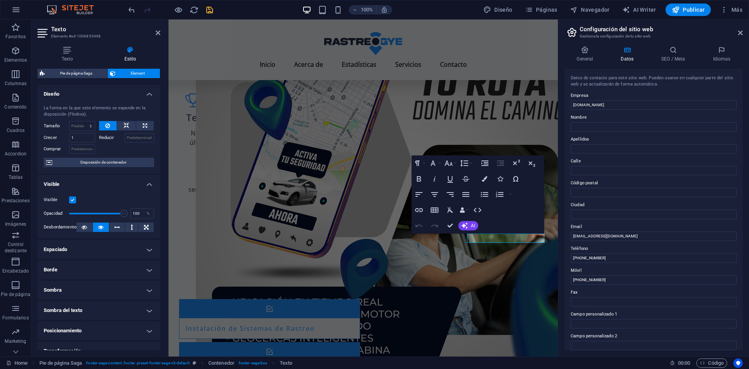
scroll to position [71, 0]
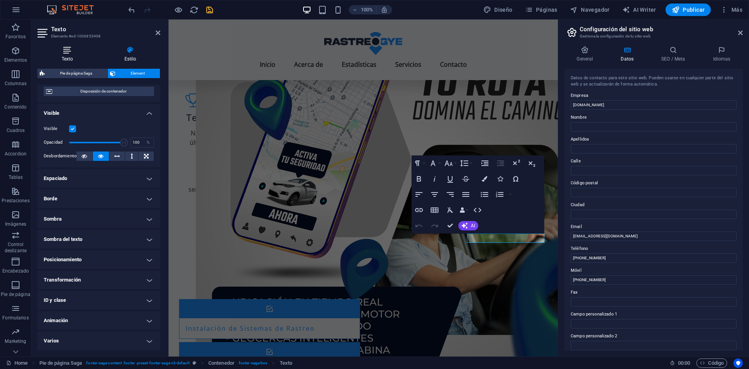
click at [78, 58] on h4 "Texto" at bounding box center [68, 54] width 63 height 16
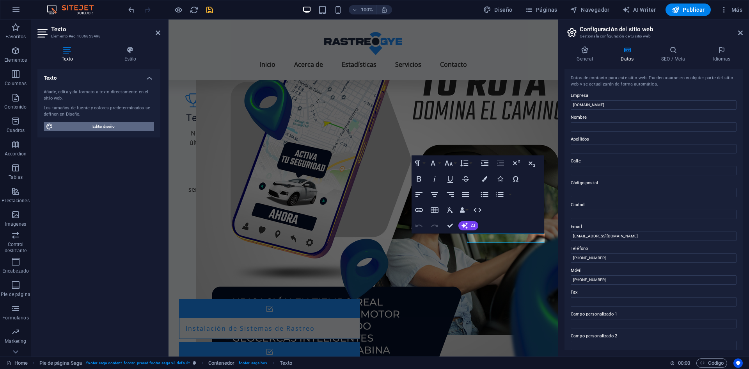
click at [100, 127] on span "Editar diseño" at bounding box center [103, 126] width 96 height 9
select select "px"
select select "200"
select select "px"
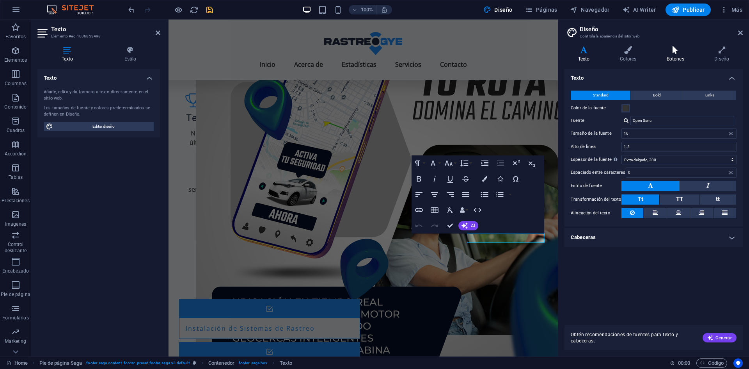
click at [685, 54] on h4 "Botones" at bounding box center [677, 54] width 48 height 16
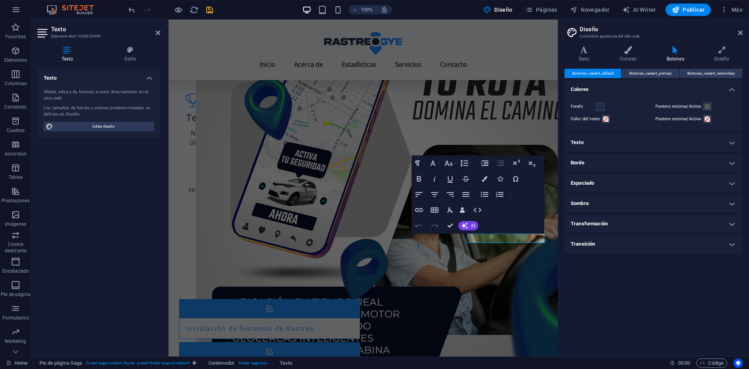
click at [624, 141] on h4 "Texto" at bounding box center [654, 142] width 178 height 19
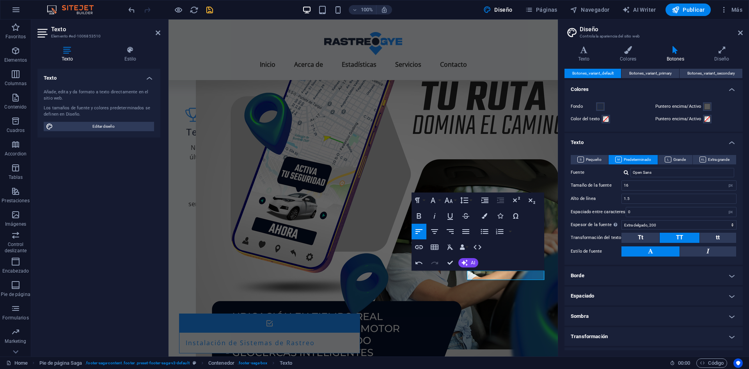
scroll to position [1273, 0]
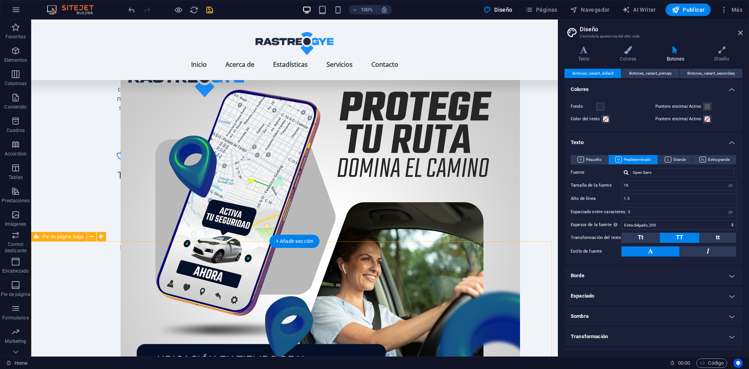
scroll to position [1210, 0]
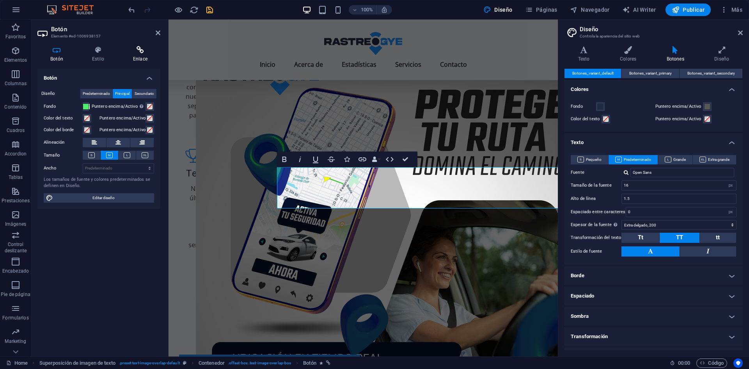
click at [146, 55] on h4 "Enlace" at bounding box center [140, 54] width 40 height 16
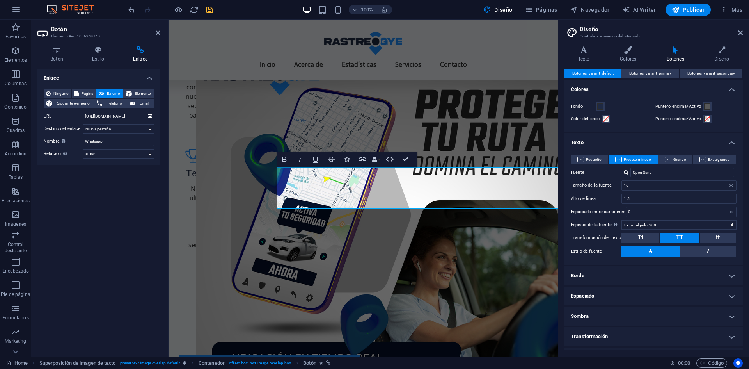
click at [135, 114] on input "https://wa.link/soorr2" at bounding box center [118, 116] width 71 height 9
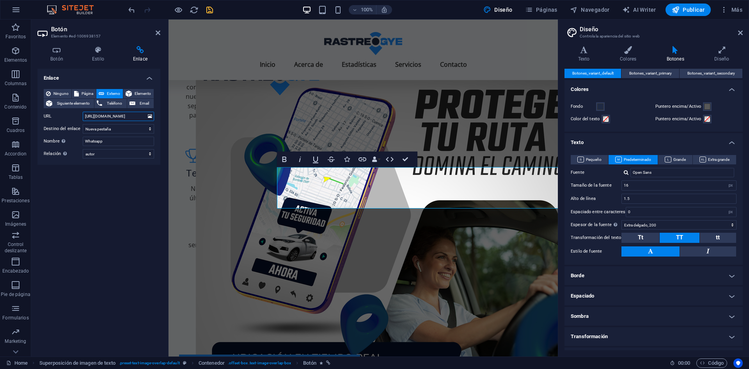
paste input "me/593962842914?text=Hola%2C%20soy%20[NOMBRE]%20y%20vengo%20por%20Rastreo%20GYE…"
type input "https://wa.me/593962842914?text=Hola%2C%20soy%20[NOMBRE]%20y%20vengo%20por%20Ra…"
click at [211, 10] on icon "save" at bounding box center [209, 9] width 9 height 9
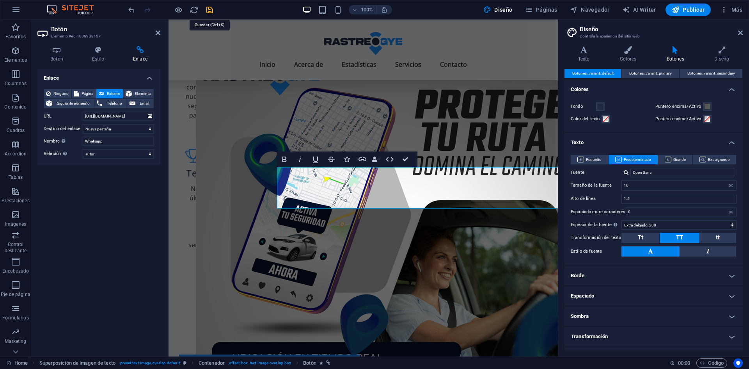
checkbox input "false"
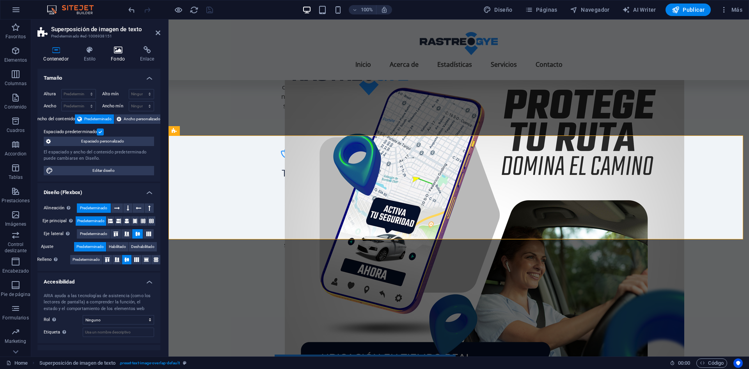
click at [121, 50] on icon at bounding box center [118, 50] width 26 height 8
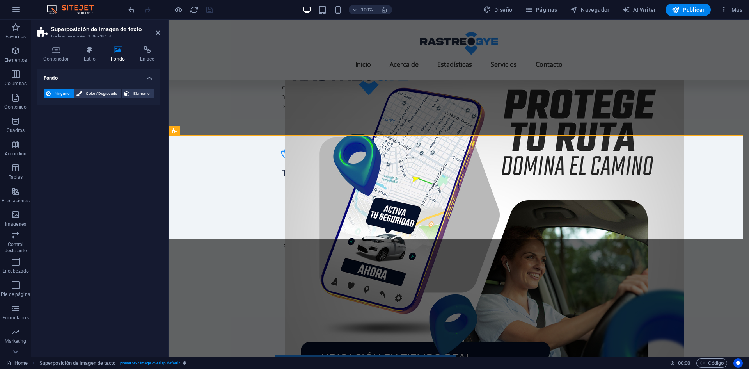
drag, startPoint x: 95, startPoint y: 66, endPoint x: 9, endPoint y: 91, distance: 89.4
click at [95, 66] on div "Contenedor Estilo Fondo Enlace Tamaño Altura Predeterminado px rem % vh vw Alto…" at bounding box center [98, 198] width 123 height 304
select select "author"
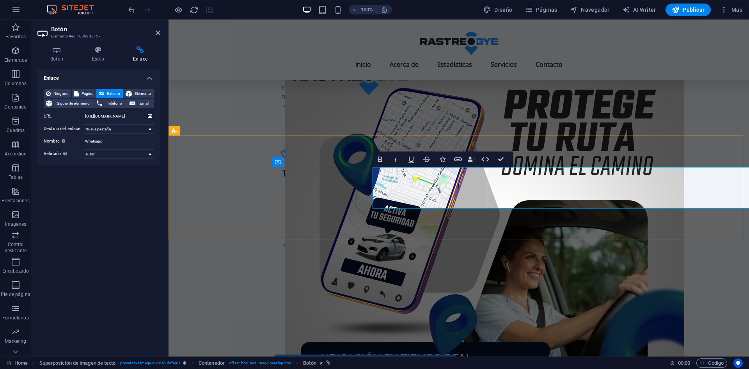
click at [96, 58] on h4 "Estilo" at bounding box center [99, 54] width 41 height 16
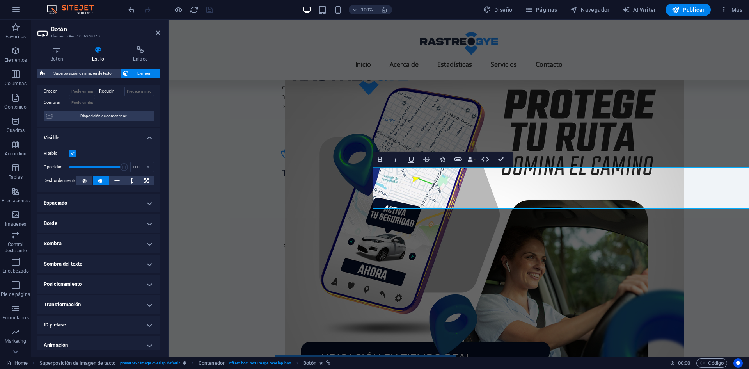
scroll to position [71, 0]
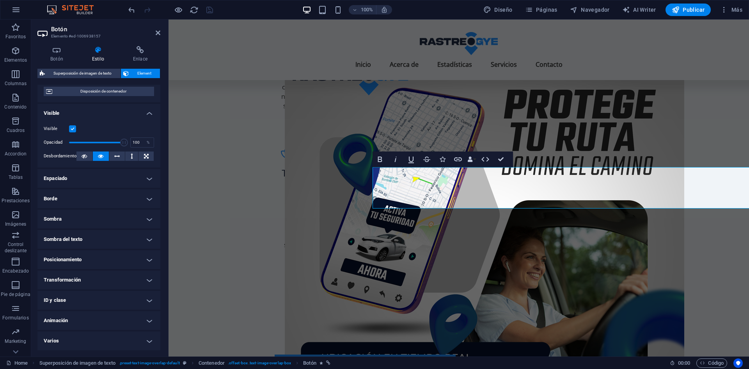
click at [144, 285] on h4 "Transformación" at bounding box center [98, 280] width 123 height 19
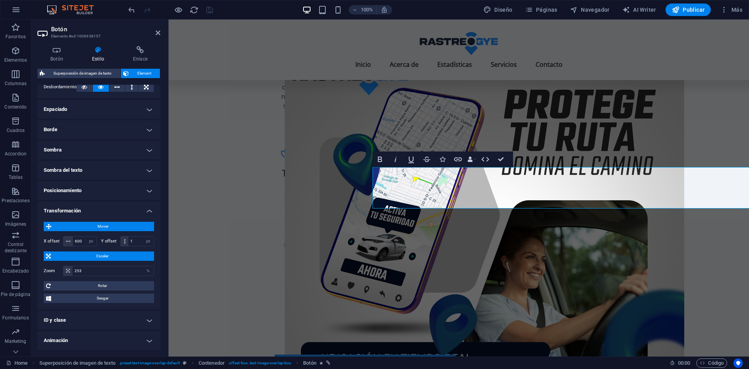
scroll to position [141, 0]
click at [78, 242] on input "600" at bounding box center [85, 240] width 24 height 9
type input "0"
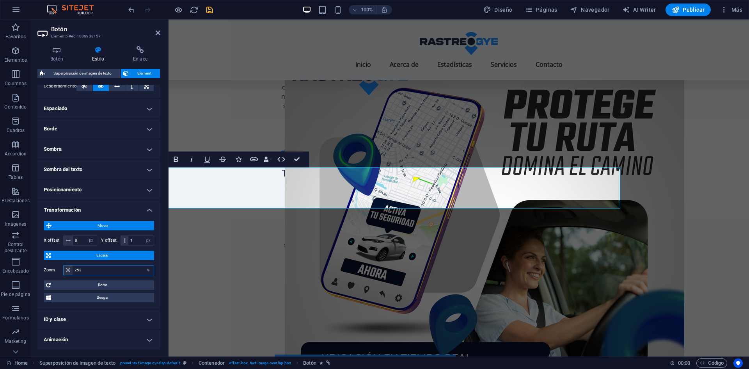
click at [87, 270] on input "253" at bounding box center [113, 269] width 81 height 9
type input "0"
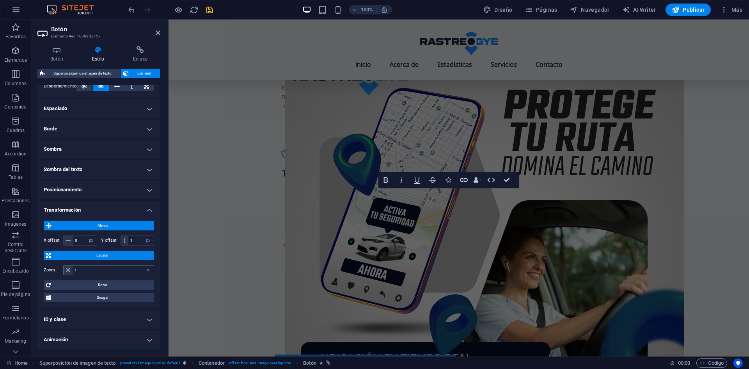
drag, startPoint x: 97, startPoint y: 263, endPoint x: 92, endPoint y: 273, distance: 10.8
click at [92, 273] on div "Zoom 1 %" at bounding box center [99, 270] width 110 height 14
click at [92, 273] on input "1" at bounding box center [113, 269] width 81 height 9
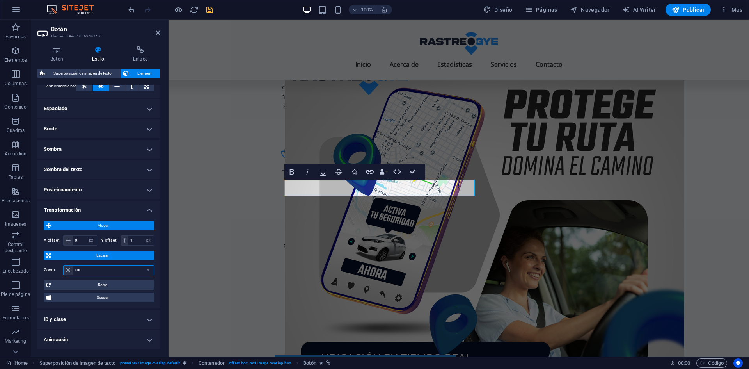
click at [92, 271] on input "100" at bounding box center [113, 269] width 81 height 9
type input "300"
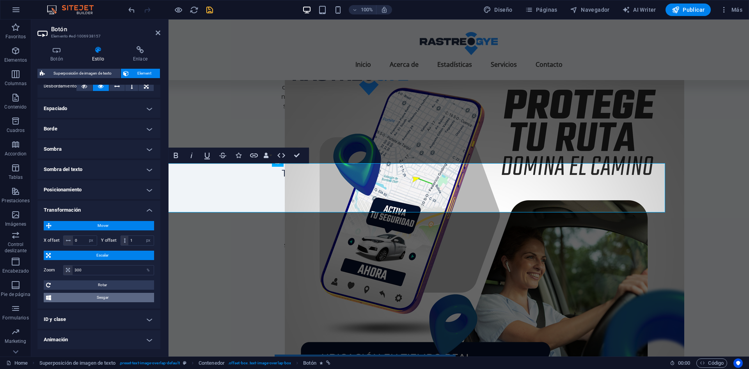
click at [106, 301] on span "Sesgar" at bounding box center [102, 297] width 98 height 9
click at [74, 297] on span "Sesgar" at bounding box center [102, 297] width 98 height 9
click at [79, 242] on input "0" at bounding box center [85, 240] width 24 height 9
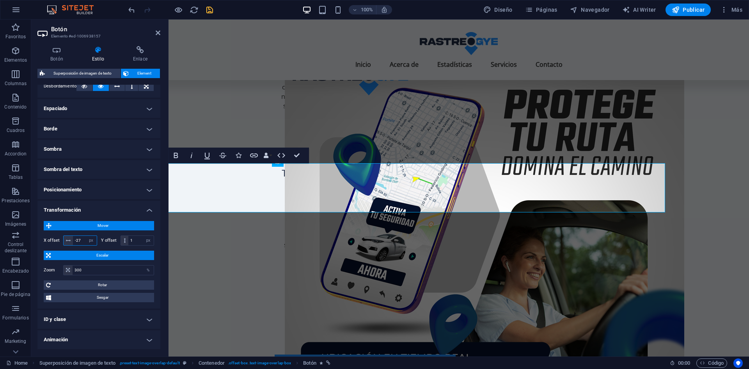
click at [79, 242] on input "-27" at bounding box center [85, 240] width 24 height 9
type input "136"
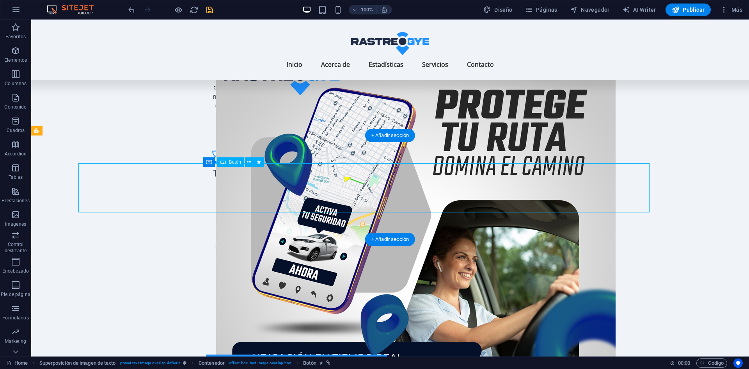
select select "%"
select select "px"
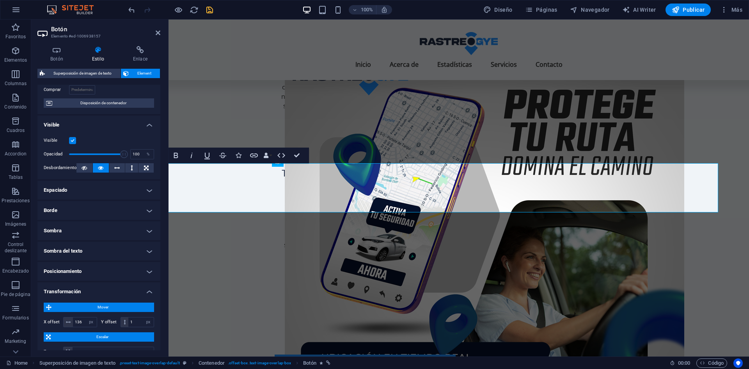
scroll to position [61, 0]
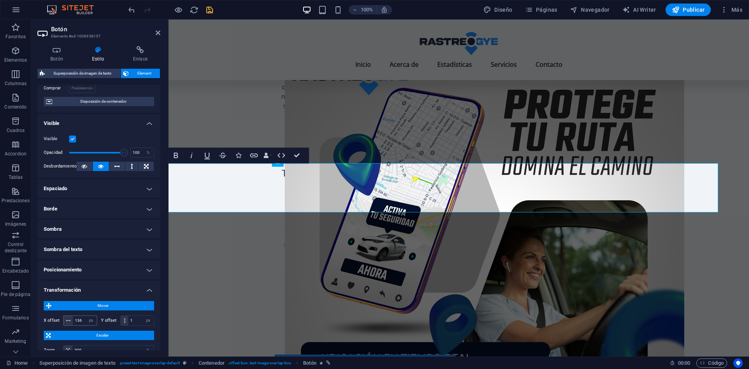
click at [80, 315] on div "136 px rem % em vh vw" at bounding box center [80, 320] width 34 height 10
click at [81, 317] on input "136" at bounding box center [85, 320] width 24 height 9
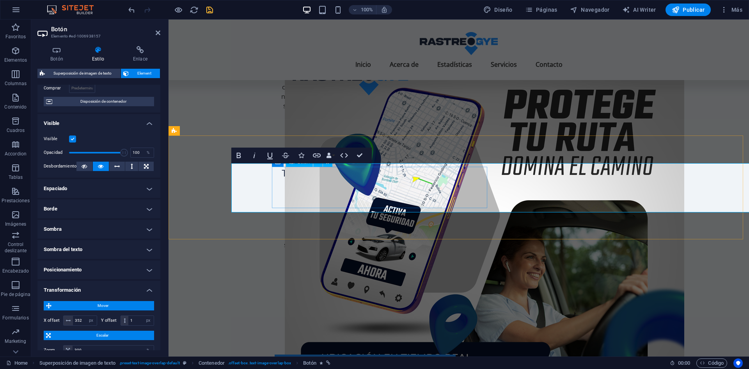
click at [83, 323] on input "352" at bounding box center [85, 320] width 24 height 9
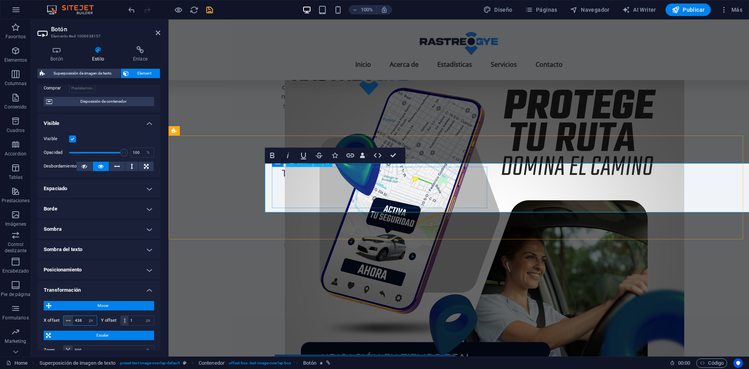
type input "438"
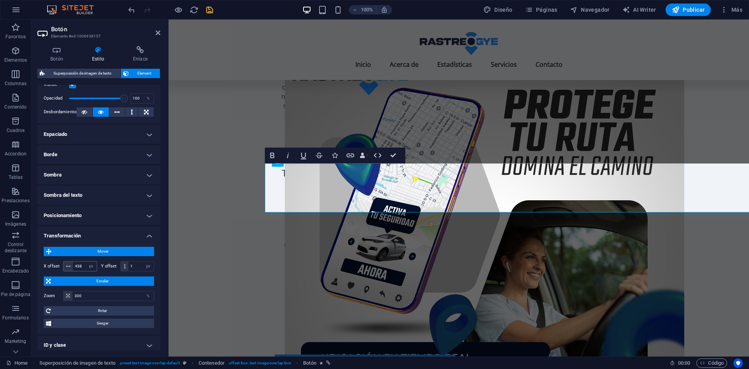
scroll to position [117, 0]
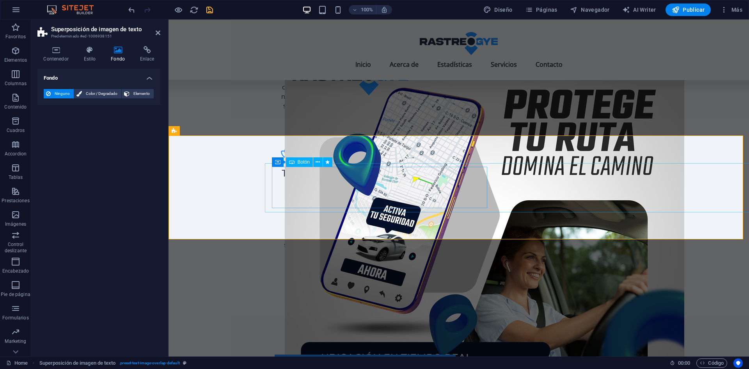
select select "%"
select select "px"
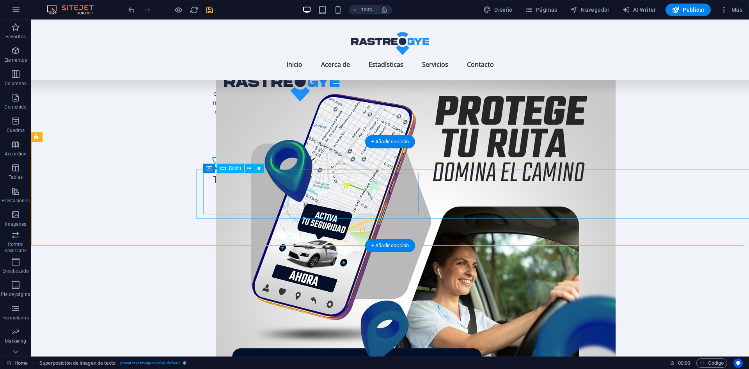
scroll to position [1204, 0]
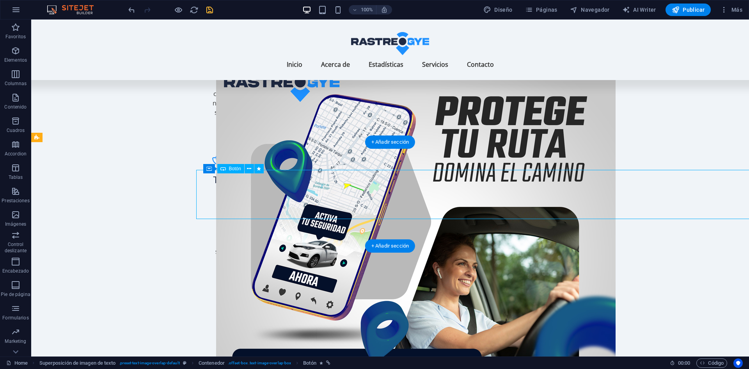
drag, startPoint x: 339, startPoint y: 179, endPoint x: 455, endPoint y: 183, distance: 115.6
select select "%"
select select "px"
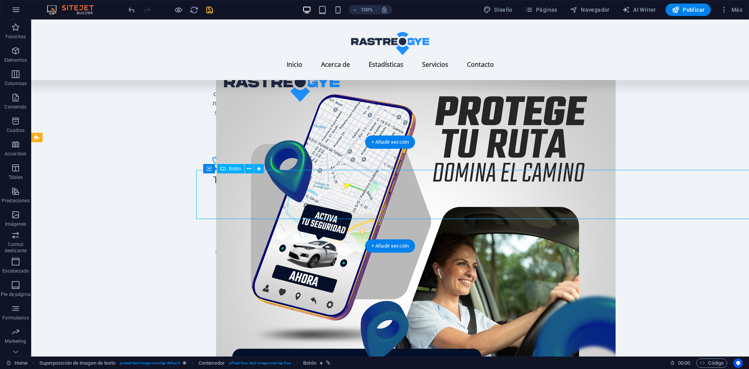
select select "px"
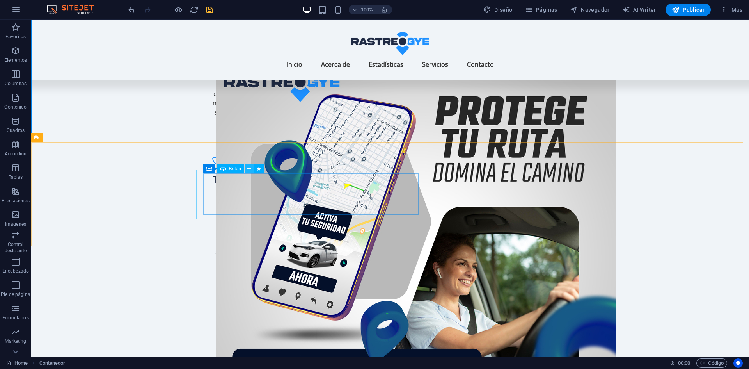
click at [246, 166] on button at bounding box center [249, 168] width 9 height 9
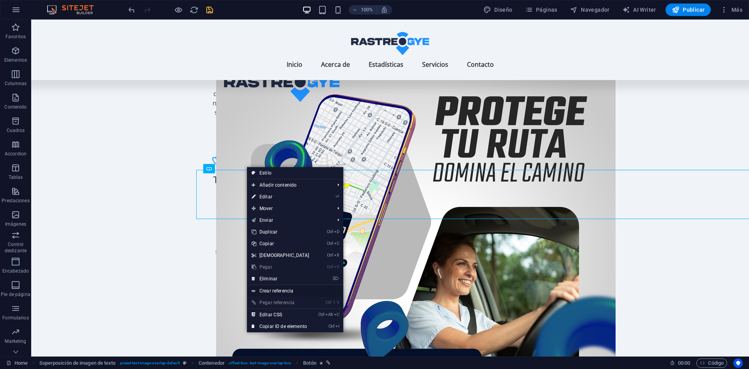
click at [324, 289] on link "Crear referencia" at bounding box center [295, 291] width 96 height 12
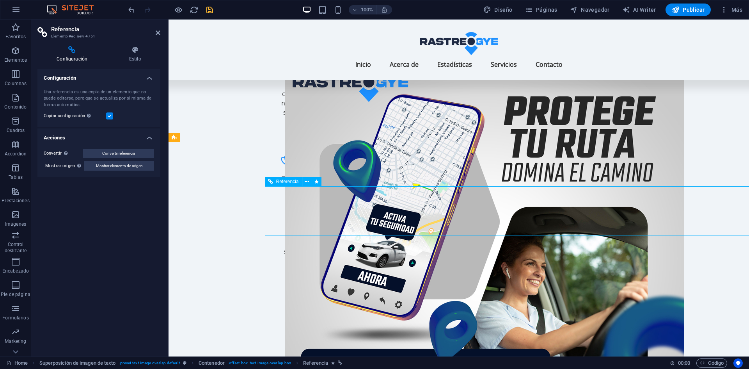
drag, startPoint x: 356, startPoint y: 212, endPoint x: 396, endPoint y: 211, distance: 40.2
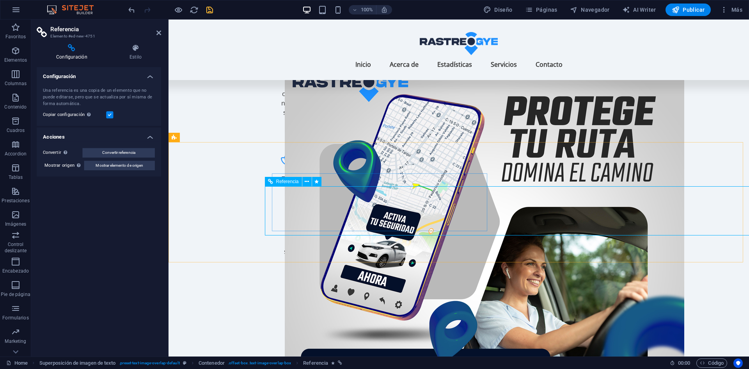
click at [157, 31] on icon at bounding box center [158, 33] width 5 height 6
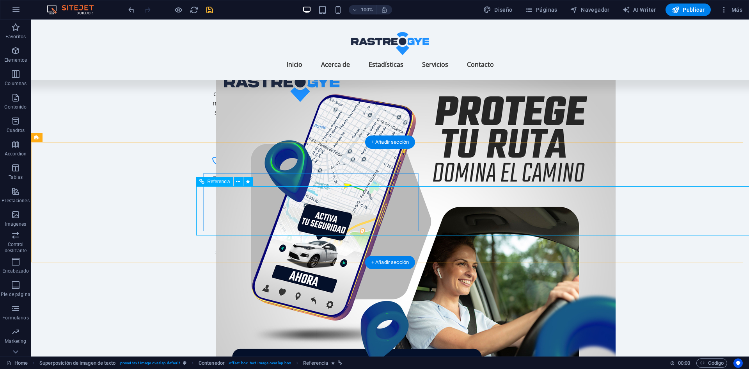
click at [215, 185] on div "Referencia" at bounding box center [214, 181] width 37 height 9
click at [237, 184] on icon at bounding box center [238, 182] width 4 height 8
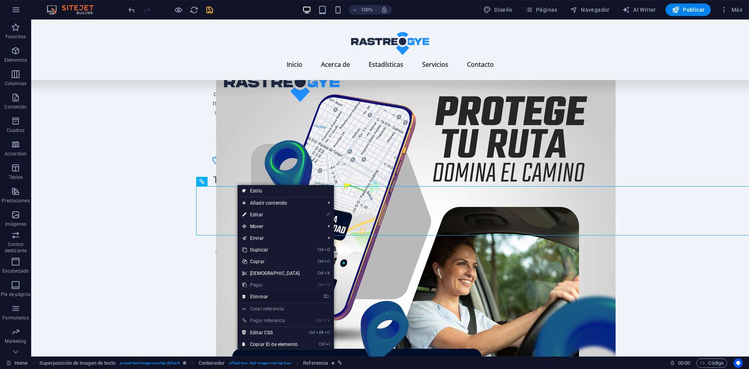
click at [265, 292] on link "⌦ Eliminar" at bounding box center [271, 297] width 67 height 12
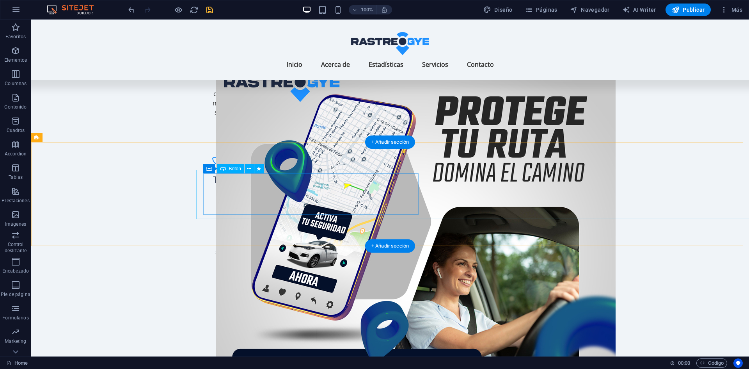
select select "%"
select select "px"
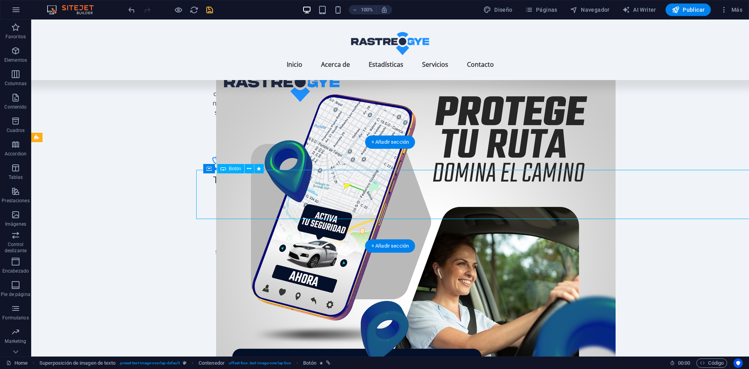
select select "px"
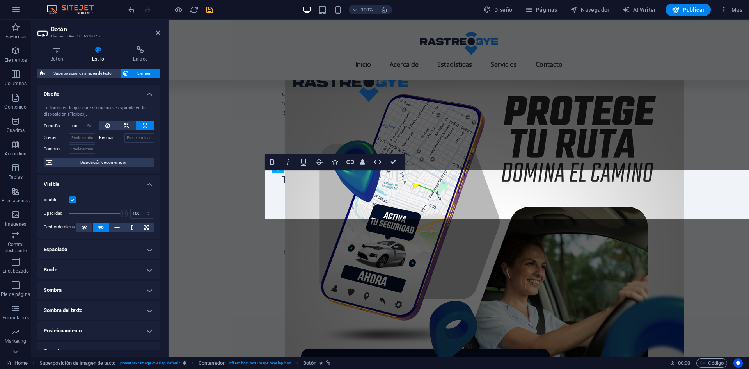
scroll to position [46, 0]
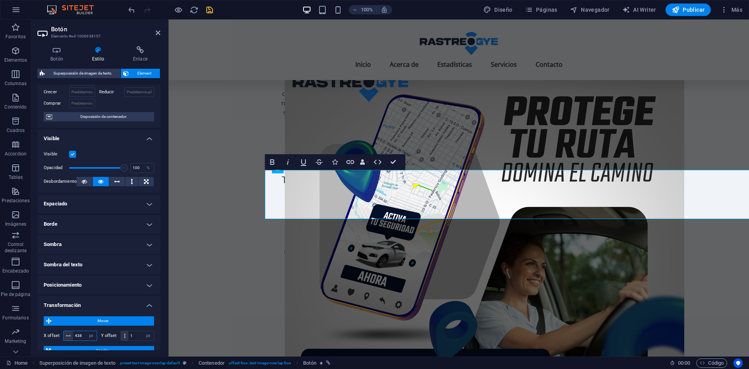
drag, startPoint x: 85, startPoint y: 335, endPoint x: 80, endPoint y: 334, distance: 4.7
click at [80, 334] on input "438" at bounding box center [85, 335] width 24 height 9
type input "515"
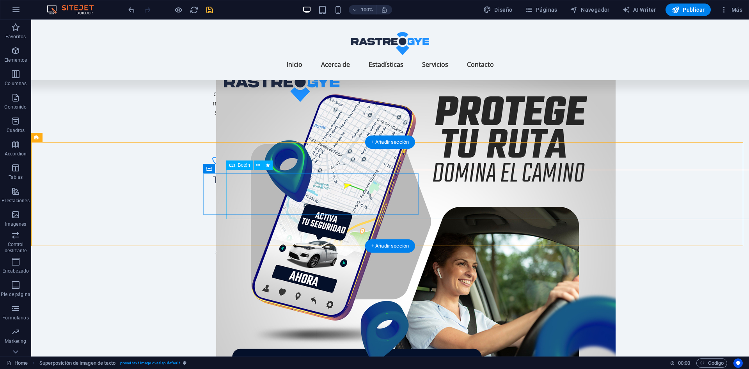
select select "%"
select select "px"
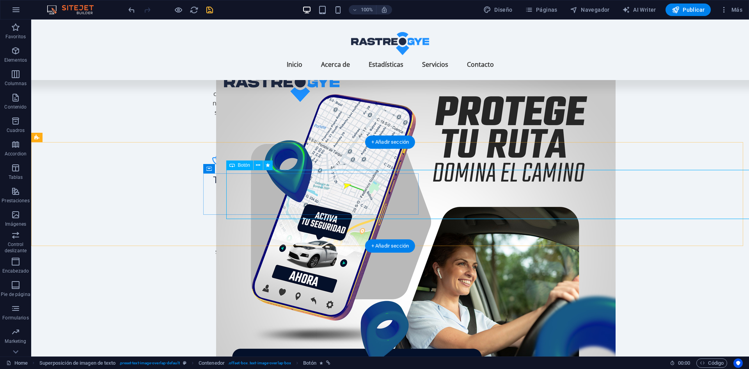
select select "px"
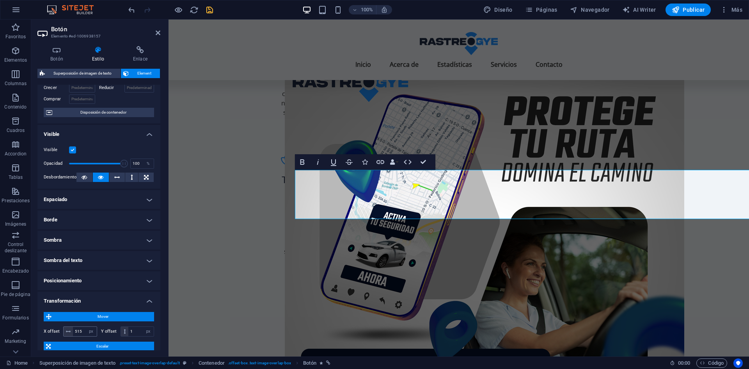
scroll to position [50, 0]
click at [82, 334] on input "515" at bounding box center [85, 331] width 24 height 9
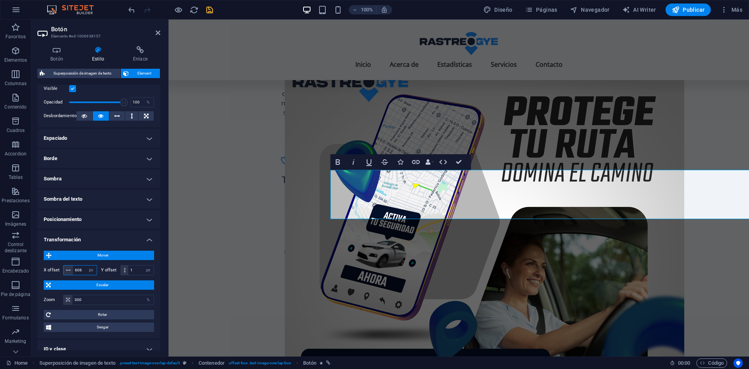
scroll to position [160, 0]
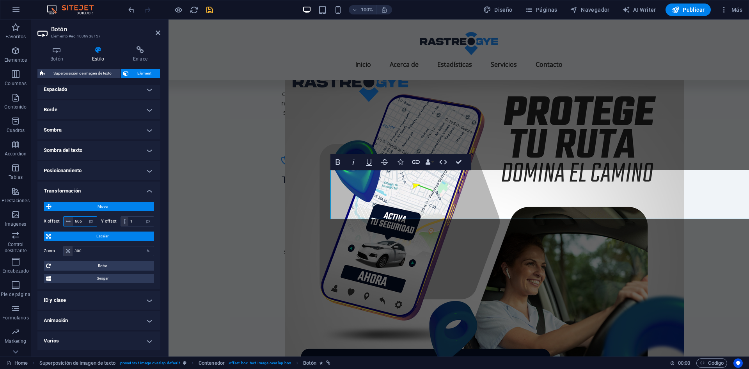
type input "606"
click at [138, 335] on h4 "Varios" at bounding box center [98, 340] width 123 height 19
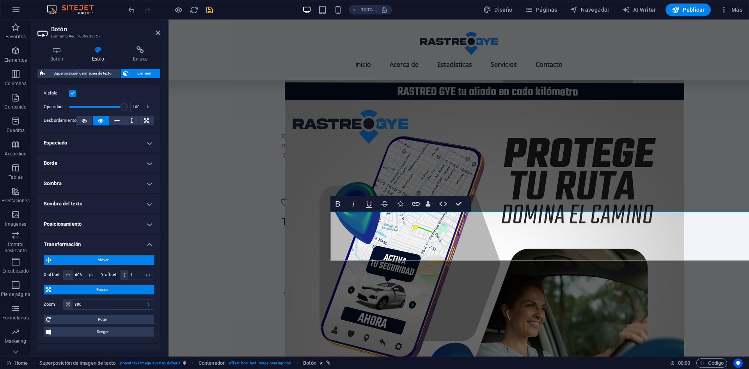
scroll to position [106, 0]
click at [148, 214] on ul "Diseño La forma en la que este elemento se expande en la disposición (Flexbox).…" at bounding box center [98, 216] width 123 height 474
click at [148, 227] on h4 "Posicionamiento" at bounding box center [98, 224] width 123 height 19
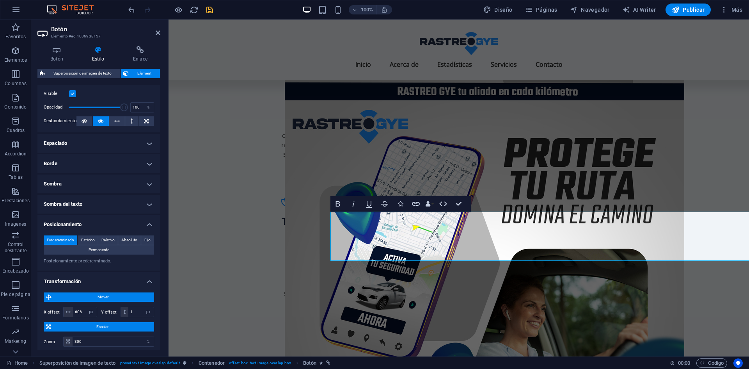
click at [149, 225] on h4 "Posicionamiento" at bounding box center [98, 222] width 123 height 14
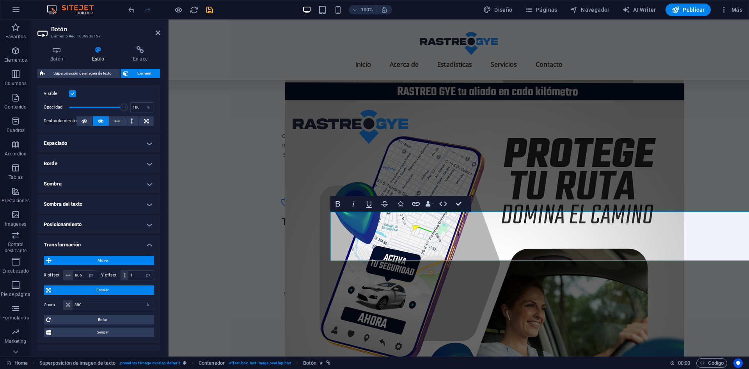
click at [150, 186] on h4 "Sombra" at bounding box center [98, 183] width 123 height 19
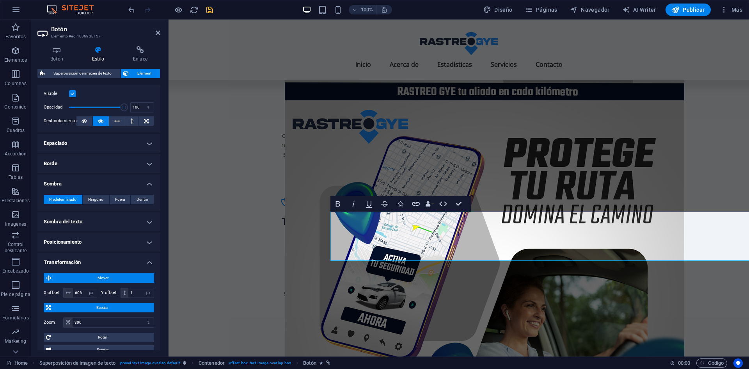
click at [150, 186] on h4 "Sombra" at bounding box center [98, 181] width 123 height 14
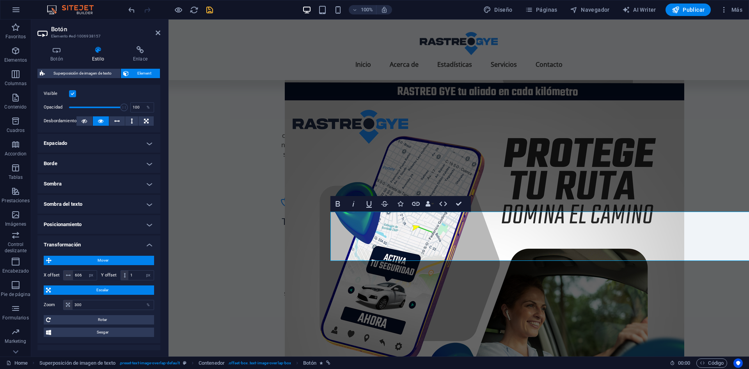
click at [149, 167] on h4 "Borde" at bounding box center [98, 163] width 123 height 19
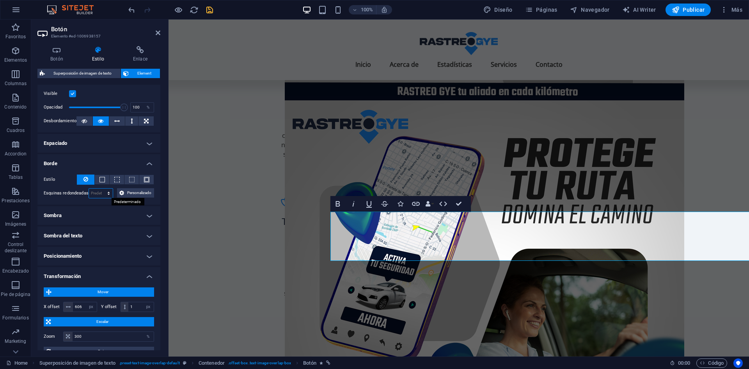
click at [106, 191] on select "Predeterminado px rem % vh vw Personalizado" at bounding box center [101, 193] width 24 height 9
select select "%"
click at [101, 189] on select "Predeterminado px rem % vh vw Personalizado" at bounding box center [101, 193] width 24 height 9
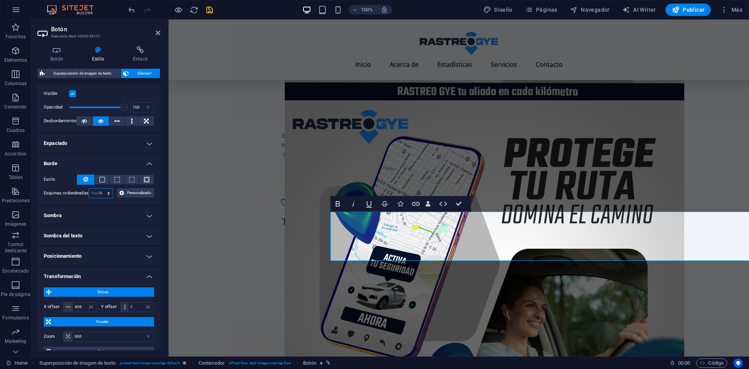
type input "100"
click at [102, 196] on select "Predeterminado px rem % vh vw Personalizado" at bounding box center [107, 193] width 11 height 9
click at [102, 189] on select "Predeterminado px rem % vh vw Personalizado" at bounding box center [107, 193] width 11 height 9
click at [107, 196] on select "Predeterminado px rem % vh vw Personalizado" at bounding box center [107, 193] width 11 height 9
select select "px"
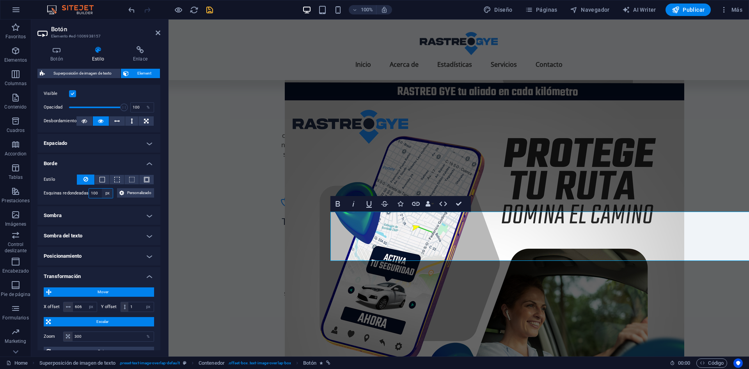
click at [102, 189] on select "Predeterminado px rem % vh vw Personalizado" at bounding box center [107, 193] width 11 height 9
type input "1600"
click at [108, 194] on select "Predeterminado px rem % vh vw Personalizado" at bounding box center [107, 193] width 11 height 9
select select "vh"
click at [102, 189] on select "Predeterminado px rem % vh vw Personalizado" at bounding box center [107, 193] width 11 height 9
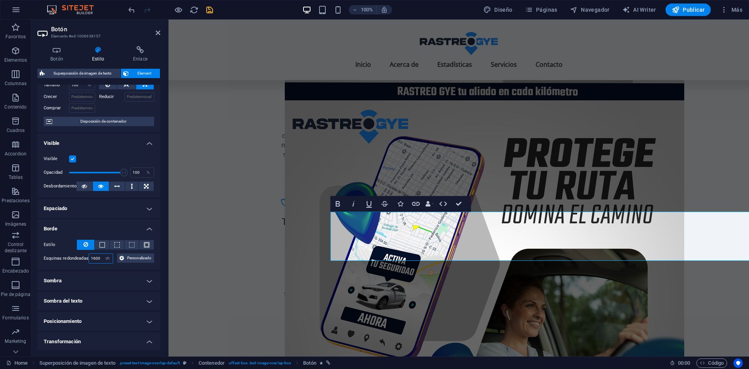
scroll to position [0, 0]
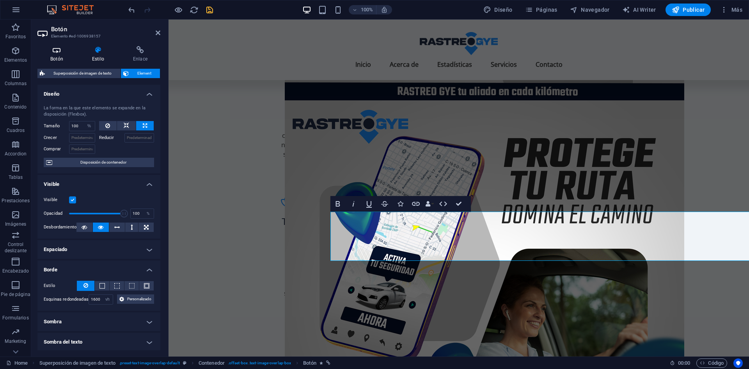
type input "1000"
click at [54, 51] on icon at bounding box center [56, 50] width 39 height 8
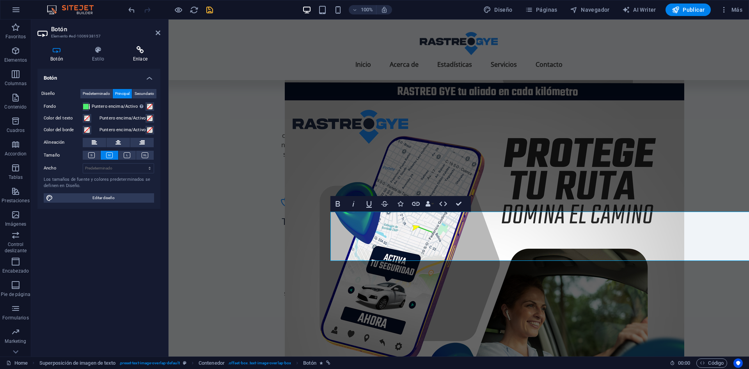
click at [130, 61] on h4 "Enlace" at bounding box center [140, 54] width 40 height 16
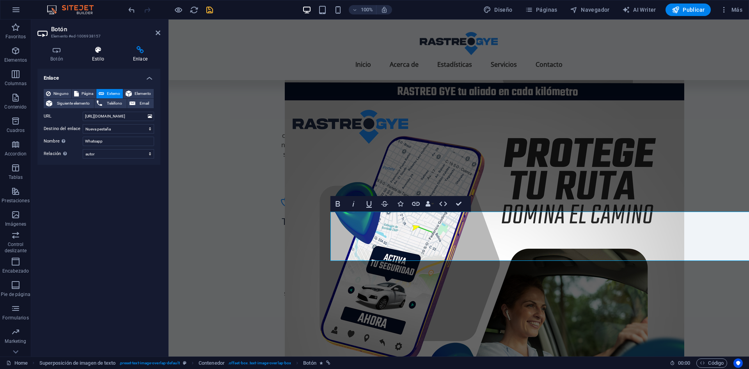
click at [105, 55] on h4 "Estilo" at bounding box center [99, 54] width 41 height 16
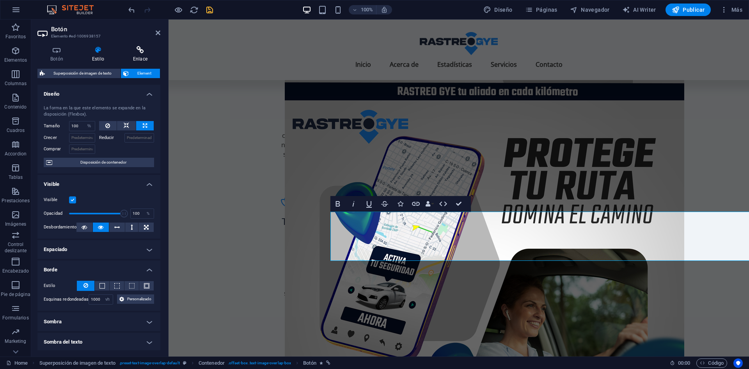
click at [146, 52] on icon at bounding box center [140, 50] width 40 height 8
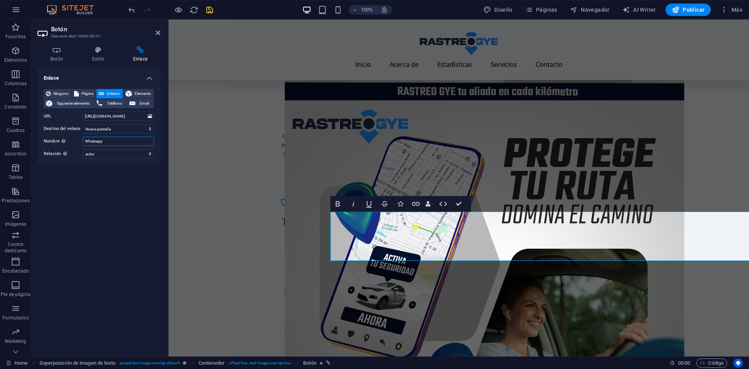
click at [105, 144] on input "Whatsapp" at bounding box center [118, 141] width 71 height 9
type input "i"
type input "I"
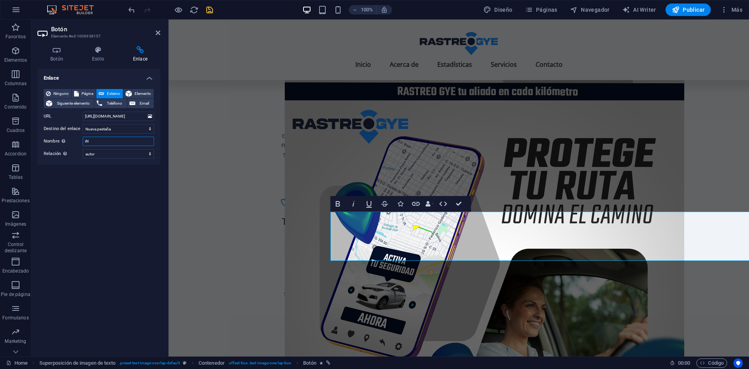
type input "i"
type input "I"
type input "WHATSAPP"
click at [63, 55] on h4 "Botón" at bounding box center [58, 54] width 42 height 16
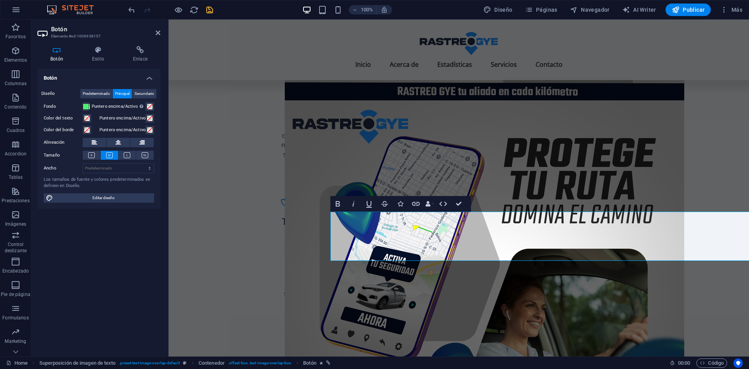
click at [103, 70] on h4 "Botón" at bounding box center [98, 76] width 123 height 14
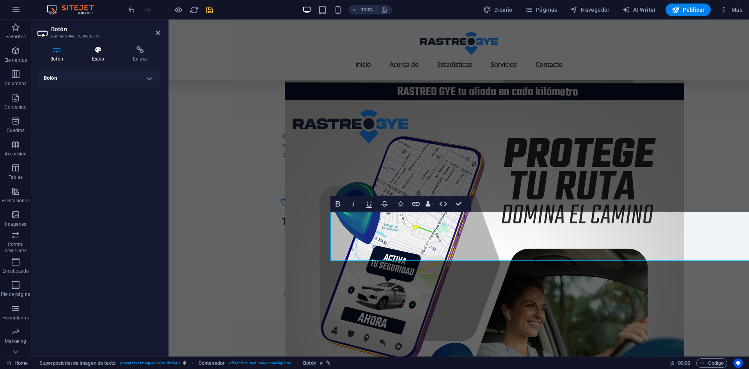
click at [105, 53] on icon at bounding box center [98, 50] width 38 height 8
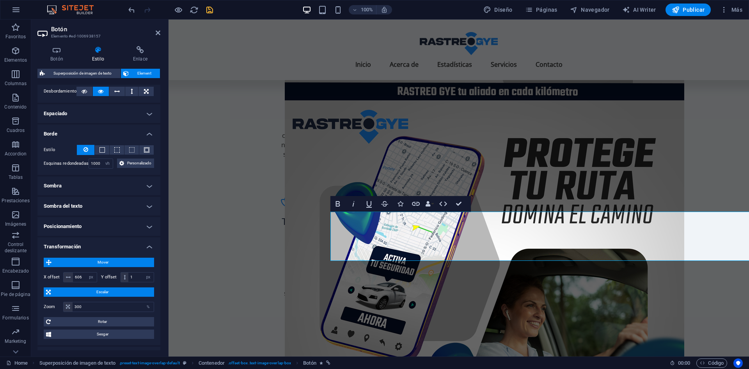
scroll to position [137, 0]
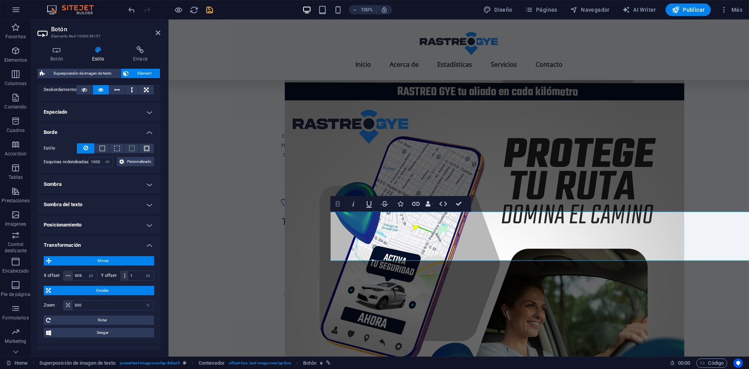
click at [336, 203] on icon "button" at bounding box center [338, 203] width 4 height 5
click at [430, 206] on icon "button" at bounding box center [427, 203] width 5 height 5
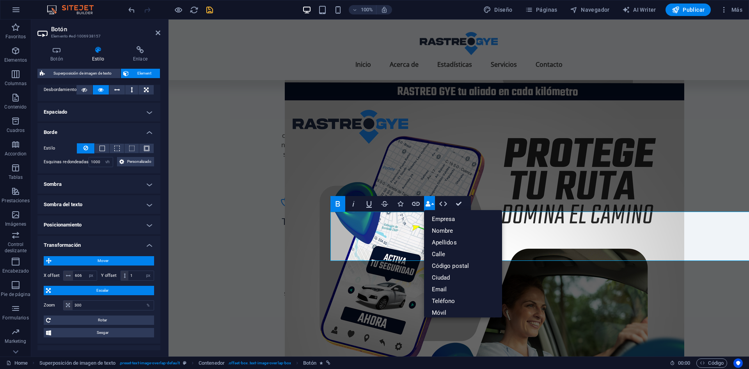
click at [430, 206] on icon "button" at bounding box center [427, 203] width 5 height 5
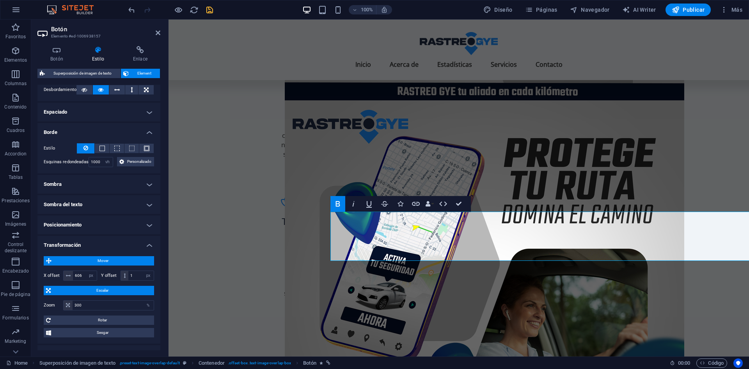
click at [342, 203] on icon "button" at bounding box center [337, 203] width 9 height 9
click at [338, 206] on icon "button" at bounding box center [337, 203] width 9 height 9
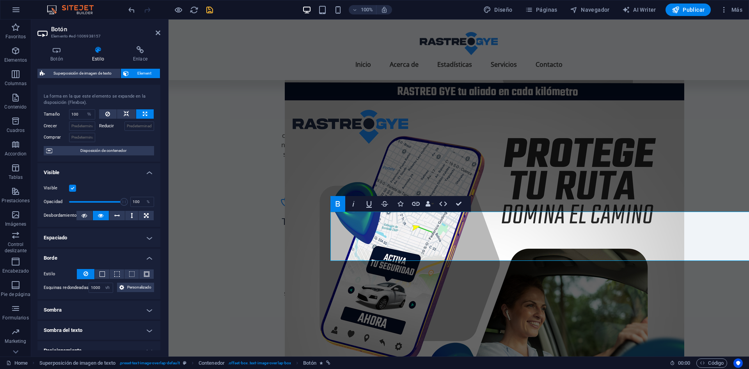
scroll to position [0, 0]
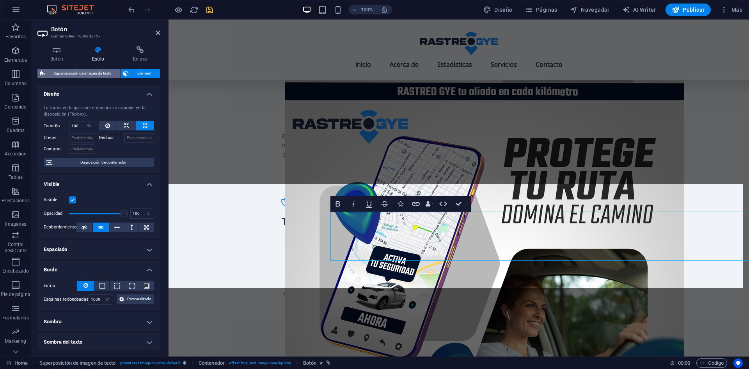
click at [83, 77] on span "Superposición de imagen de texto" at bounding box center [82, 73] width 71 height 9
select select "rem"
select select "px"
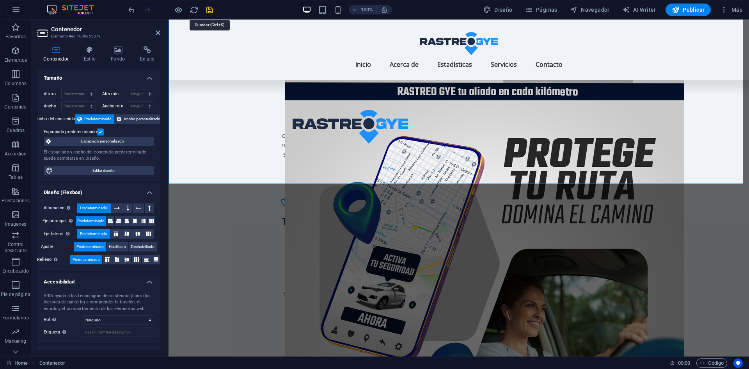
click at [210, 9] on icon "save" at bounding box center [209, 9] width 9 height 9
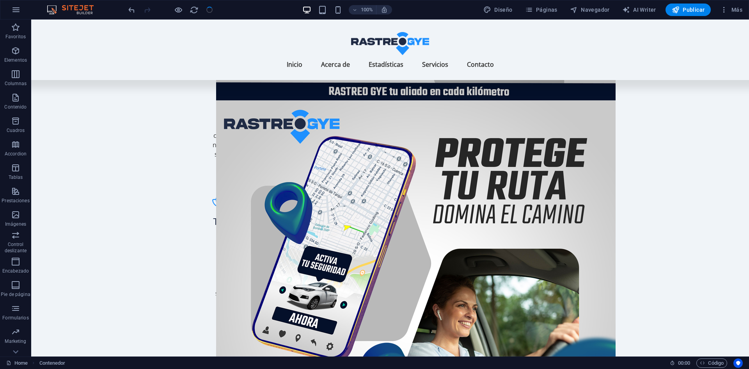
checkbox input "false"
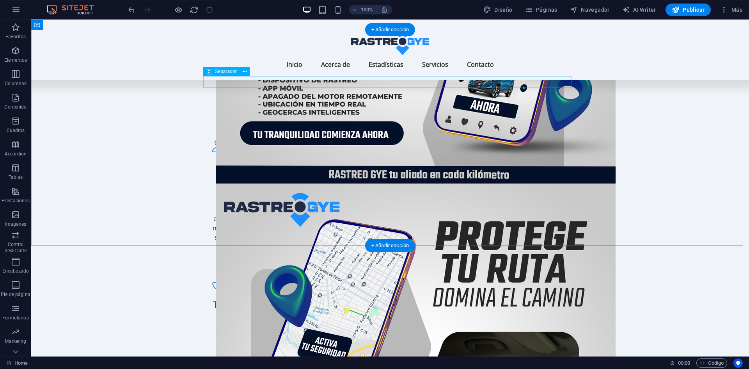
scroll to position [1105, 0]
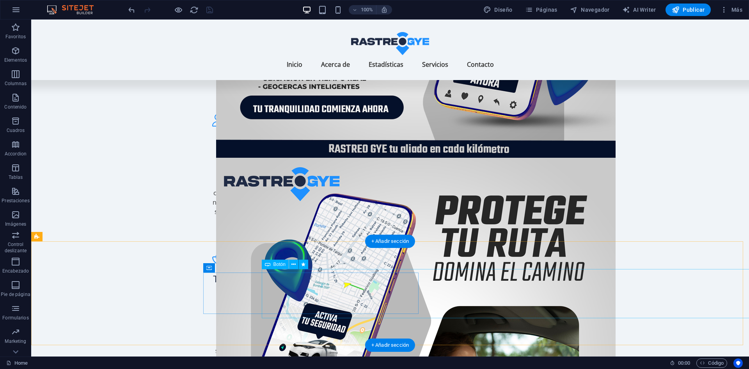
select select "%"
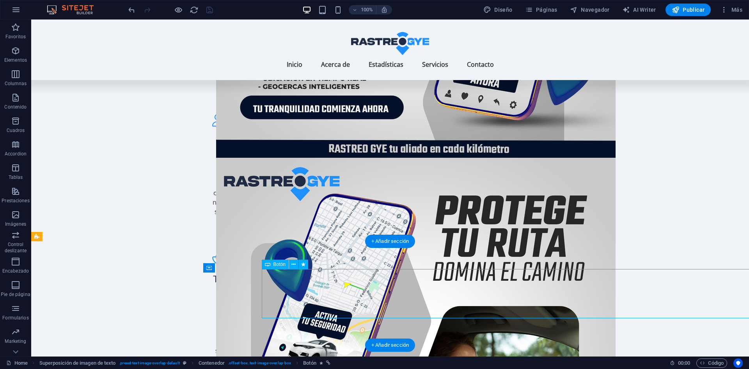
select select "vh"
select select "px"
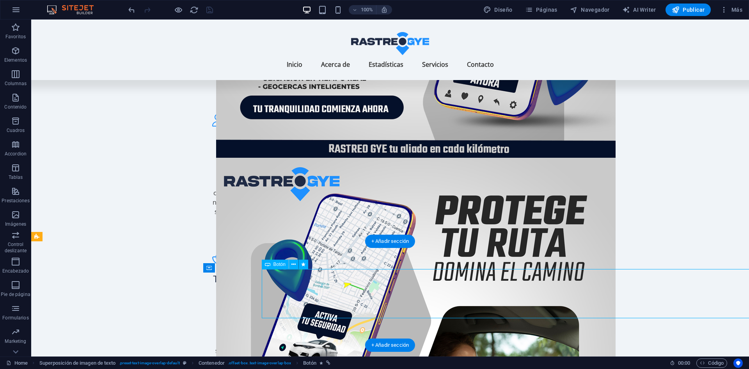
select select "%"
select select "vh"
select select "px"
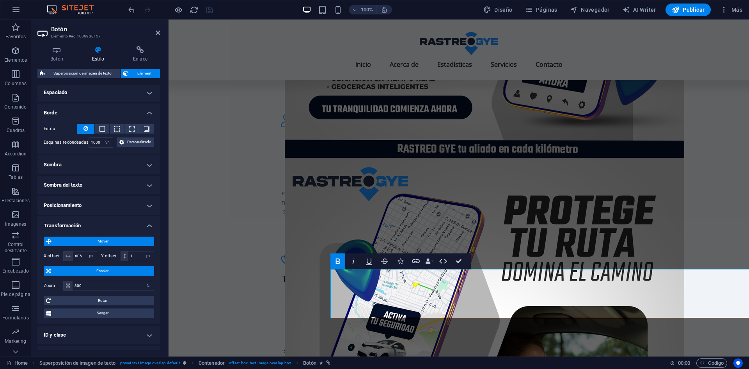
scroll to position [157, 0]
click at [77, 257] on input "606" at bounding box center [85, 255] width 24 height 9
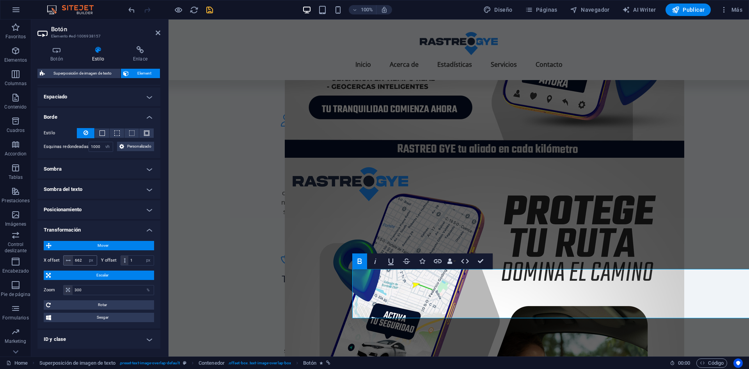
scroll to position [152, 0]
drag, startPoint x: 82, startPoint y: 260, endPoint x: 77, endPoint y: 260, distance: 5.5
click at [77, 260] on input "662" at bounding box center [85, 260] width 24 height 9
type input "674"
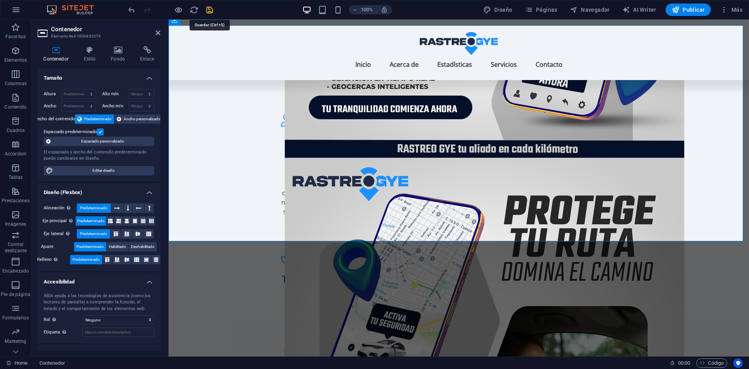
click at [210, 11] on icon "save" at bounding box center [209, 9] width 9 height 9
checkbox input "false"
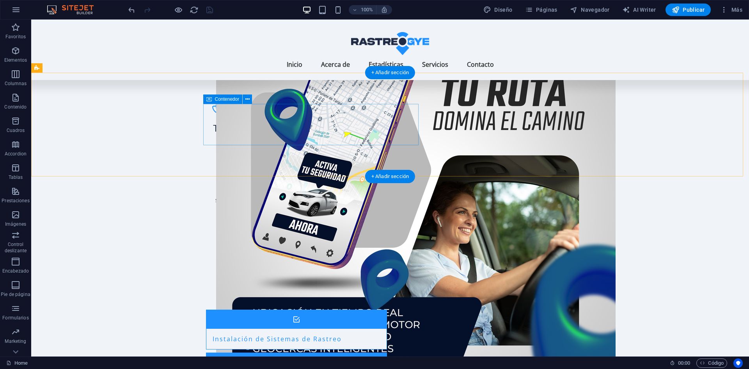
scroll to position [1255, 0]
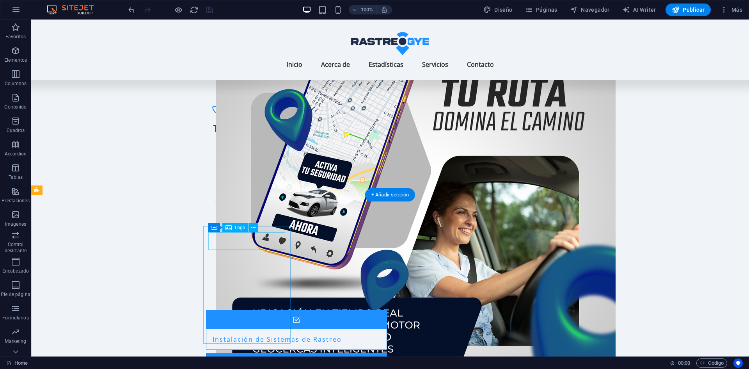
drag, startPoint x: 241, startPoint y: 243, endPoint x: 215, endPoint y: 242, distance: 25.4
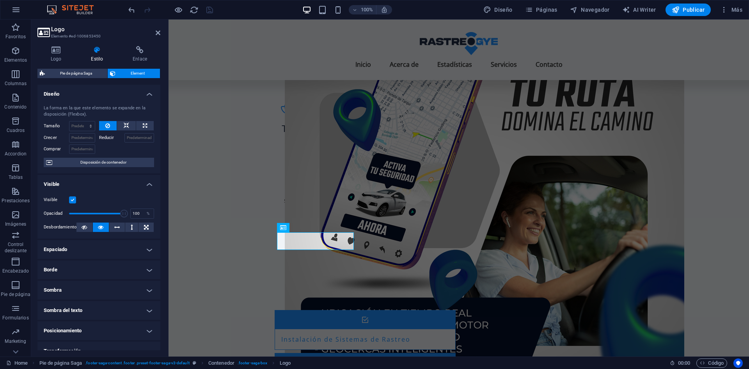
scroll to position [71, 0]
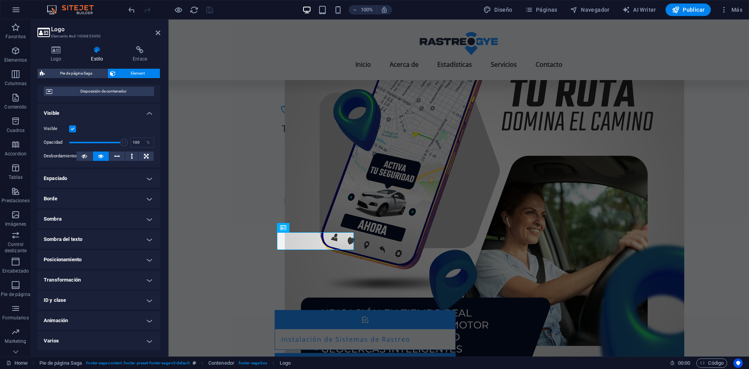
click at [136, 281] on h4 "Transformación" at bounding box center [98, 280] width 123 height 19
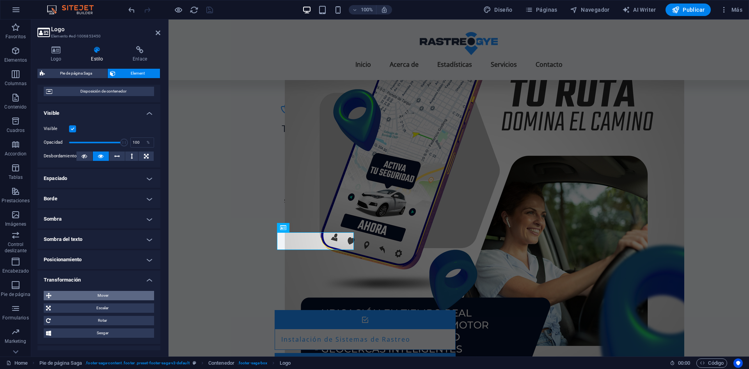
click at [109, 294] on span "Mover" at bounding box center [103, 295] width 98 height 9
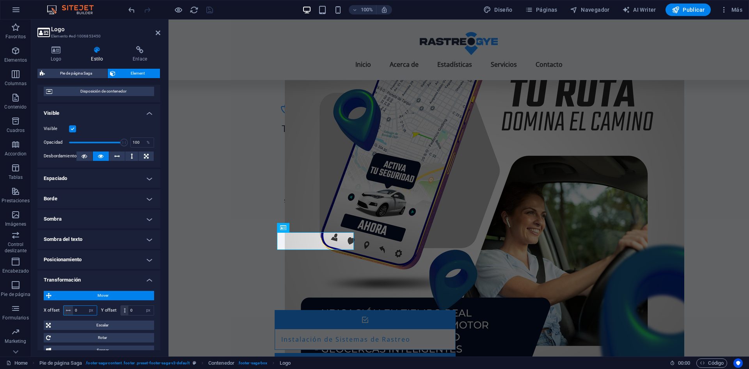
click at [78, 308] on input "0" at bounding box center [85, 310] width 24 height 9
type input "-15"
select select "rem"
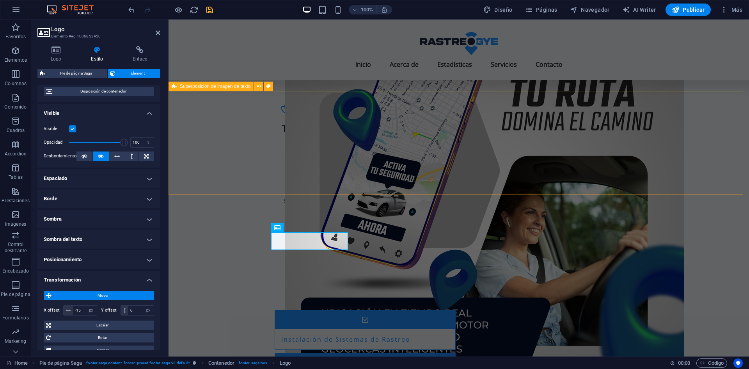
select select "rem"
select select "px"
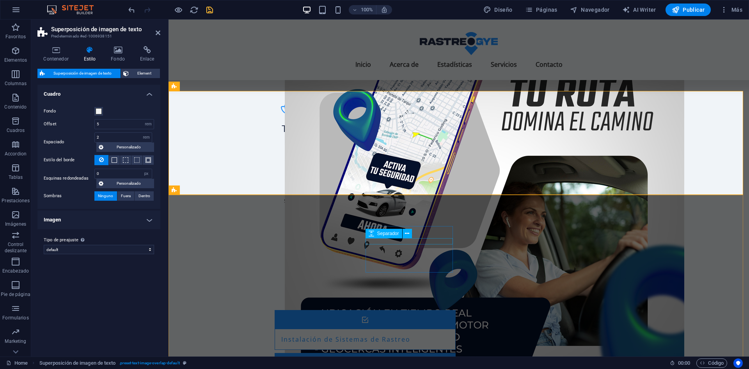
click at [379, 235] on span "Separador" at bounding box center [388, 233] width 22 height 5
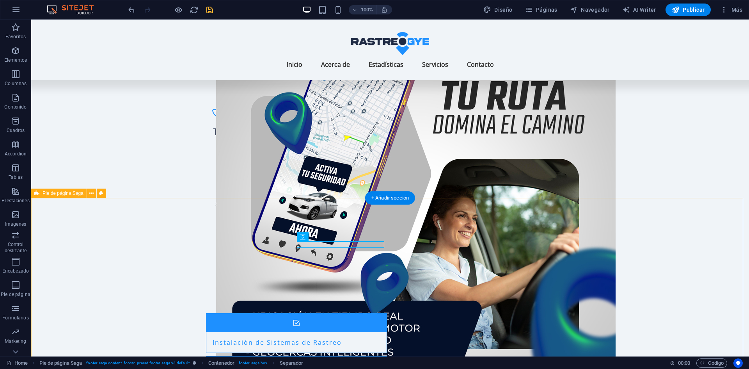
scroll to position [1263, 0]
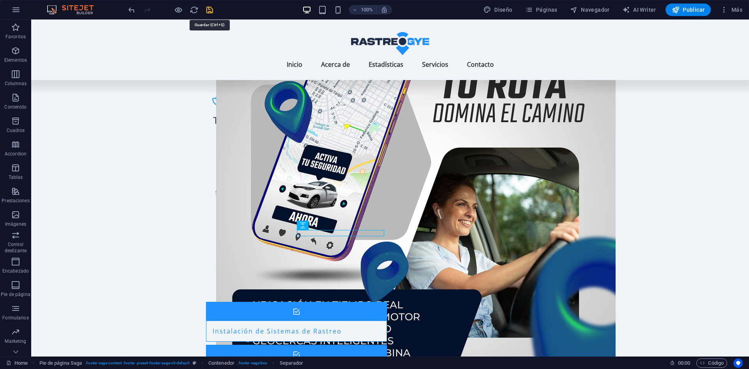
click at [213, 8] on icon "save" at bounding box center [209, 9] width 9 height 9
checkbox input "false"
click at [689, 7] on span "Publicar" at bounding box center [688, 10] width 33 height 8
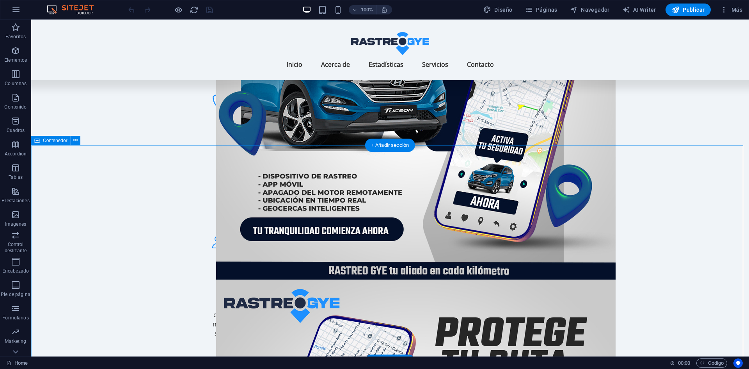
scroll to position [985, 0]
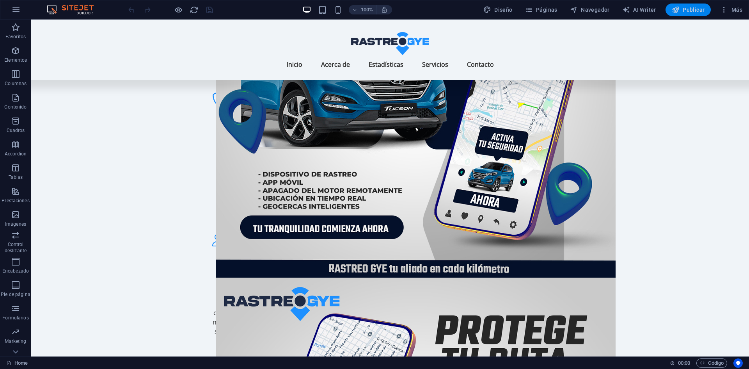
click at [687, 15] on button "Publicar" at bounding box center [689, 10] width 46 height 12
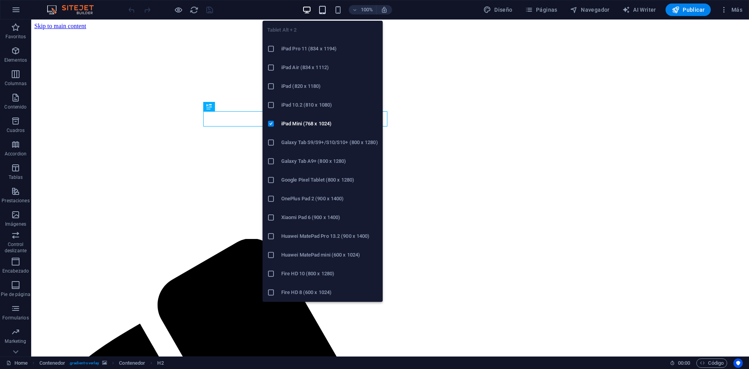
click at [322, 9] on icon "button" at bounding box center [322, 9] width 9 height 9
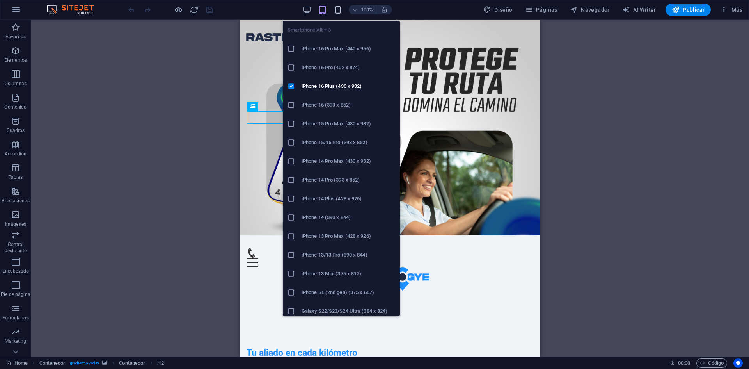
click at [342, 10] on icon "button" at bounding box center [338, 9] width 9 height 9
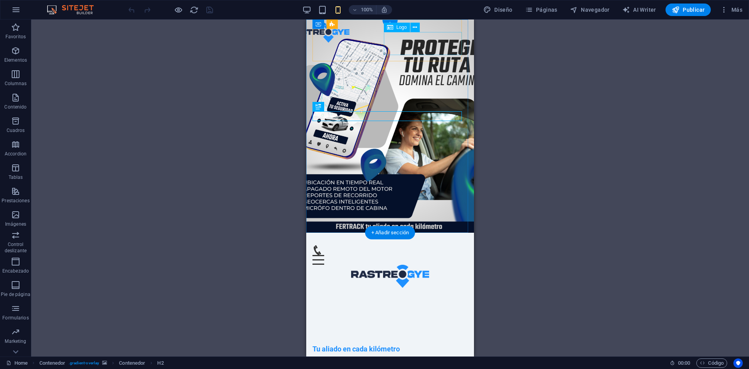
click at [451, 265] on div at bounding box center [390, 276] width 155 height 23
click at [376, 255] on div "Menu" at bounding box center [390, 260] width 155 height 10
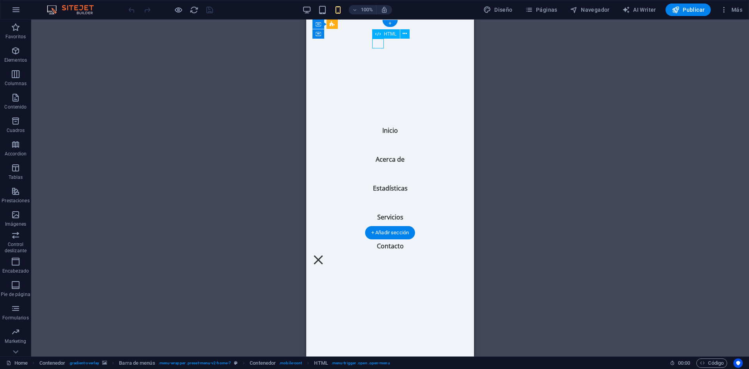
click at [324, 255] on div "Menu" at bounding box center [319, 260] width 12 height 10
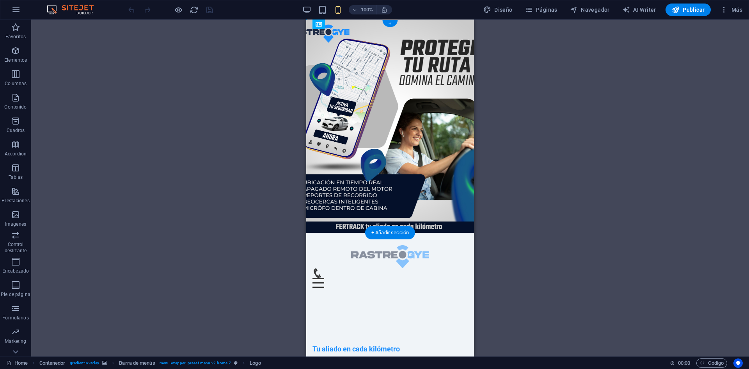
drag, startPoint x: 419, startPoint y: 47, endPoint x: 344, endPoint y: 42, distance: 75.1
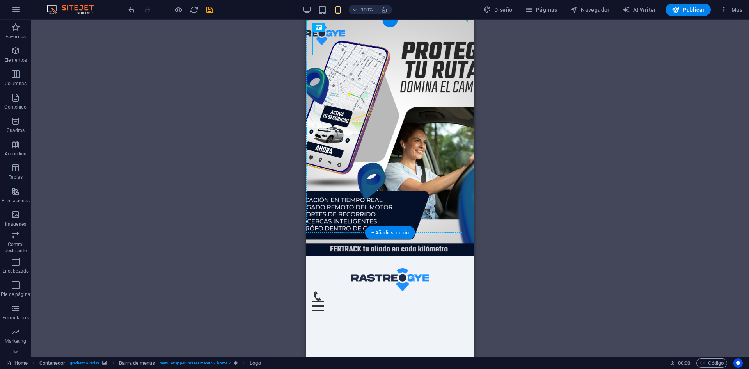
drag, startPoint x: 372, startPoint y: 42, endPoint x: 398, endPoint y: 27, distance: 30.3
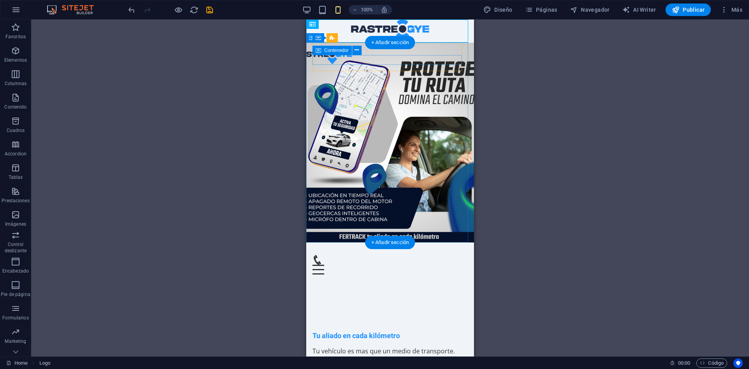
drag, startPoint x: 451, startPoint y: 61, endPoint x: 396, endPoint y: 60, distance: 54.7
click at [396, 255] on div "Menu" at bounding box center [390, 265] width 155 height 20
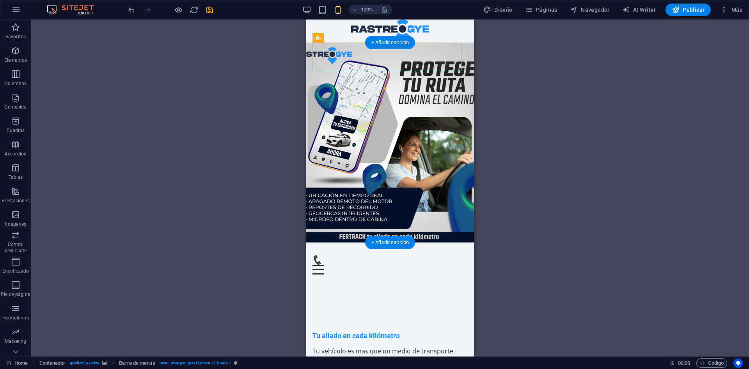
drag, startPoint x: 459, startPoint y: 65, endPoint x: 393, endPoint y: 58, distance: 66.4
click at [393, 242] on div "Menu Inicio Acerca de Estadísticas Servicios Contacto" at bounding box center [390, 261] width 155 height 38
drag, startPoint x: 461, startPoint y: 57, endPoint x: 325, endPoint y: 56, distance: 135.5
click at [438, 255] on figure at bounding box center [387, 260] width 149 height 10
drag, startPoint x: 452, startPoint y: 61, endPoint x: 323, endPoint y: 59, distance: 128.8
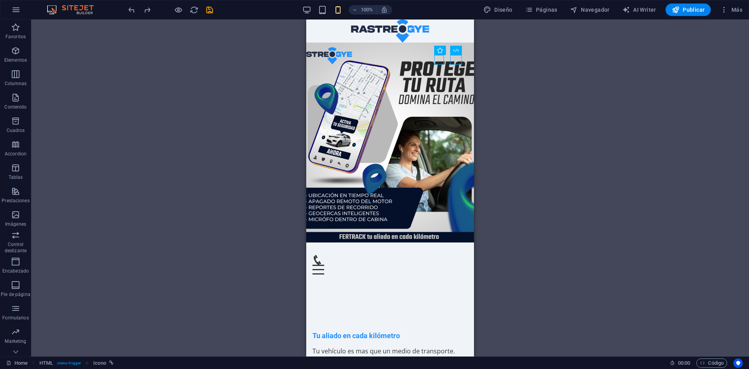
click at [501, 72] on div "Arrastra aquí para reemplazar el contenido existente. Si quieres crear un eleme…" at bounding box center [390, 188] width 718 height 337
drag, startPoint x: 456, startPoint y: 62, endPoint x: 350, endPoint y: 60, distance: 105.4
drag, startPoint x: 514, startPoint y: 89, endPoint x: 130, endPoint y: 41, distance: 387.9
click at [514, 89] on div "Arrastra aquí para reemplazar el contenido existente. Si quieres crear un eleme…" at bounding box center [390, 188] width 718 height 337
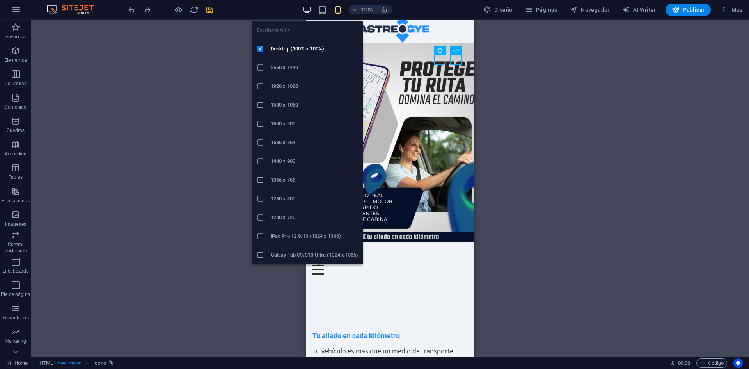
click at [310, 9] on icon "button" at bounding box center [307, 9] width 9 height 9
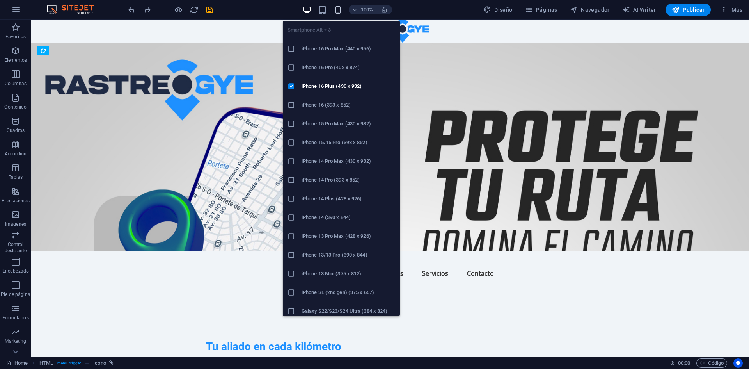
click at [342, 13] on icon "button" at bounding box center [338, 9] width 9 height 9
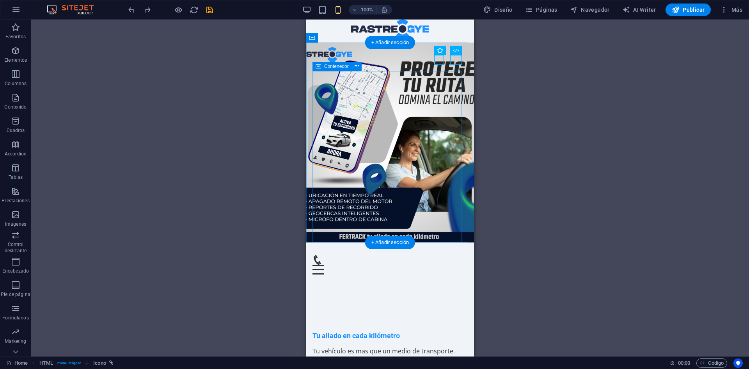
click at [444, 281] on div "Tu aliado en cada kilómetro Tu vehículo es mas que un medio de transporte. Prot…" at bounding box center [390, 366] width 155 height 171
click at [466, 125] on figure at bounding box center [390, 143] width 168 height 200
click at [468, 49] on figure at bounding box center [390, 143] width 168 height 200
select select "header"
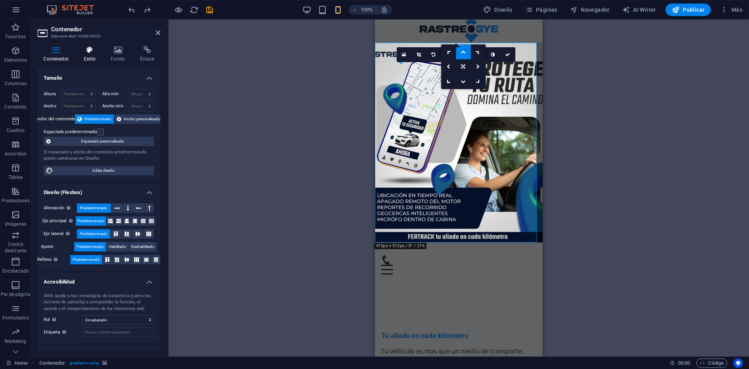
click at [94, 50] on icon at bounding box center [90, 50] width 24 height 8
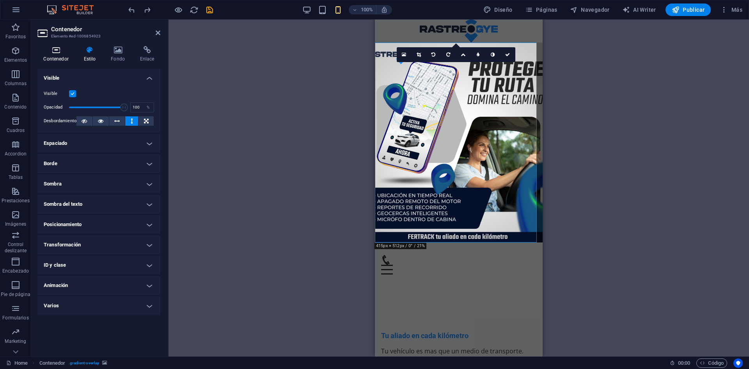
click at [57, 52] on icon at bounding box center [55, 50] width 37 height 8
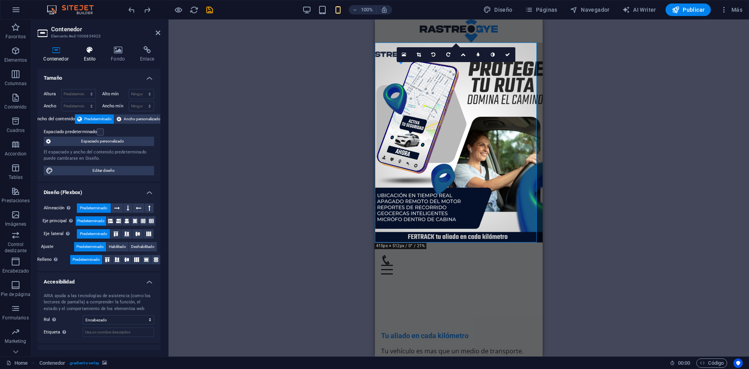
click at [99, 57] on h4 "Estilo" at bounding box center [91, 54] width 27 height 16
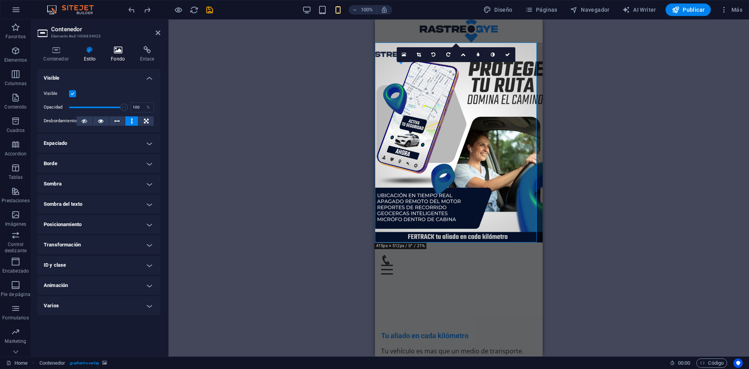
click at [115, 57] on h4 "Fondo" at bounding box center [119, 54] width 29 height 16
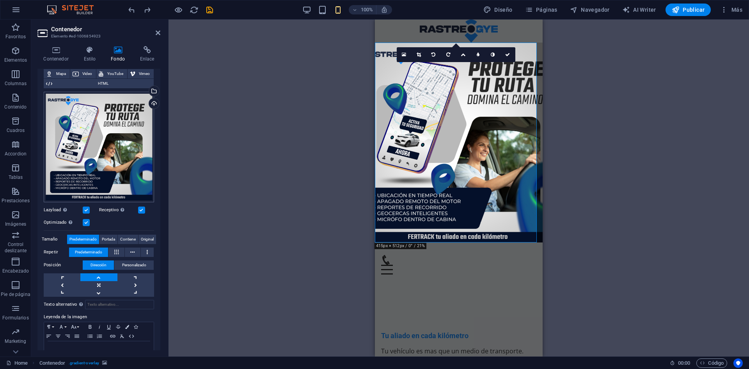
scroll to position [56, 0]
click at [84, 206] on label at bounding box center [86, 209] width 7 height 7
click at [0, 0] on input "Lazyload La carga de imágenes tras la carga de la página mejora la velocidad de…" at bounding box center [0, 0] width 0 height 0
click at [142, 208] on label at bounding box center [141, 209] width 7 height 7
click at [0, 0] on input "Receptivo Automáticamente cargar tamaños optimizados de smartphone e imagen ret…" at bounding box center [0, 0] width 0 height 0
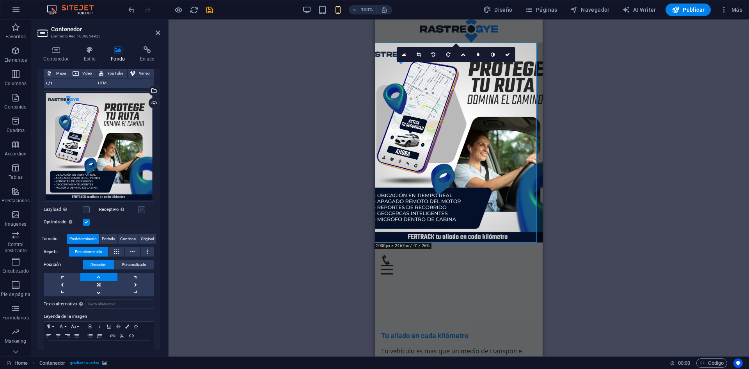
click at [142, 208] on label at bounding box center [141, 209] width 7 height 7
click at [0, 0] on input "Receptivo Automáticamente cargar tamaños optimizados de smartphone e imagen ret…" at bounding box center [0, 0] width 0 height 0
click at [88, 221] on label at bounding box center [86, 222] width 7 height 7
click at [0, 0] on input "Optimizado Las imágenes se comprimen para así mejorar la velocidad de las págin…" at bounding box center [0, 0] width 0 height 0
click at [88, 221] on label at bounding box center [86, 222] width 7 height 7
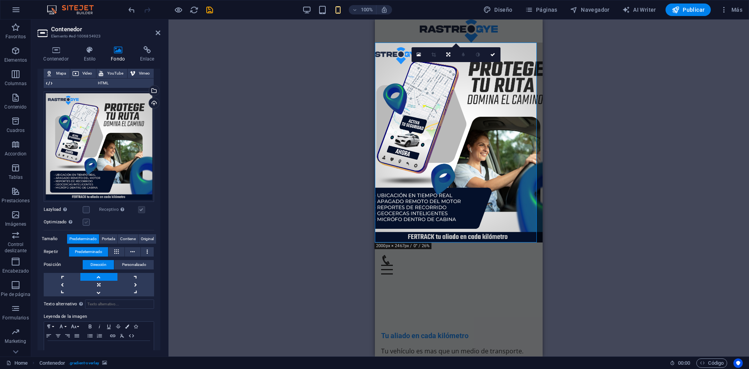
click at [0, 0] on input "Optimizado Las imágenes se comprimen para así mejorar la velocidad de las págin…" at bounding box center [0, 0] width 0 height 0
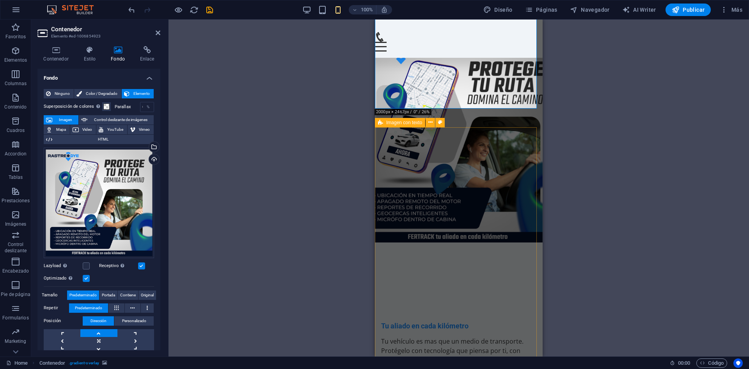
scroll to position [164, 0]
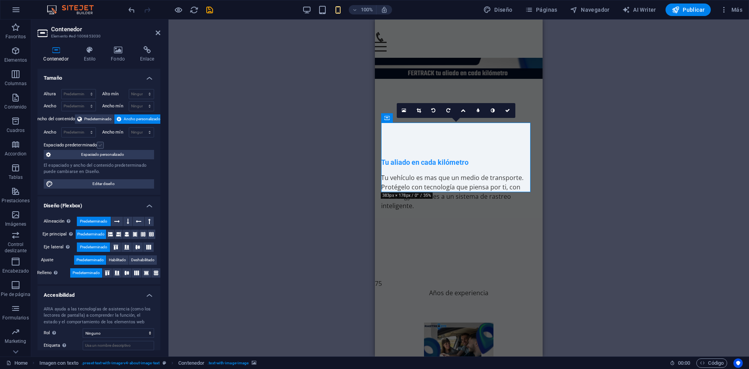
click at [101, 144] on label at bounding box center [100, 145] width 7 height 7
click at [0, 0] on input "Espaciado predeterminado" at bounding box center [0, 0] width 0 height 0
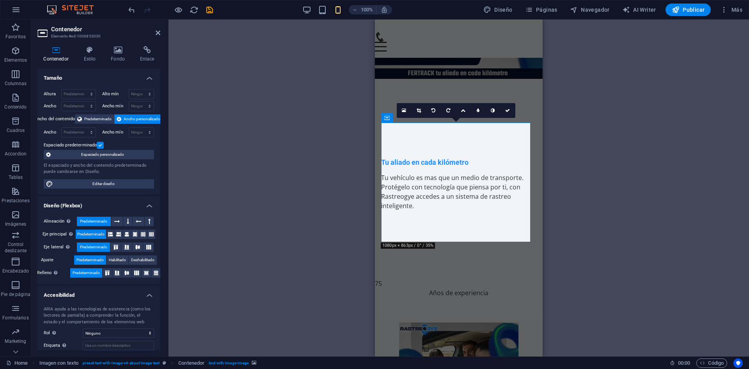
click at [328, 237] on div "Arrastra aquí para reemplazar el contenido existente. Si quieres crear un eleme…" at bounding box center [459, 188] width 581 height 337
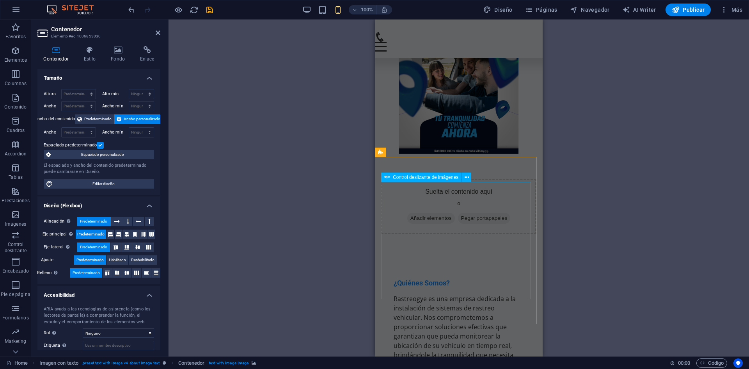
scroll to position [453, 0]
select select "px"
select select "ms"
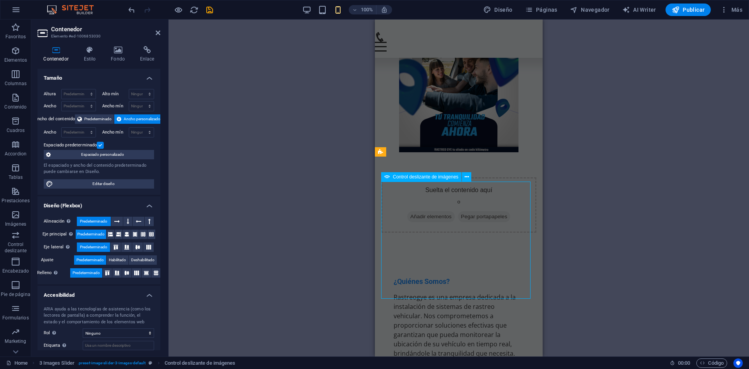
select select "s"
select select "progressive"
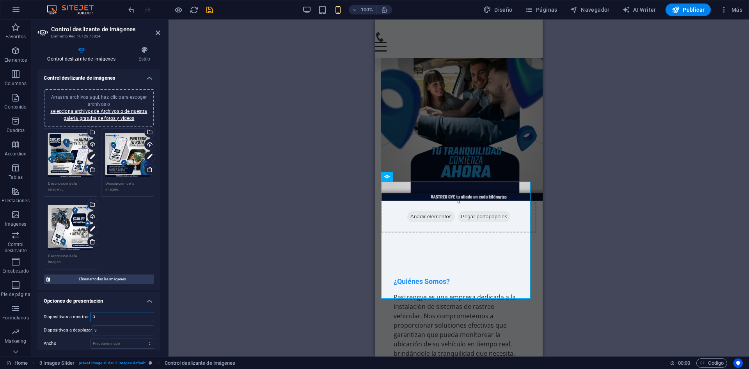
click at [106, 316] on input "3" at bounding box center [122, 316] width 63 height 9
type input "1"
click at [106, 326] on input "3" at bounding box center [123, 330] width 61 height 9
type input "1"
click at [563, 211] on div "Arrastra y suelta un archivo para añadirlo H2 Contenedor Contenedor Contenedor …" at bounding box center [459, 188] width 581 height 337
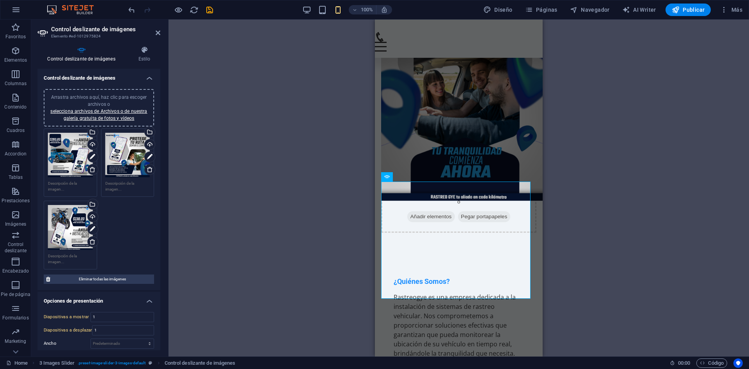
click at [563, 211] on div "Arrastra y suelta un archivo para añadirlo H2 Contenedor Contenedor Contenedor …" at bounding box center [459, 188] width 581 height 337
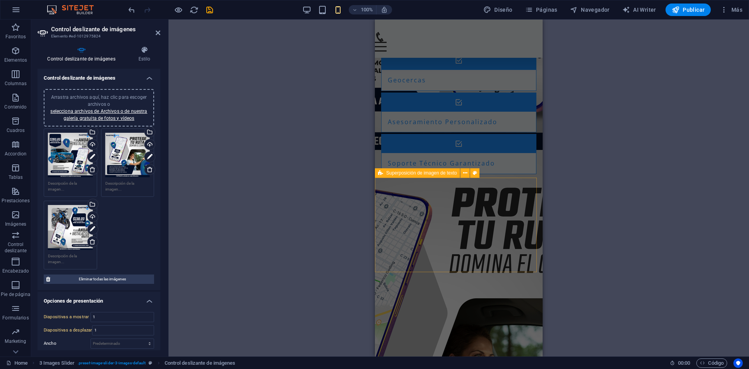
scroll to position [1584, 0]
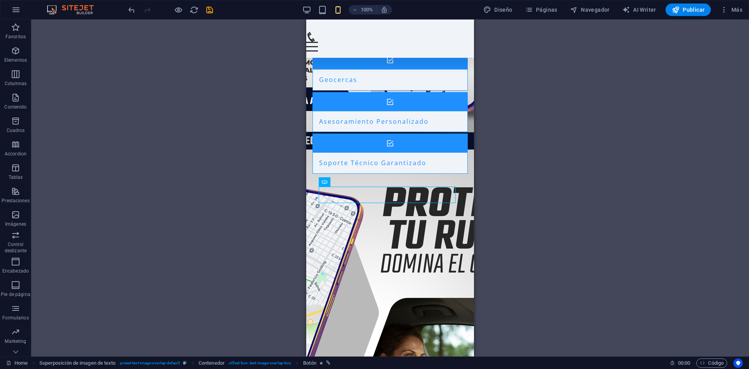
click at [484, 166] on div "Arrastra y suelta un archivo para añadirlo H2 Contenedor Contenedor Contenedor …" at bounding box center [390, 188] width 718 height 337
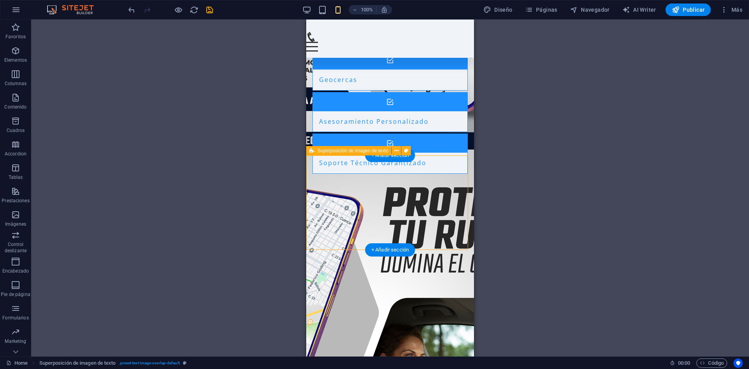
select select "rem"
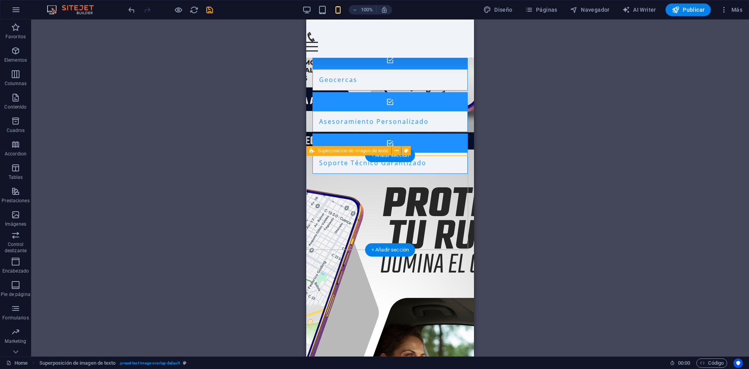
select select "px"
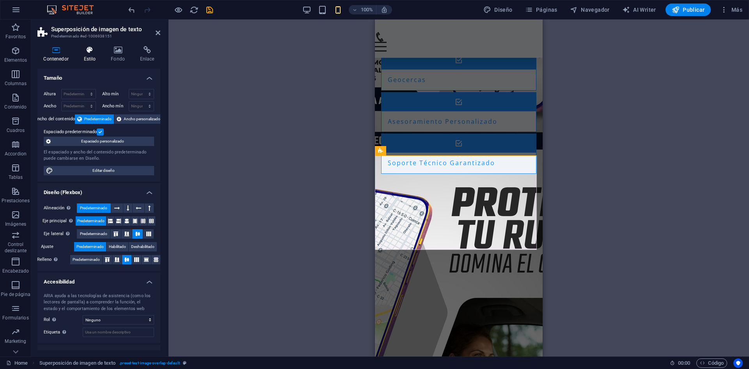
click at [101, 58] on h4 "Estilo" at bounding box center [91, 54] width 27 height 16
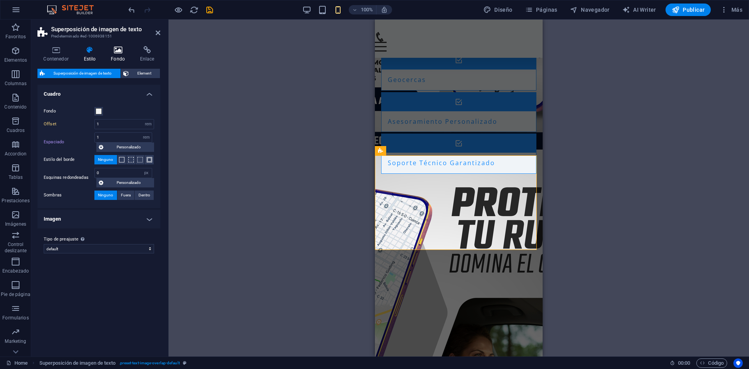
click at [122, 58] on h4 "Fondo" at bounding box center [119, 54] width 29 height 16
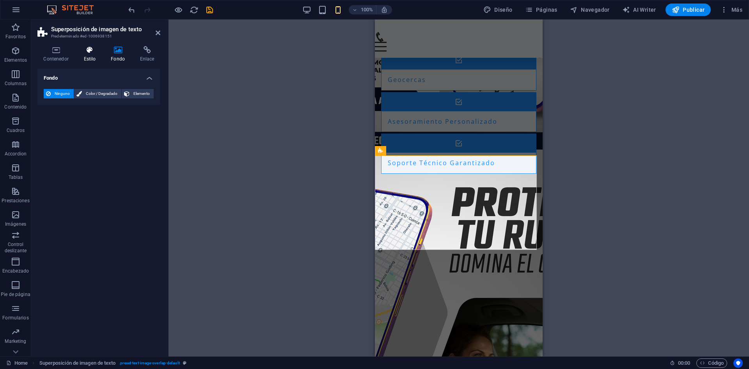
click at [97, 56] on h4 "Estilo" at bounding box center [91, 54] width 27 height 16
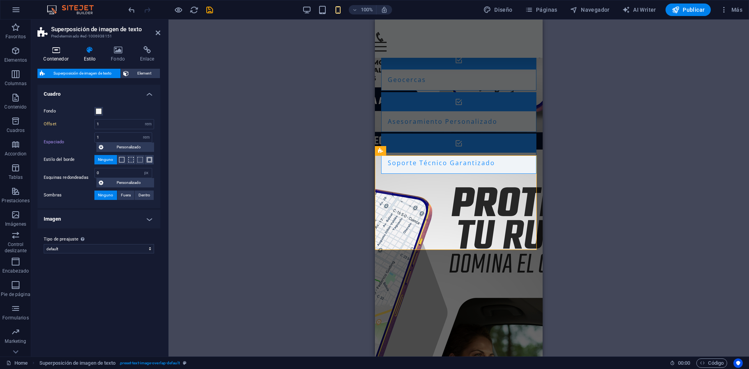
click at [68, 52] on icon at bounding box center [55, 50] width 37 height 8
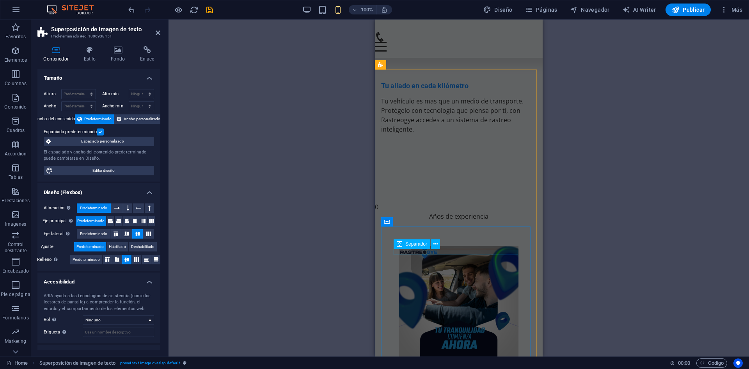
scroll to position [171, 0]
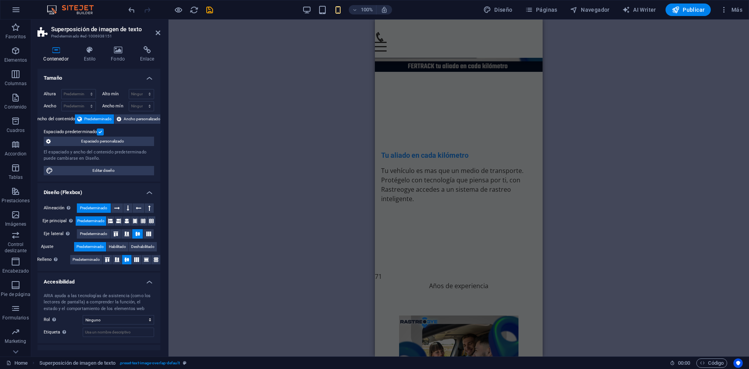
click at [315, 12] on div "100%" at bounding box center [347, 10] width 90 height 12
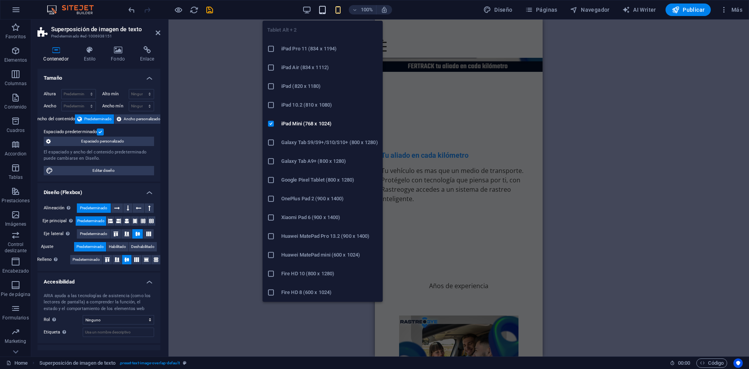
click at [321, 12] on icon "button" at bounding box center [322, 9] width 9 height 9
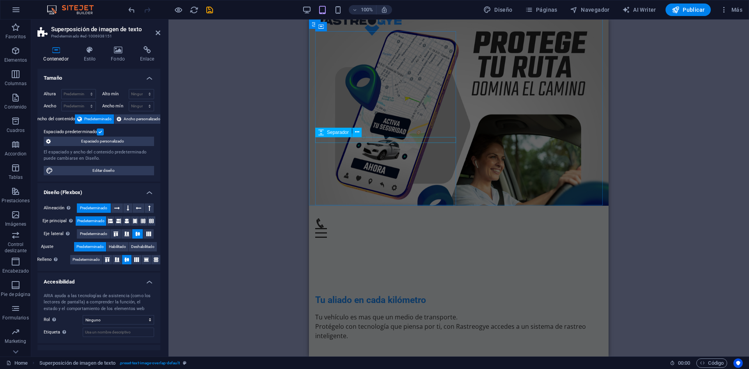
scroll to position [40, 0]
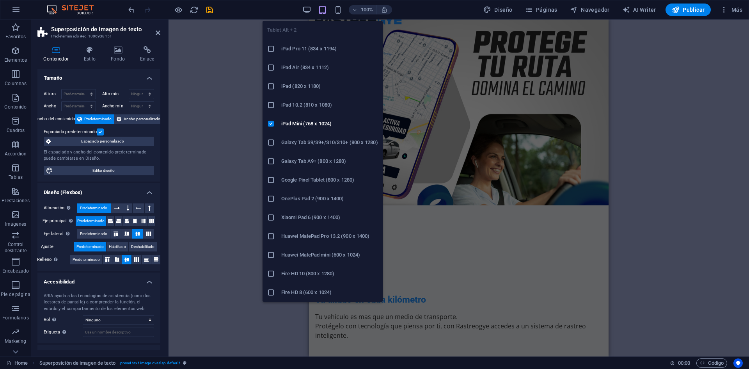
click at [322, 10] on icon "button" at bounding box center [322, 9] width 9 height 9
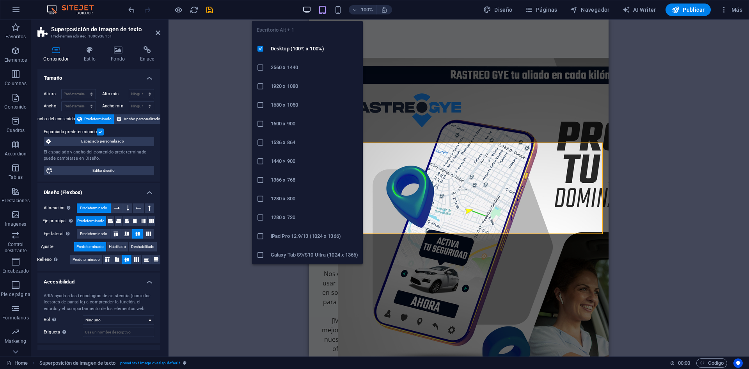
click at [312, 10] on icon "button" at bounding box center [307, 9] width 9 height 9
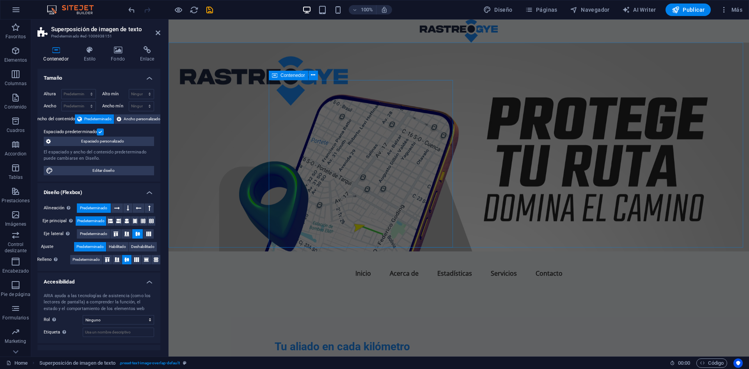
scroll to position [4, 0]
click at [424, 244] on figure at bounding box center [459, 147] width 581 height 209
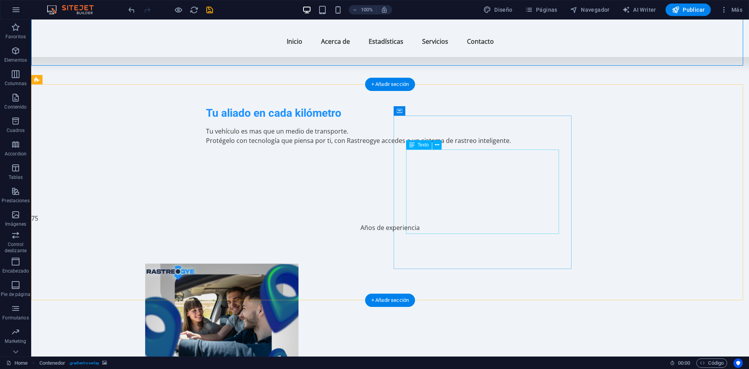
scroll to position [257, 0]
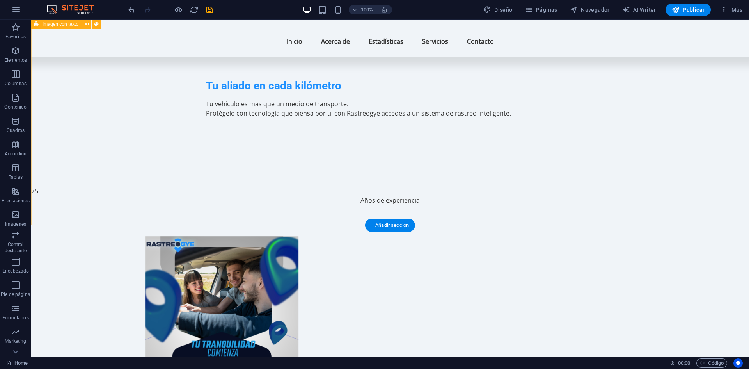
click at [339, 236] on figure at bounding box center [221, 312] width 368 height 153
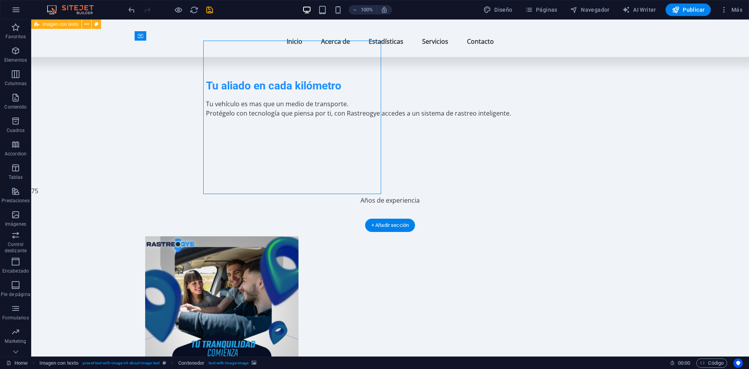
click at [339, 236] on figure at bounding box center [221, 312] width 368 height 153
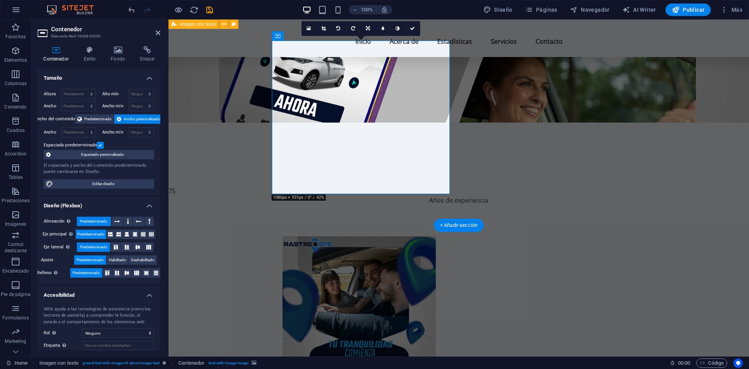
click at [339, 236] on figure at bounding box center [359, 312] width 368 height 153
click at [94, 54] on h4 "Estilo" at bounding box center [91, 54] width 27 height 16
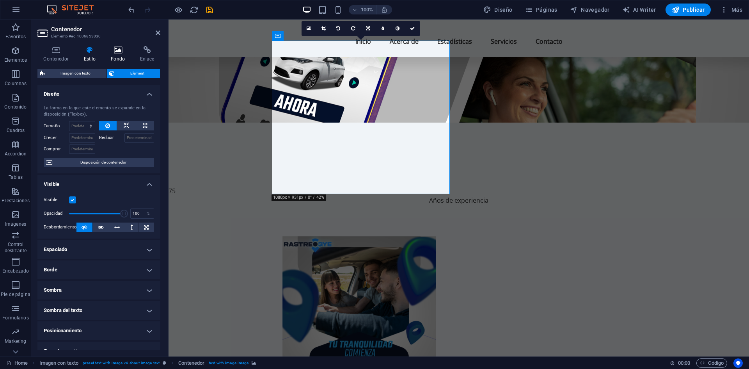
click at [114, 55] on h4 "Fondo" at bounding box center [119, 54] width 29 height 16
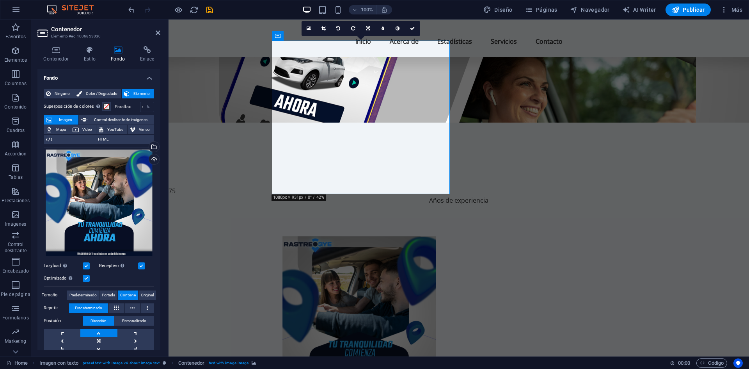
click at [89, 262] on label at bounding box center [86, 265] width 7 height 7
click at [0, 0] on input "Lazyload La carga de imágenes tras la carga de la página mejora la velocidad de…" at bounding box center [0, 0] width 0 height 0
click at [89, 262] on label at bounding box center [86, 265] width 7 height 7
click at [0, 0] on input "Lazyload La carga de imágenes tras la carga de la página mejora la velocidad de…" at bounding box center [0, 0] width 0 height 0
click at [89, 262] on label at bounding box center [86, 265] width 7 height 7
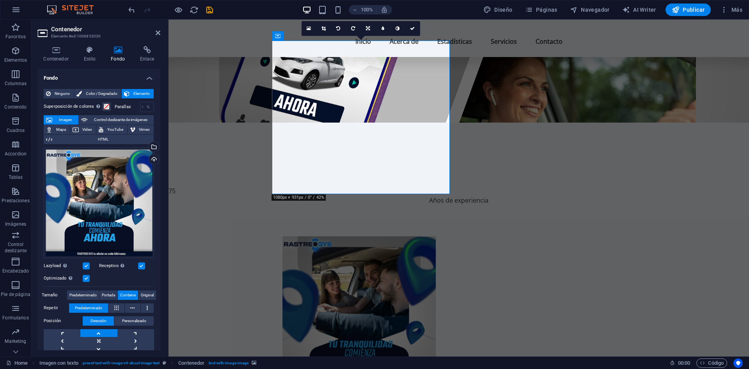
click at [0, 0] on input "Lazyload La carga de imágenes tras la carga de la página mejora la velocidad de…" at bounding box center [0, 0] width 0 height 0
click at [89, 262] on label at bounding box center [86, 265] width 7 height 7
click at [0, 0] on input "Lazyload La carga de imágenes tras la carga de la página mejora la velocidad de…" at bounding box center [0, 0] width 0 height 0
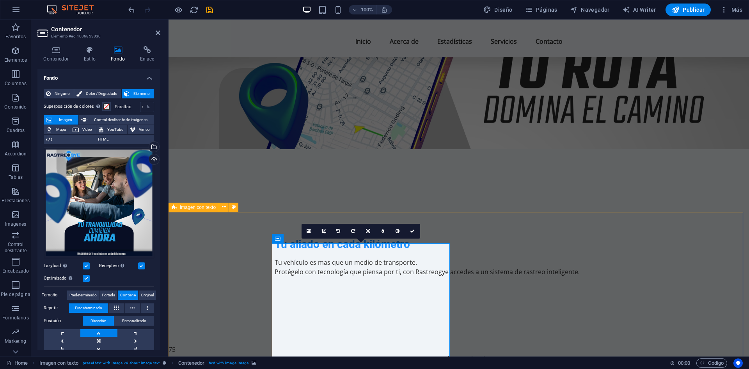
scroll to position [0, 0]
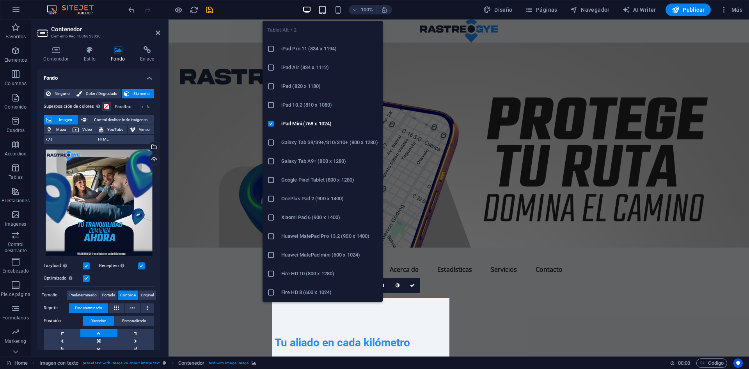
click at [325, 11] on icon "button" at bounding box center [322, 9] width 9 height 9
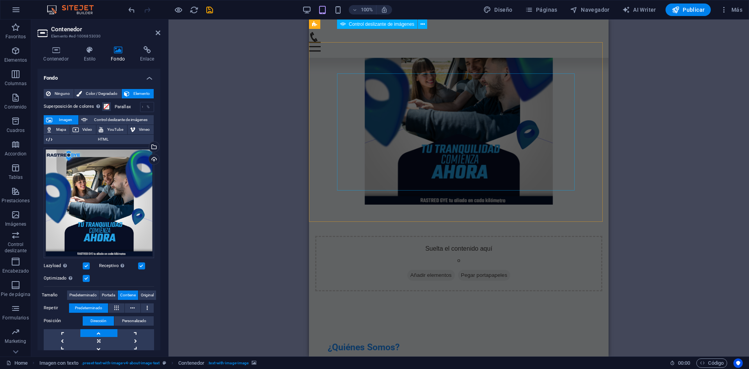
scroll to position [472, 0]
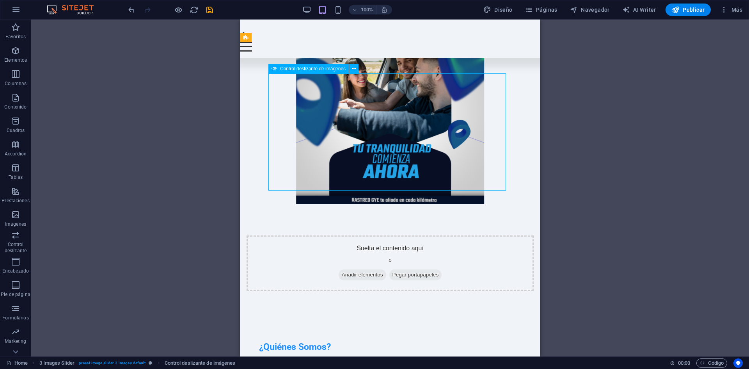
select select "px"
select select "ms"
select select "s"
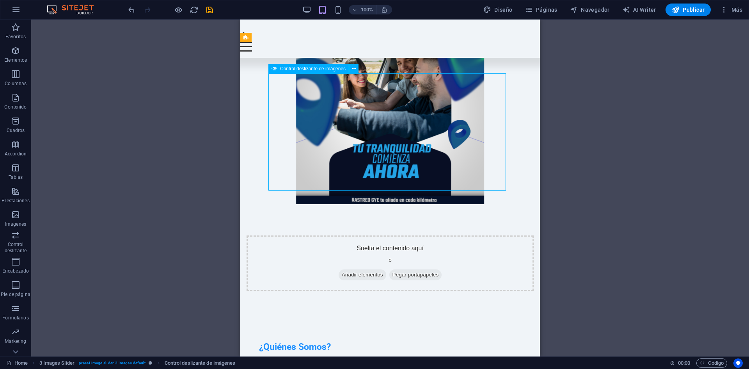
select select "progressive"
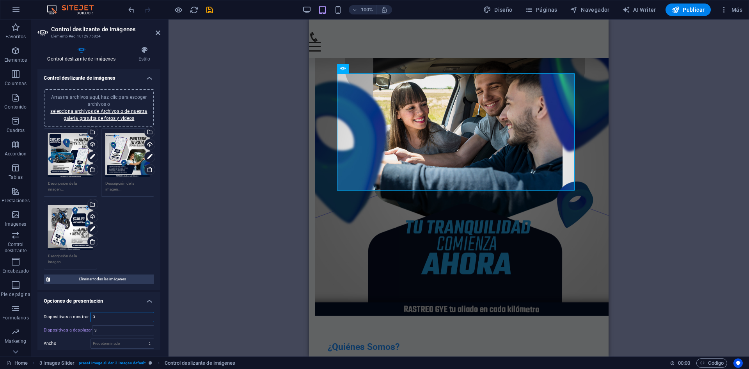
click at [112, 316] on input "3" at bounding box center [122, 316] width 63 height 9
type input "1"
click at [112, 330] on input "3" at bounding box center [123, 330] width 61 height 9
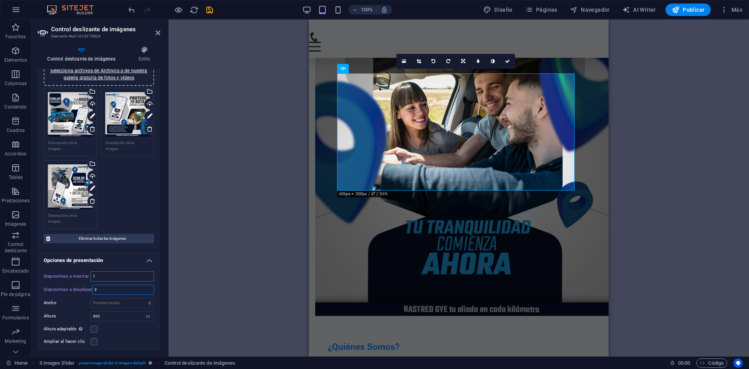
scroll to position [41, 0]
click at [119, 312] on input "300" at bounding box center [122, 315] width 63 height 9
click at [91, 326] on label at bounding box center [94, 328] width 7 height 7
click at [0, 0] on input "Altura adaptable Ajustar automáticamente el alto para controles deslizantes de …" at bounding box center [0, 0] width 0 height 0
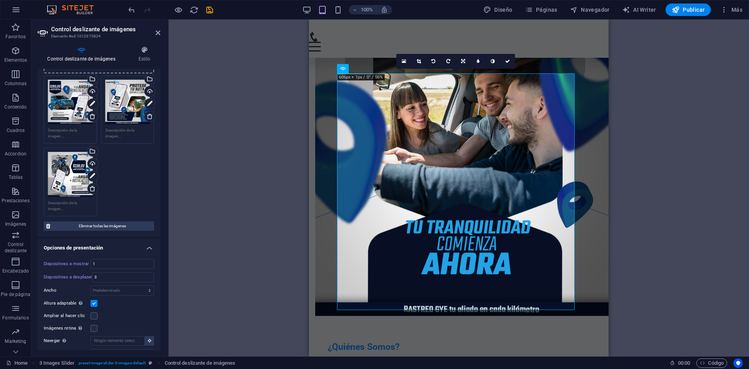
scroll to position [53, 0]
click at [92, 326] on label at bounding box center [94, 327] width 7 height 7
click at [0, 0] on input "Imágenes retina Automáticamente cargar tamaños optimizados de smartphone e imag…" at bounding box center [0, 0] width 0 height 0
click at [92, 326] on label at bounding box center [94, 327] width 7 height 7
click at [0, 0] on input "Imágenes retina Automáticamente cargar tamaños optimizados de smartphone e imag…" at bounding box center [0, 0] width 0 height 0
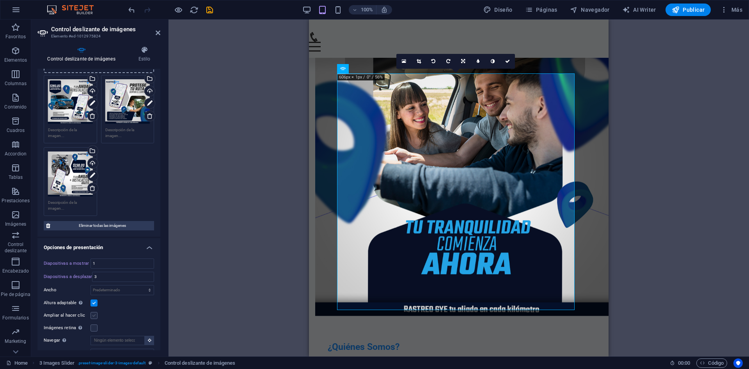
click at [93, 315] on label at bounding box center [94, 315] width 7 height 7
click at [0, 0] on input "Ampliar al hacer clic" at bounding box center [0, 0] width 0 height 0
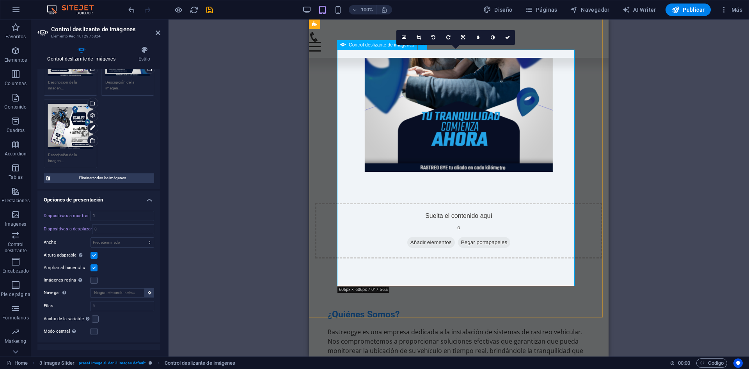
scroll to position [496, 0]
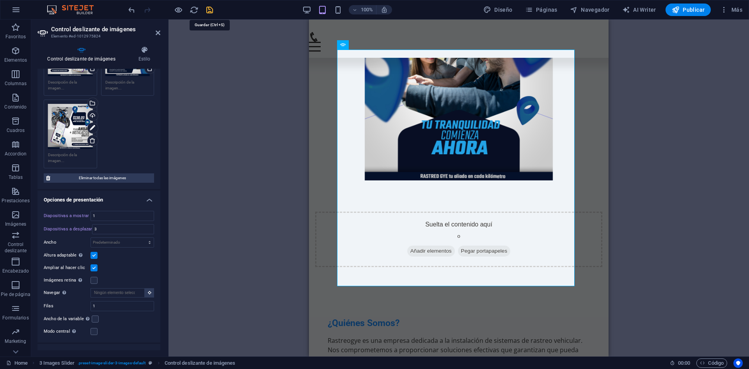
click at [212, 6] on icon "save" at bounding box center [209, 9] width 9 height 9
checkbox input "false"
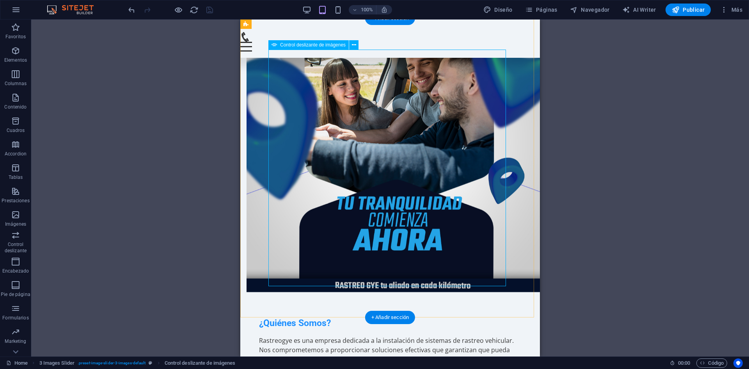
select select "ms"
select select "s"
select select "progressive"
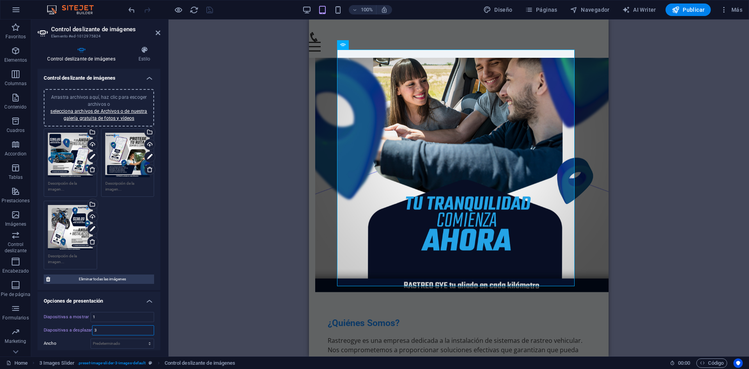
click at [105, 331] on input "3" at bounding box center [123, 330] width 61 height 9
type input "1"
click at [207, 9] on icon "save" at bounding box center [209, 9] width 9 height 9
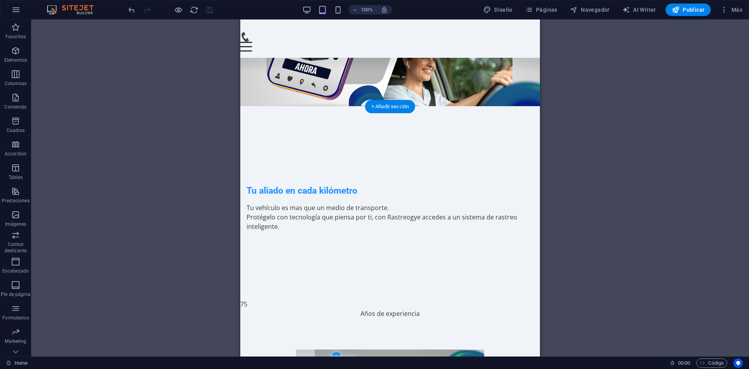
scroll to position [0, 0]
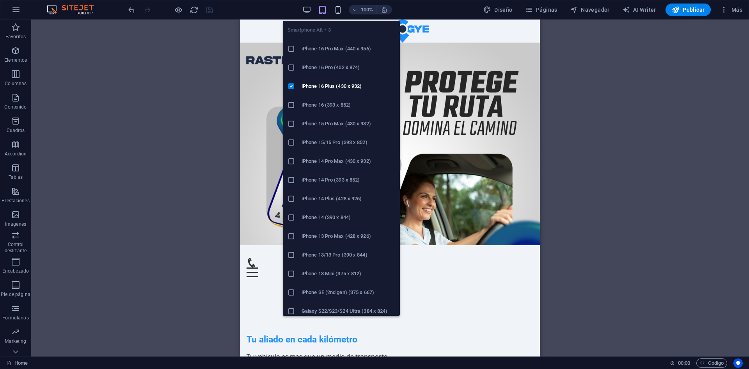
click at [336, 7] on icon "button" at bounding box center [338, 9] width 9 height 9
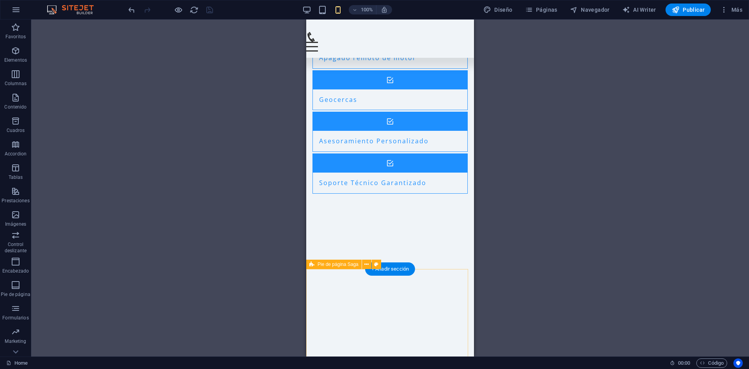
scroll to position [1596, 0]
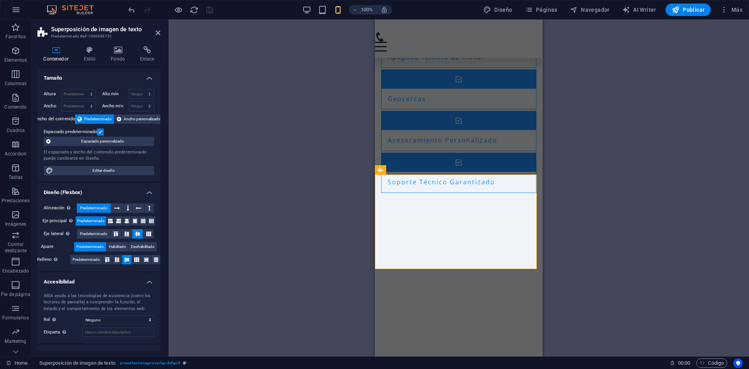
scroll to position [30, 0]
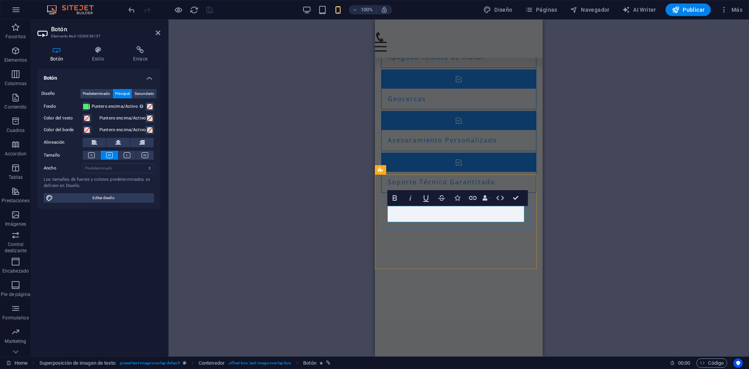
click at [91, 52] on icon at bounding box center [98, 50] width 38 height 8
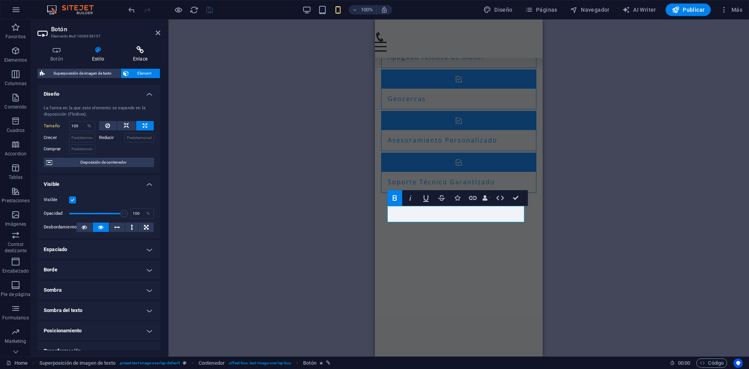
click at [143, 53] on icon at bounding box center [140, 50] width 40 height 8
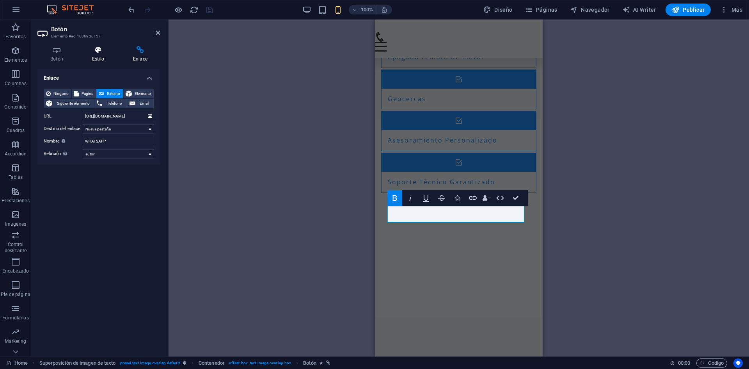
click at [112, 61] on h4 "Estilo" at bounding box center [99, 54] width 41 height 16
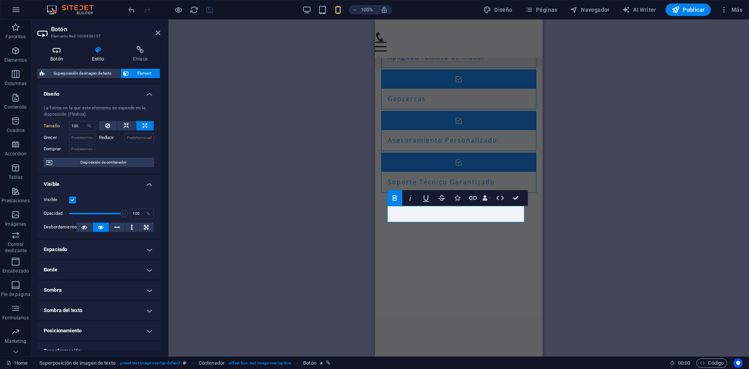
drag, startPoint x: 54, startPoint y: 62, endPoint x: 62, endPoint y: 56, distance: 10.6
click at [62, 56] on div "Botón Estilo Enlace Botón Diseño Predeterminado Principal Secundario Fondo Punt…" at bounding box center [98, 198] width 123 height 304
click at [62, 56] on h4 "Botón" at bounding box center [58, 54] width 42 height 16
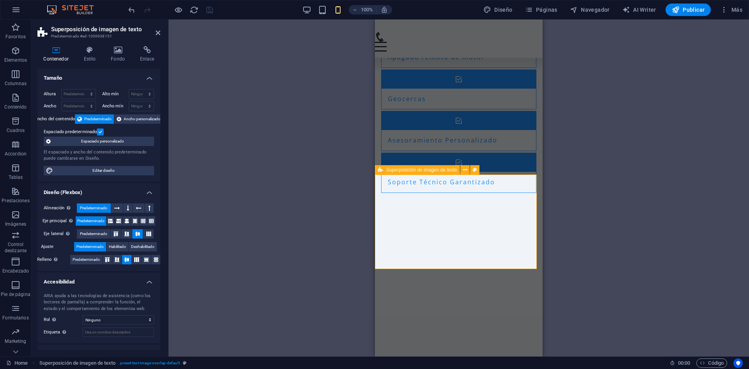
click at [470, 168] on button at bounding box center [465, 169] width 9 height 9
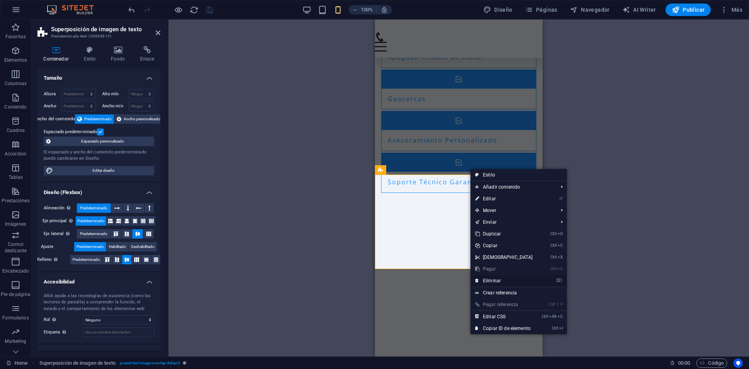
click at [500, 278] on link "⌦ Eliminar" at bounding box center [504, 281] width 67 height 12
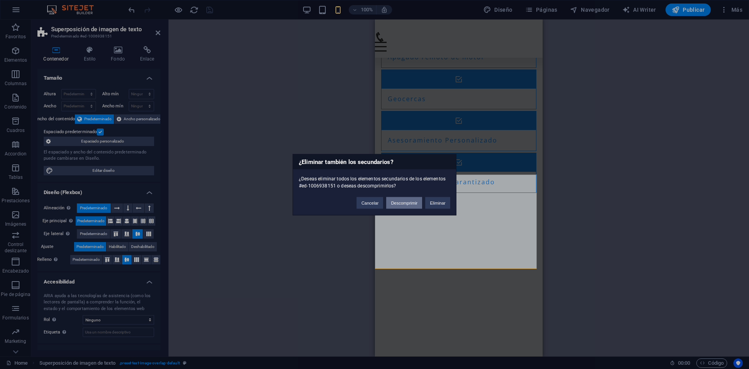
click at [417, 203] on button "Descomprimir" at bounding box center [404, 203] width 36 height 12
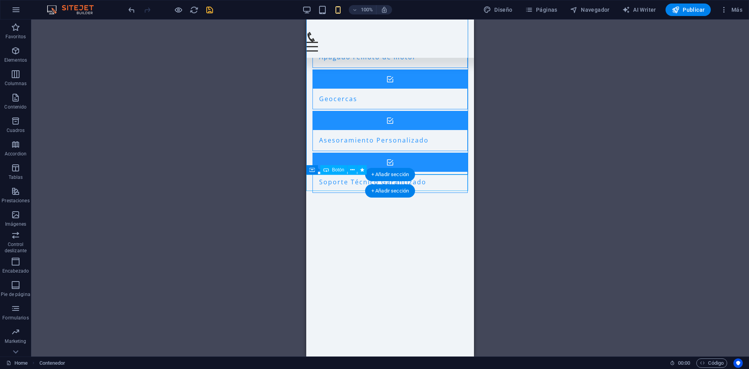
drag, startPoint x: 354, startPoint y: 186, endPoint x: 394, endPoint y: 183, distance: 40.3
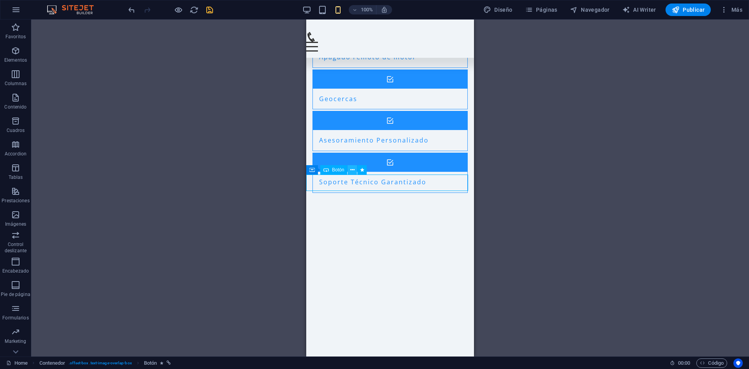
click at [349, 169] on button at bounding box center [352, 169] width 9 height 9
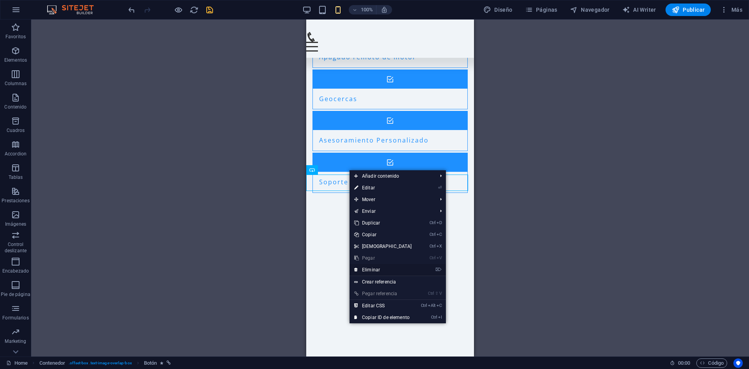
click at [383, 267] on link "⌦ Eliminar" at bounding box center [383, 270] width 67 height 12
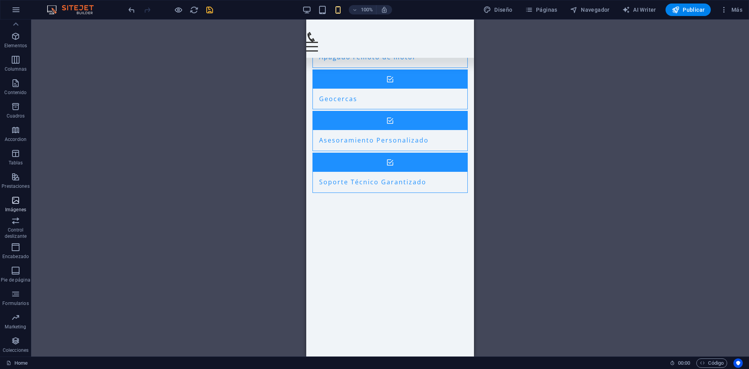
scroll to position [0, 0]
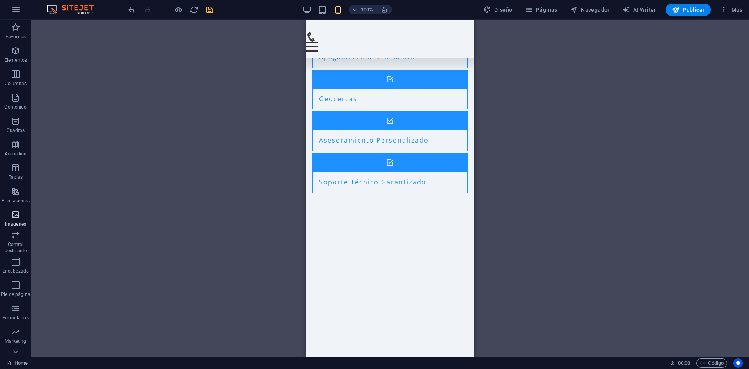
click at [17, 221] on p "Imágenes" at bounding box center [15, 224] width 21 height 6
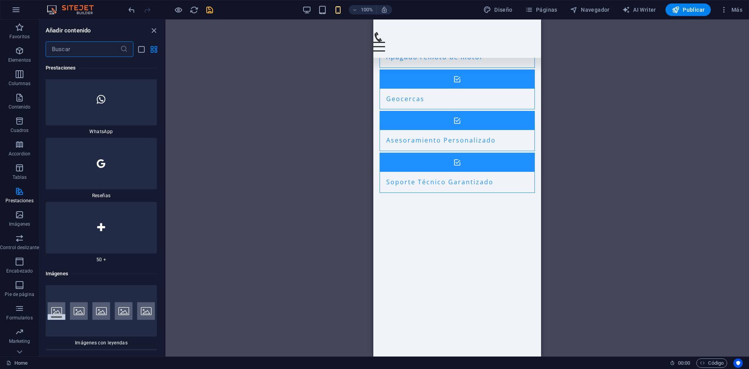
scroll to position [7503, 0]
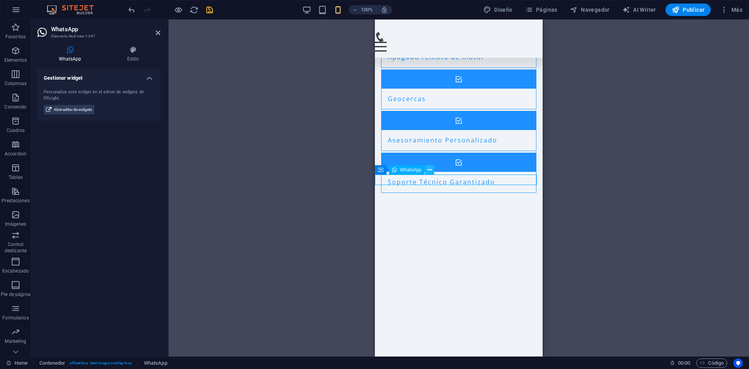
click at [428, 171] on icon at bounding box center [430, 170] width 4 height 8
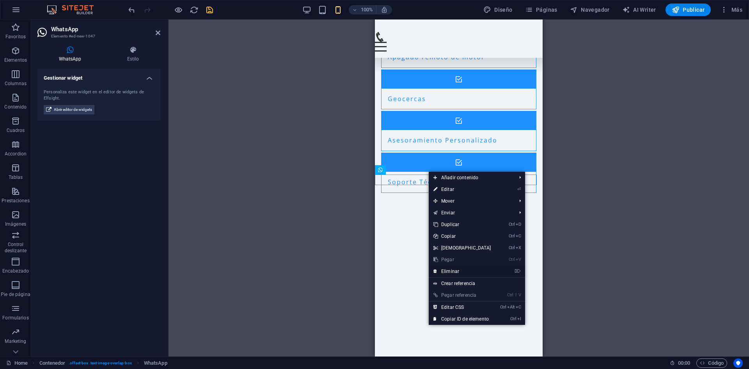
click at [449, 271] on link "⌦ Eliminar" at bounding box center [462, 271] width 67 height 12
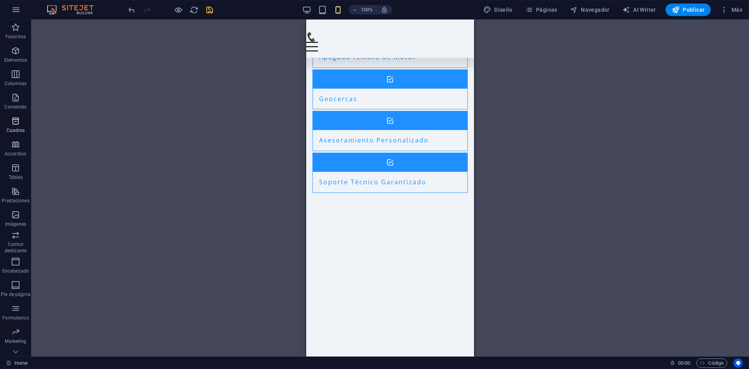
click at [18, 123] on icon "button" at bounding box center [15, 120] width 9 height 9
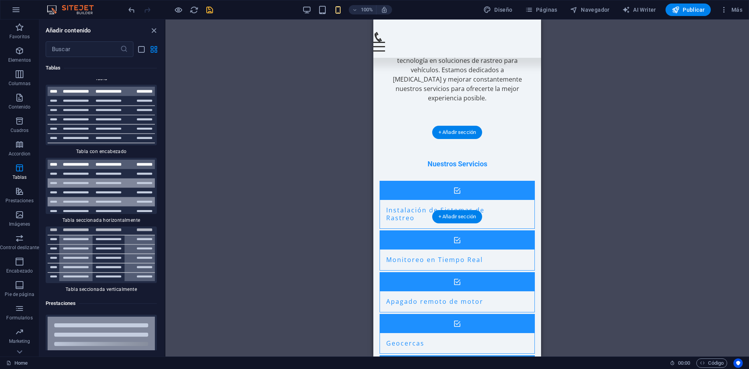
scroll to position [1281, 0]
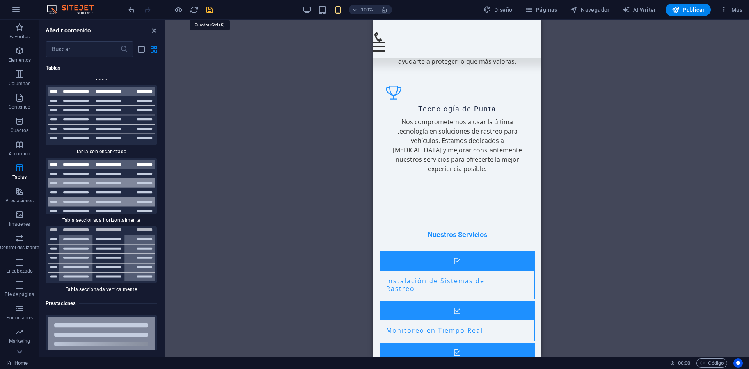
click at [209, 13] on icon "save" at bounding box center [209, 9] width 9 height 9
checkbox input "false"
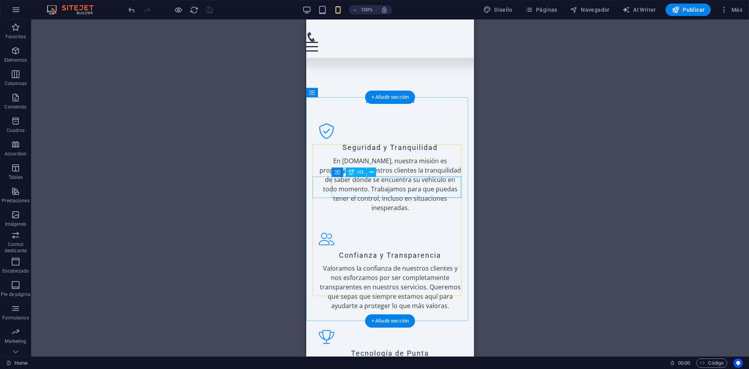
scroll to position [1150, 0]
